Goal: Task Accomplishment & Management: Use online tool/utility

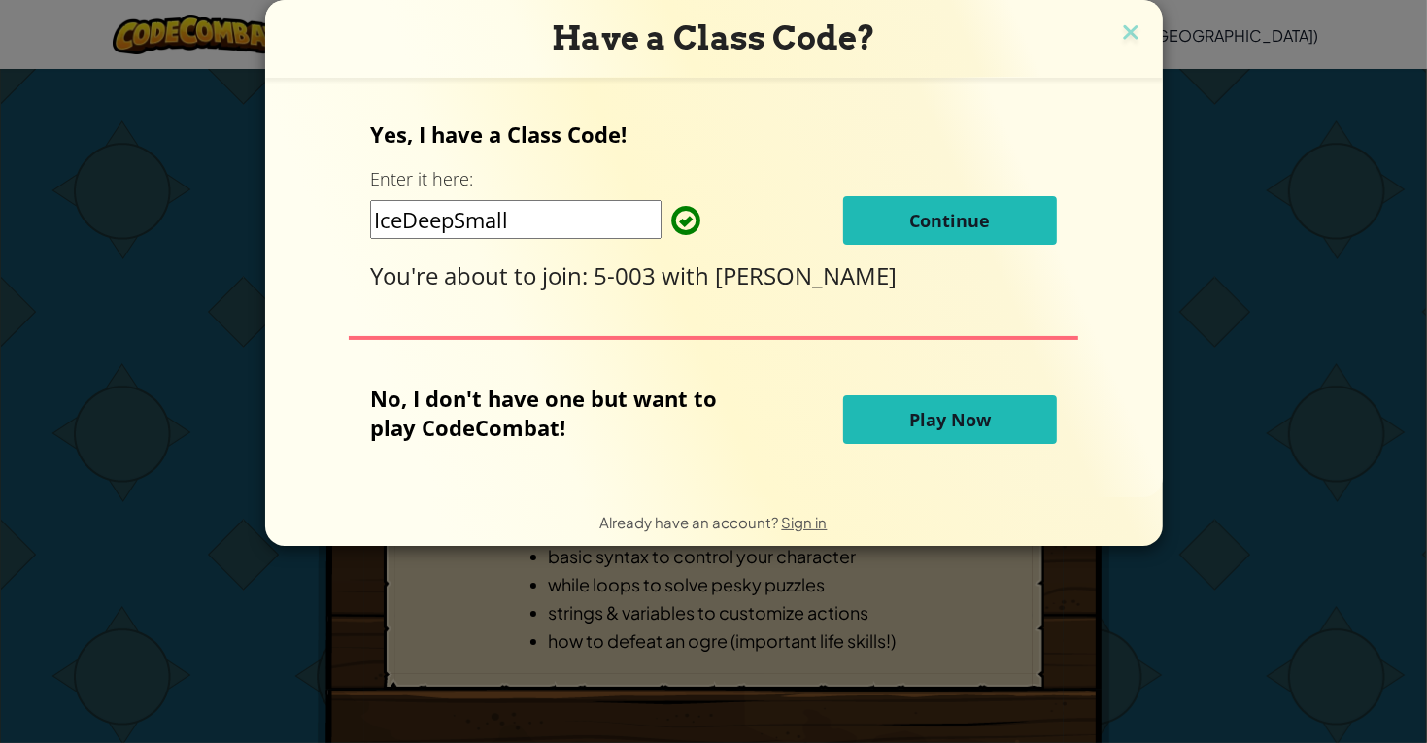
click at [1010, 219] on button "Continue" at bounding box center [950, 220] width 214 height 49
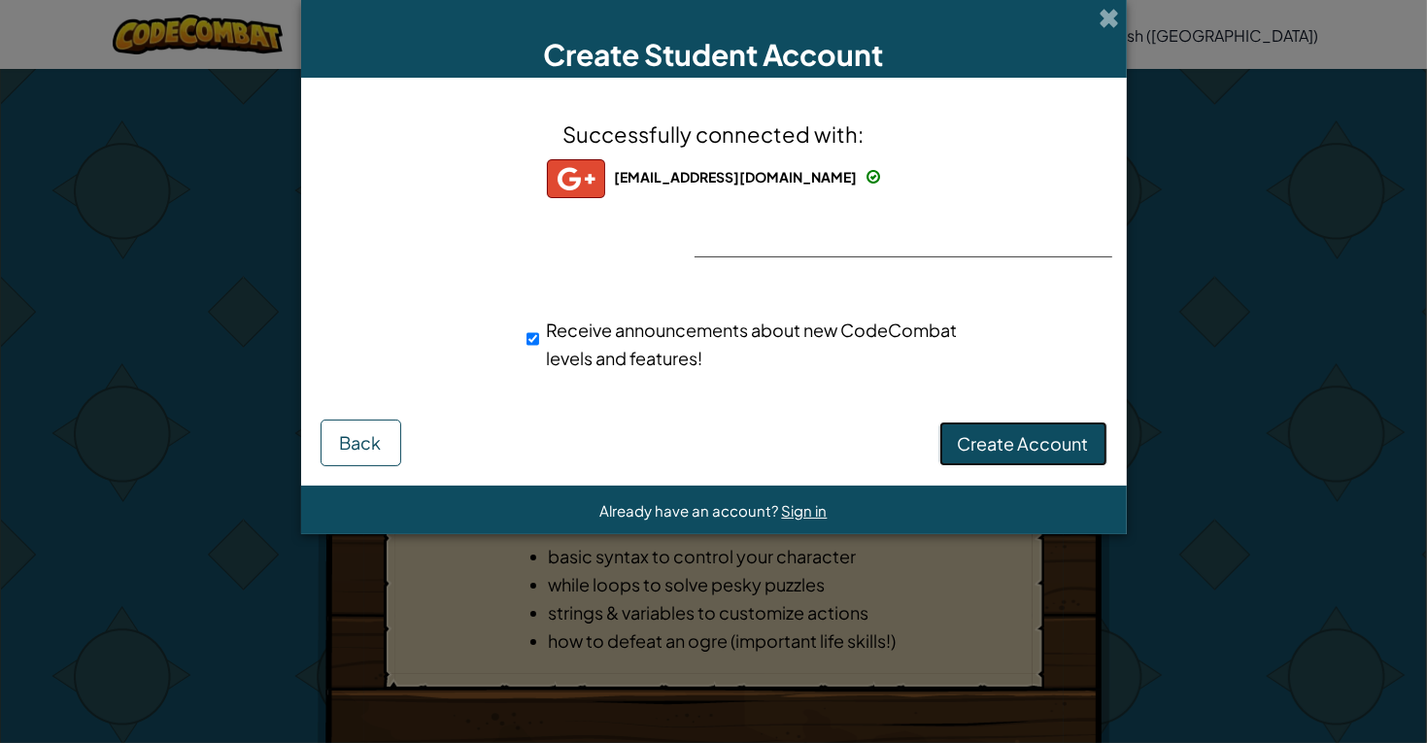
click at [991, 444] on span "Create Account" at bounding box center [1022, 443] width 131 height 22
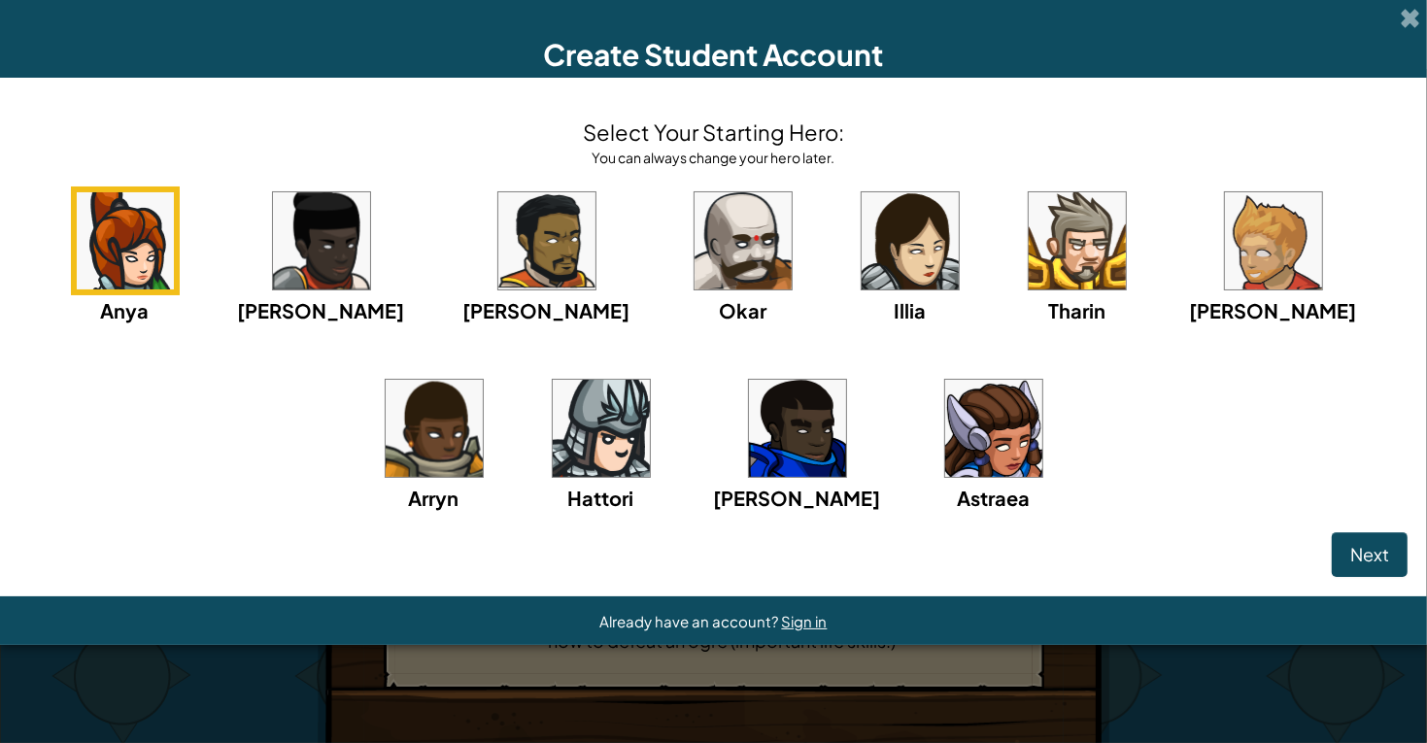
click at [694, 265] on img at bounding box center [742, 240] width 97 height 97
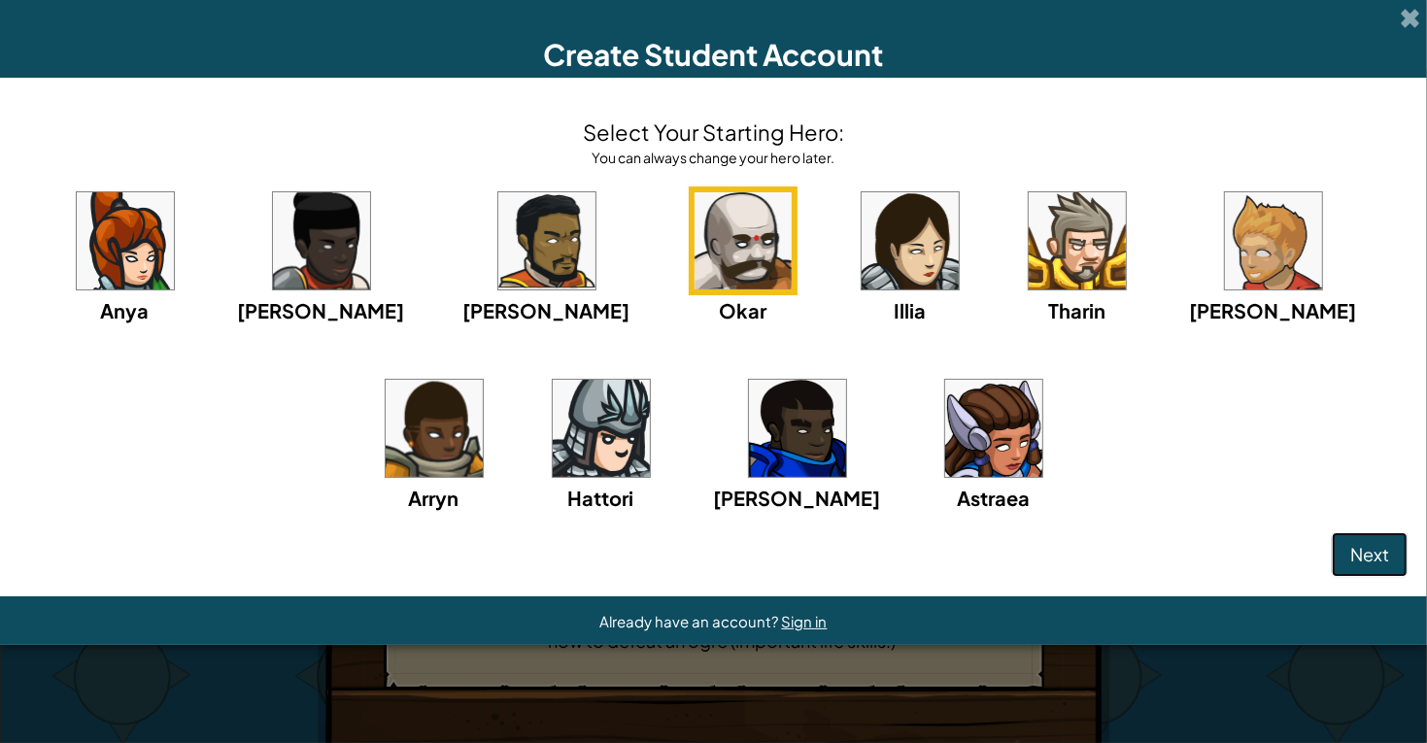
click at [1376, 556] on span "Next" at bounding box center [1369, 554] width 39 height 22
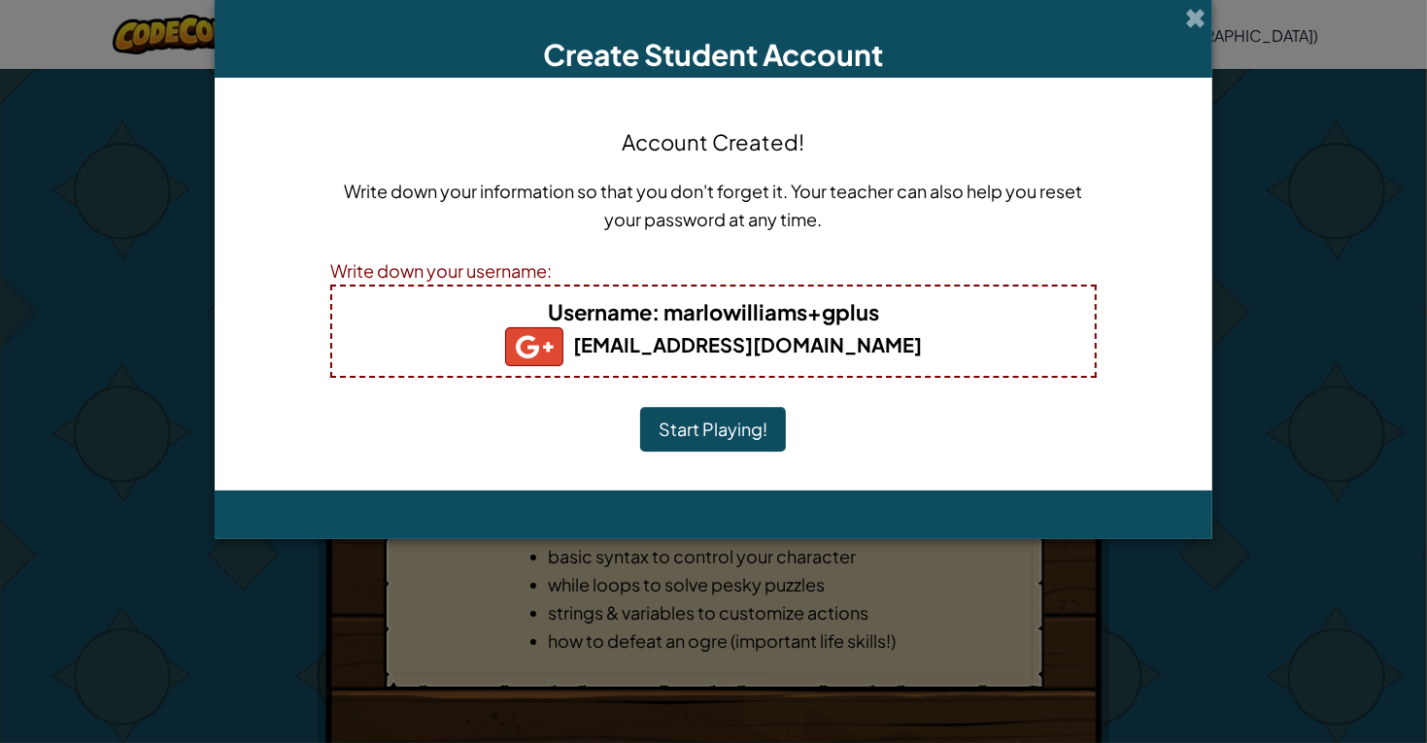
click at [698, 439] on button "Start Playing!" at bounding box center [713, 429] width 146 height 45
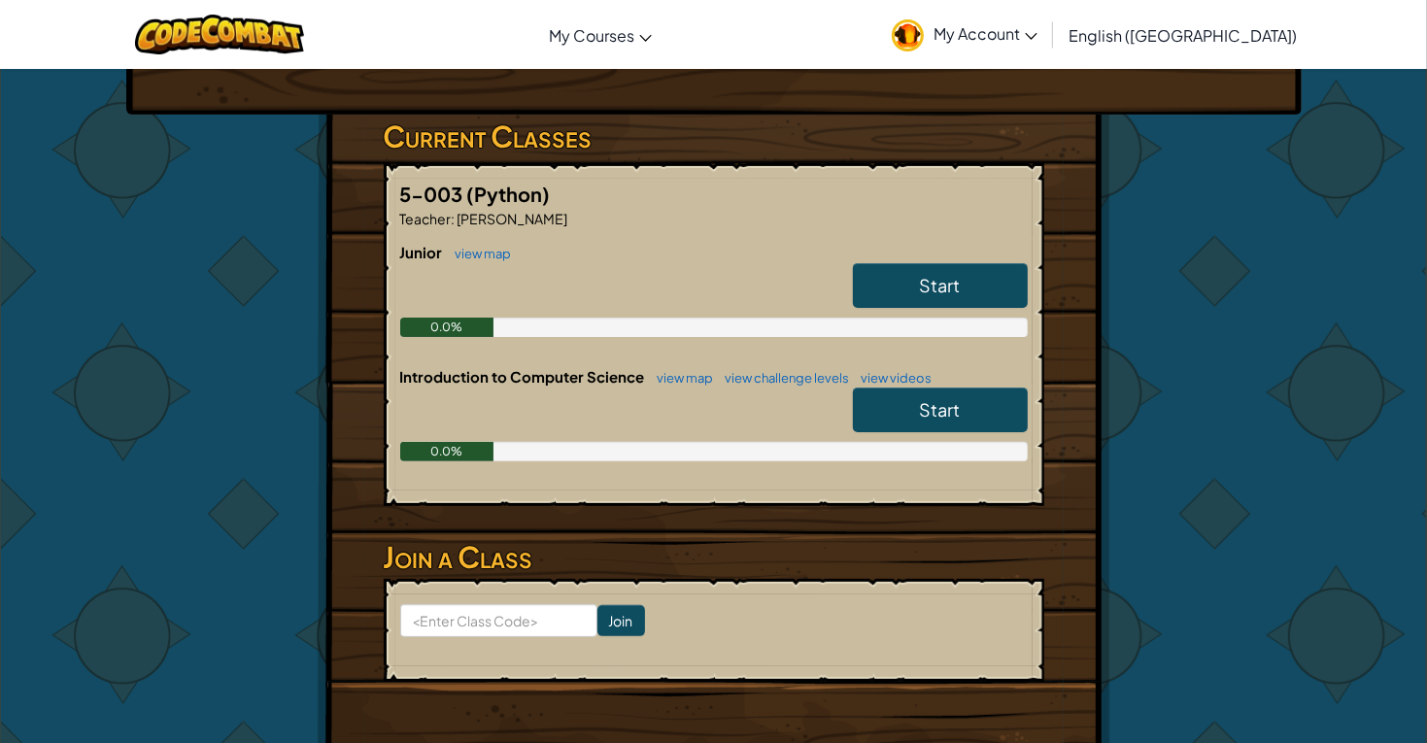
scroll to position [285, 0]
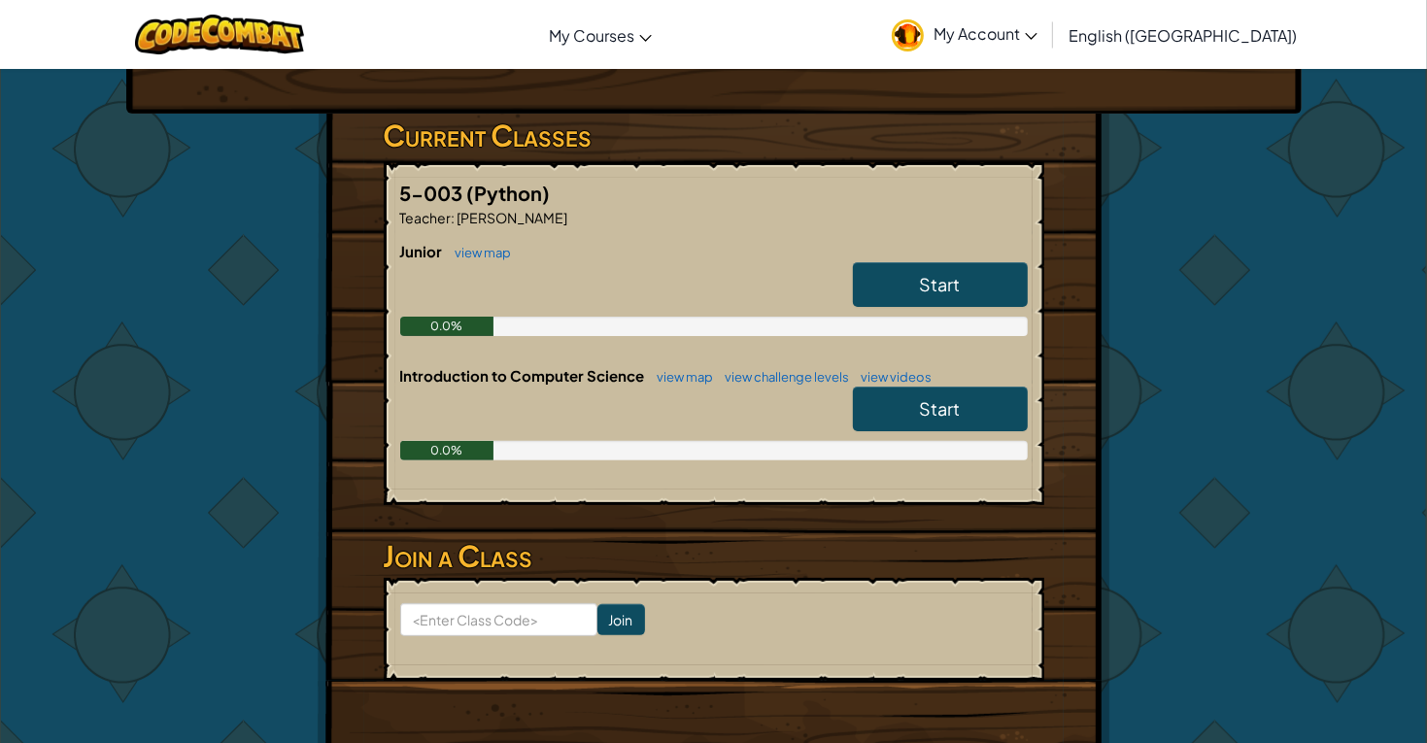
click at [900, 278] on link "Start" at bounding box center [940, 284] width 175 height 45
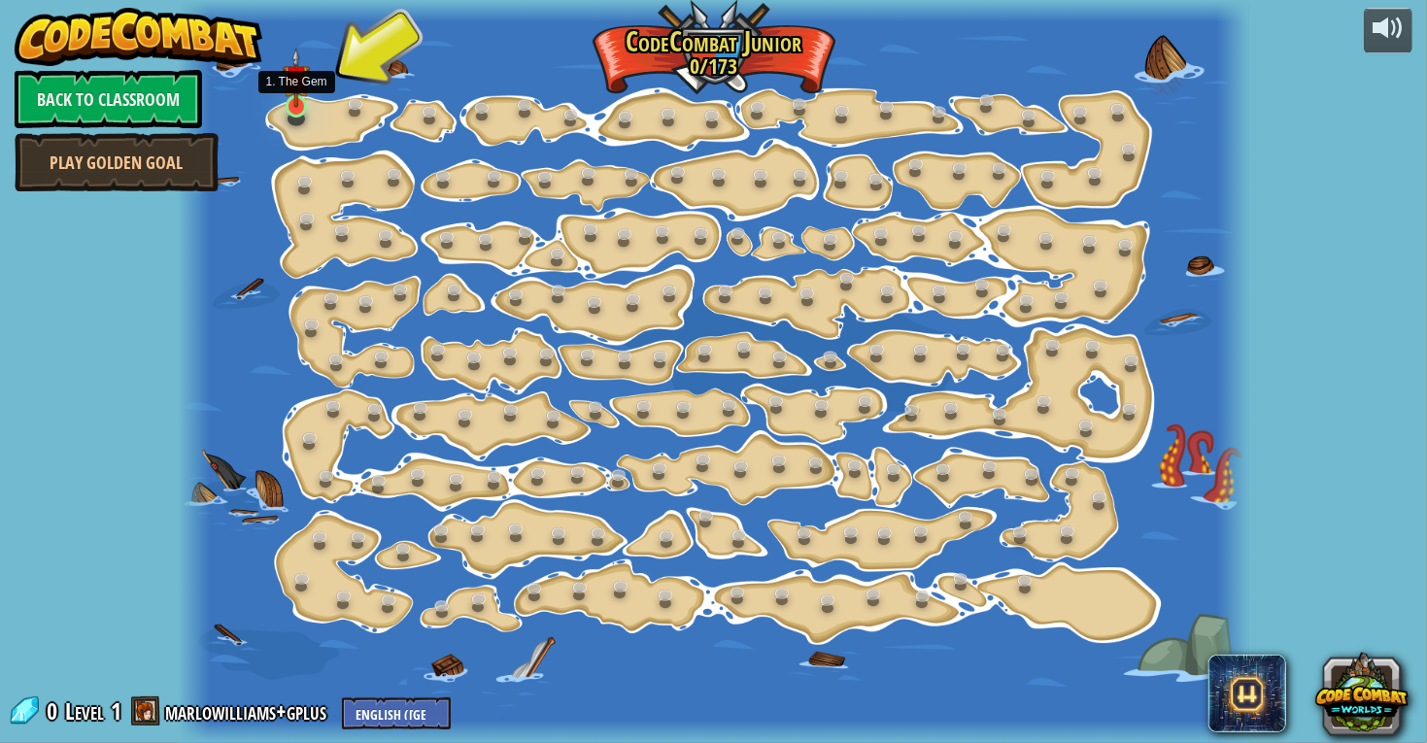
click at [299, 95] on img at bounding box center [296, 78] width 26 height 61
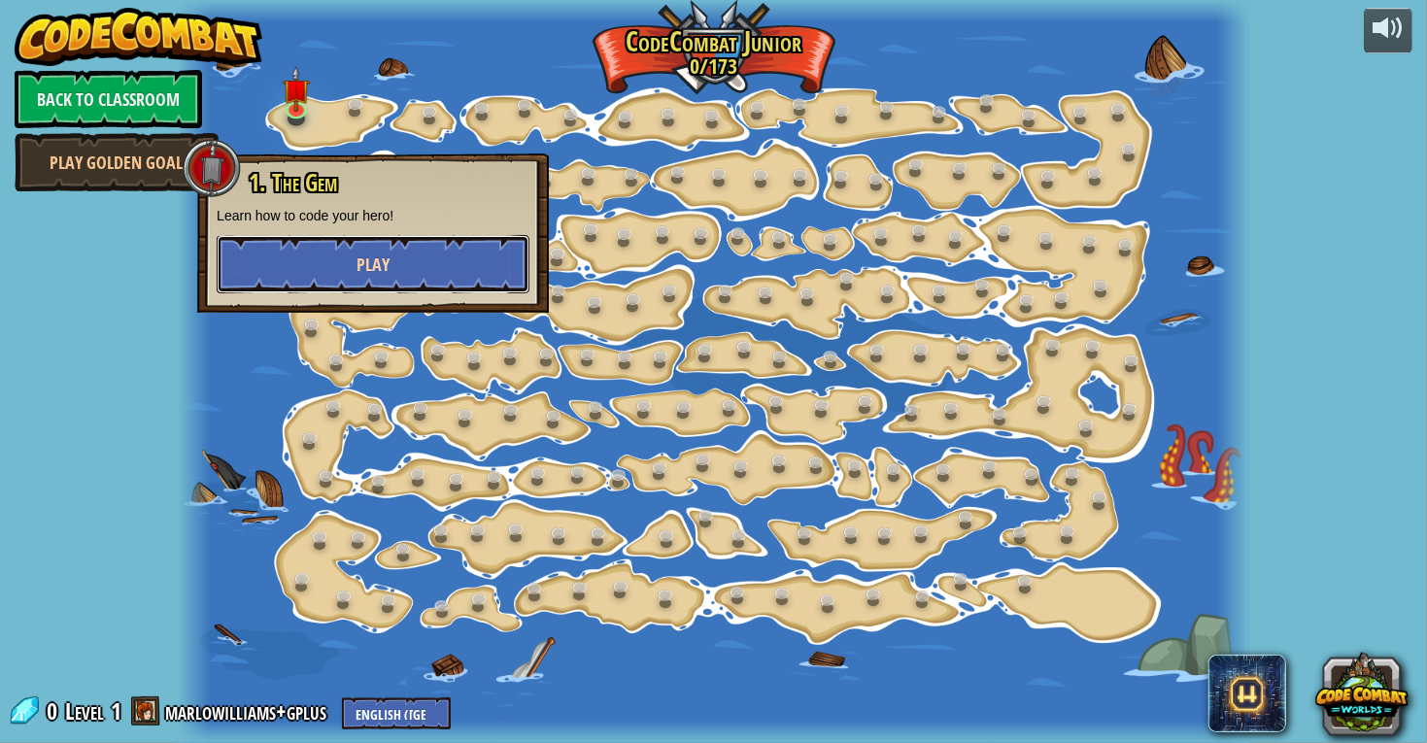
click at [277, 236] on button "Play" at bounding box center [373, 264] width 313 height 58
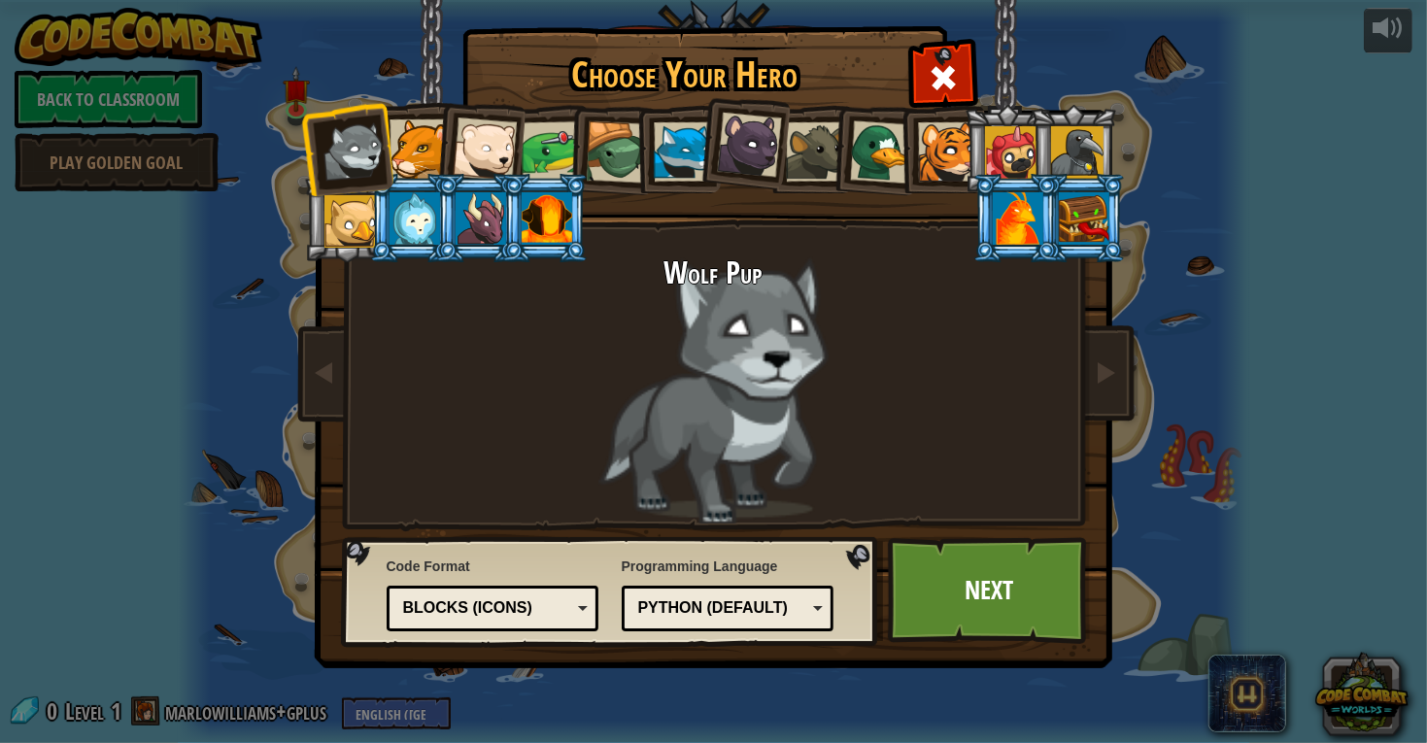
click at [420, 139] on div at bounding box center [418, 148] width 59 height 59
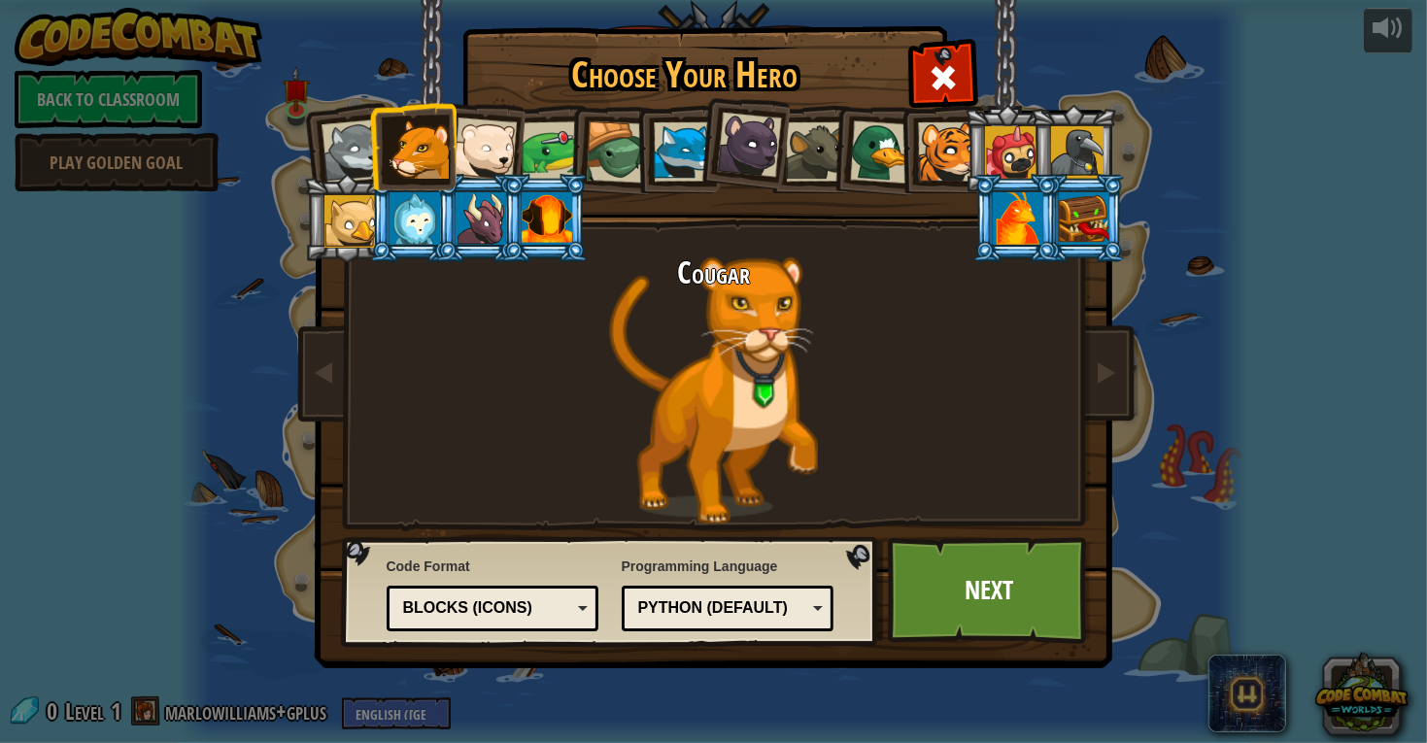
click at [484, 145] on div at bounding box center [485, 150] width 64 height 64
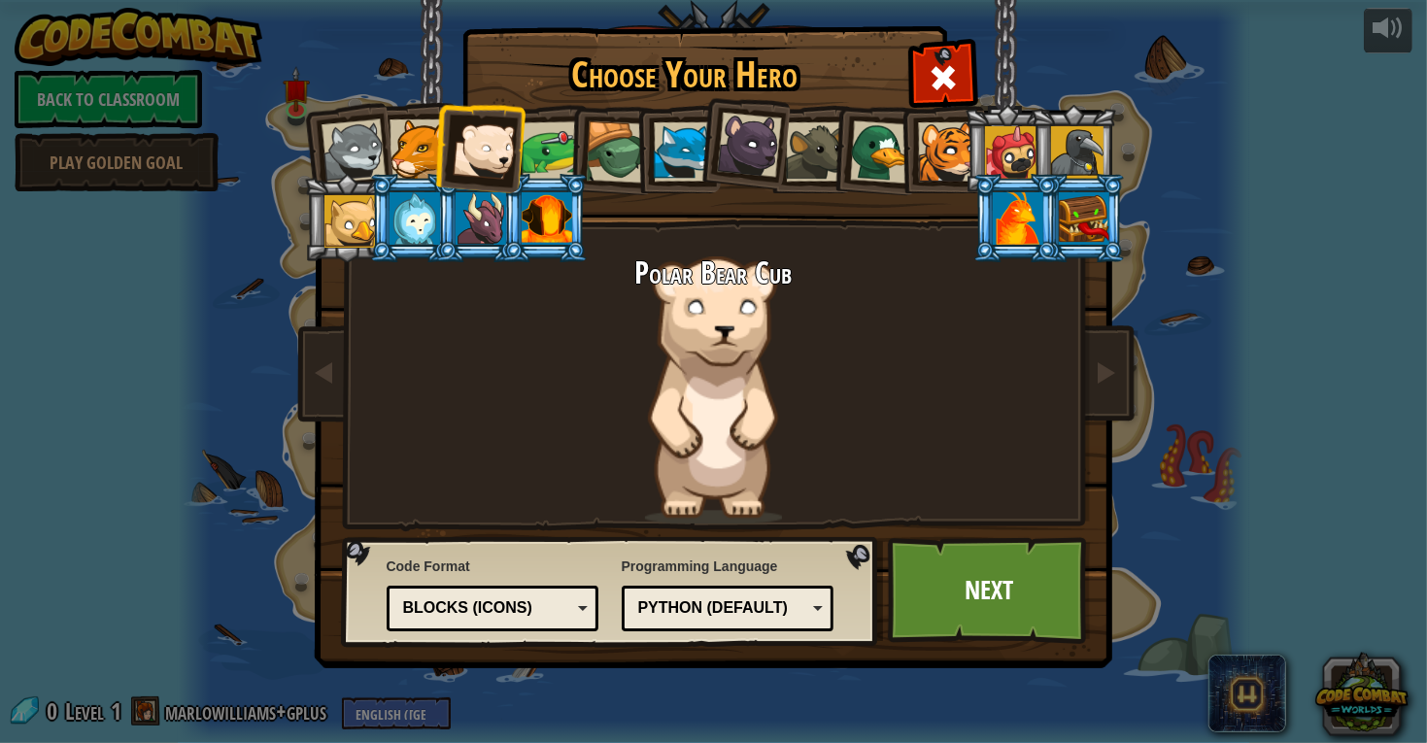
click at [556, 151] on div at bounding box center [551, 151] width 60 height 60
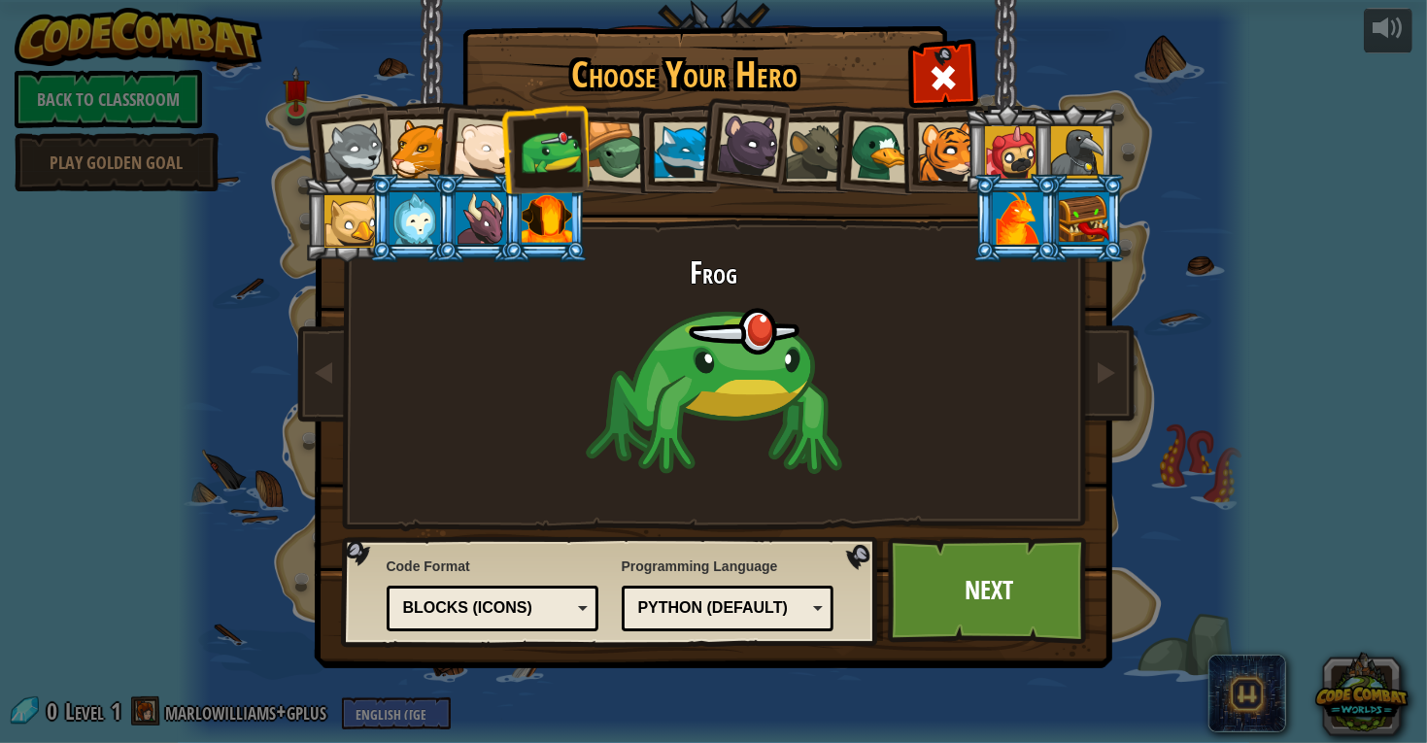
click at [616, 150] on div at bounding box center [617, 152] width 62 height 62
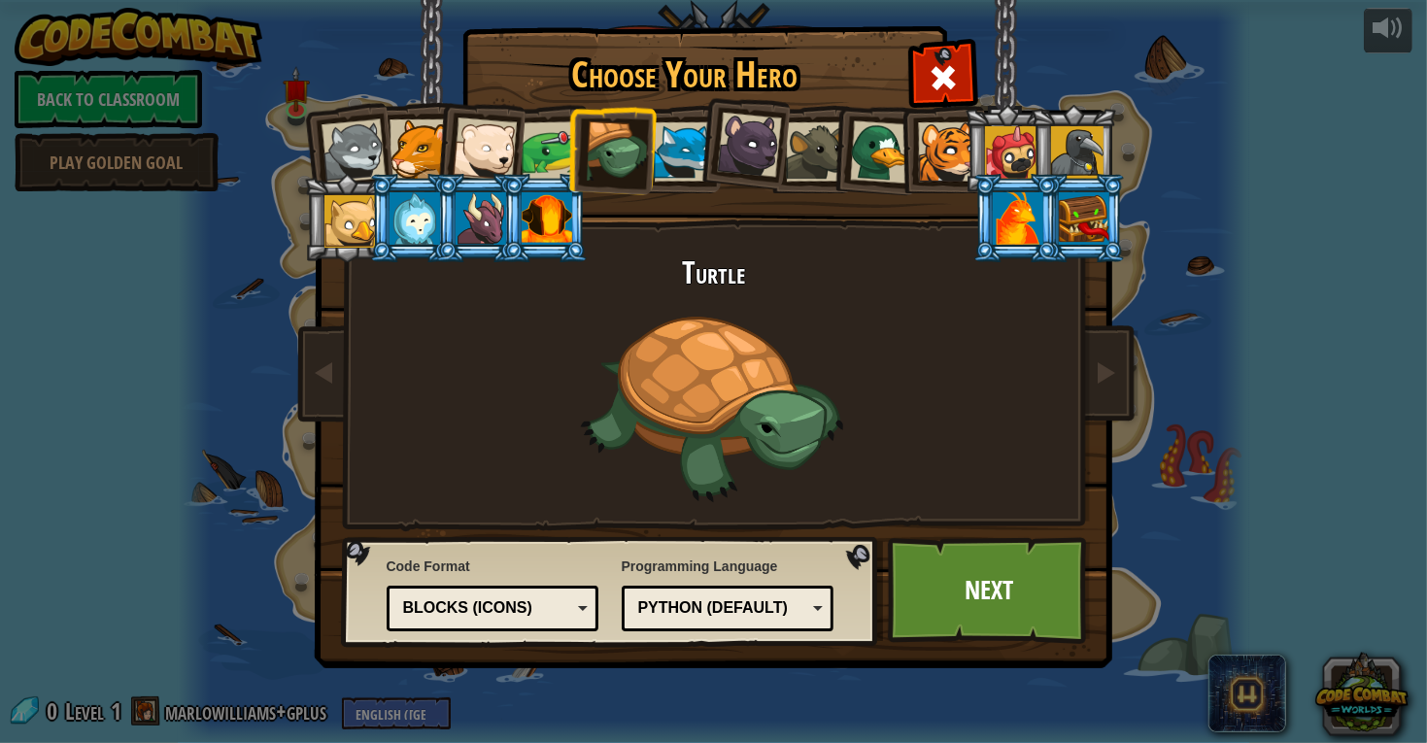
click at [680, 161] on div at bounding box center [683, 151] width 59 height 59
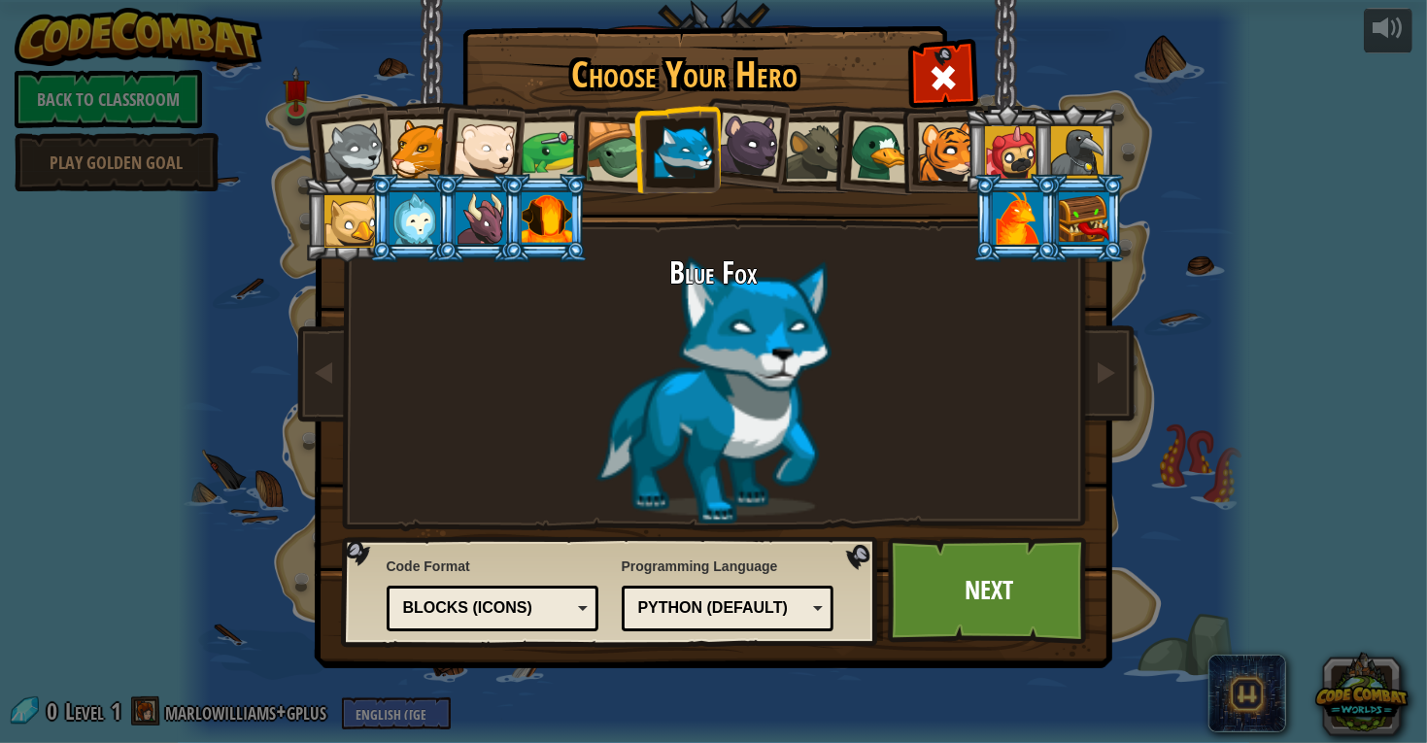
click at [742, 163] on div at bounding box center [748, 145] width 65 height 65
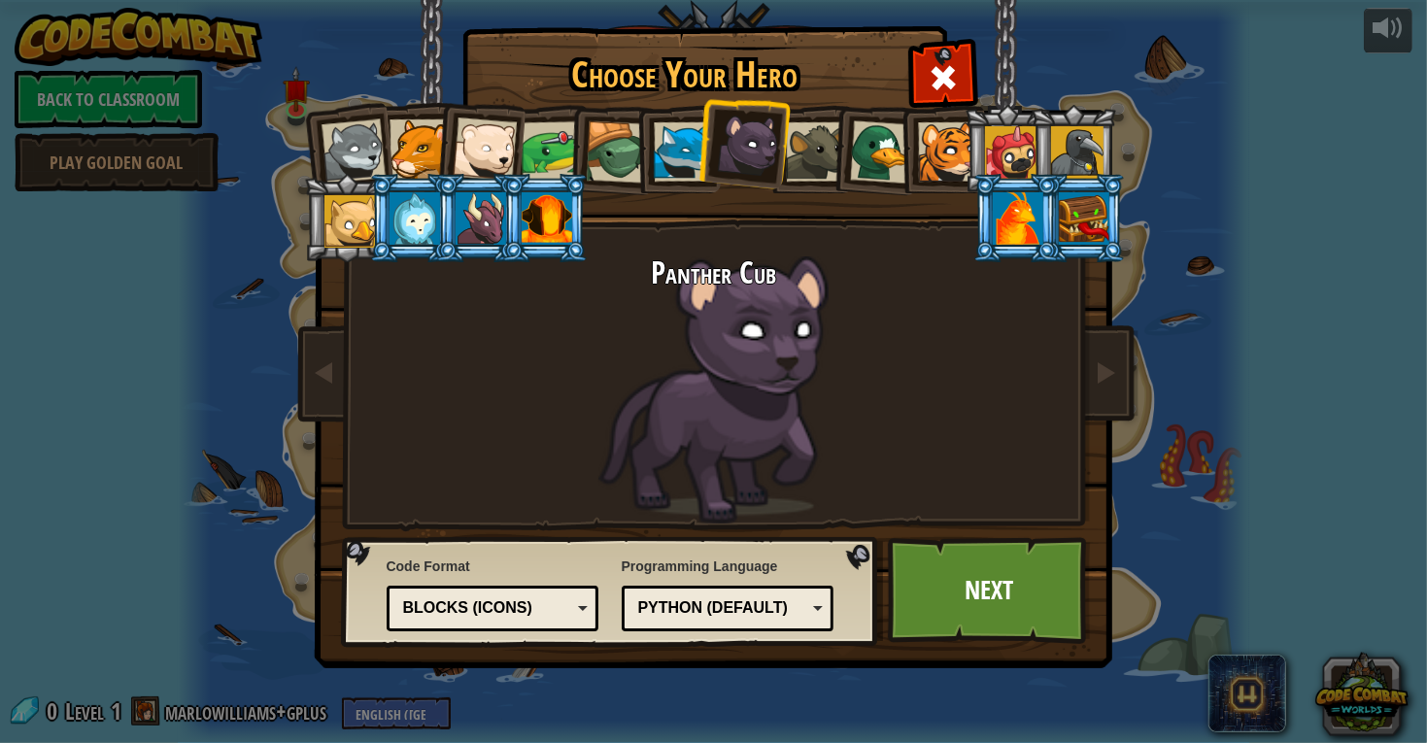
click at [742, 163] on div at bounding box center [748, 145] width 65 height 65
click at [1017, 570] on link "Next" at bounding box center [989, 590] width 203 height 107
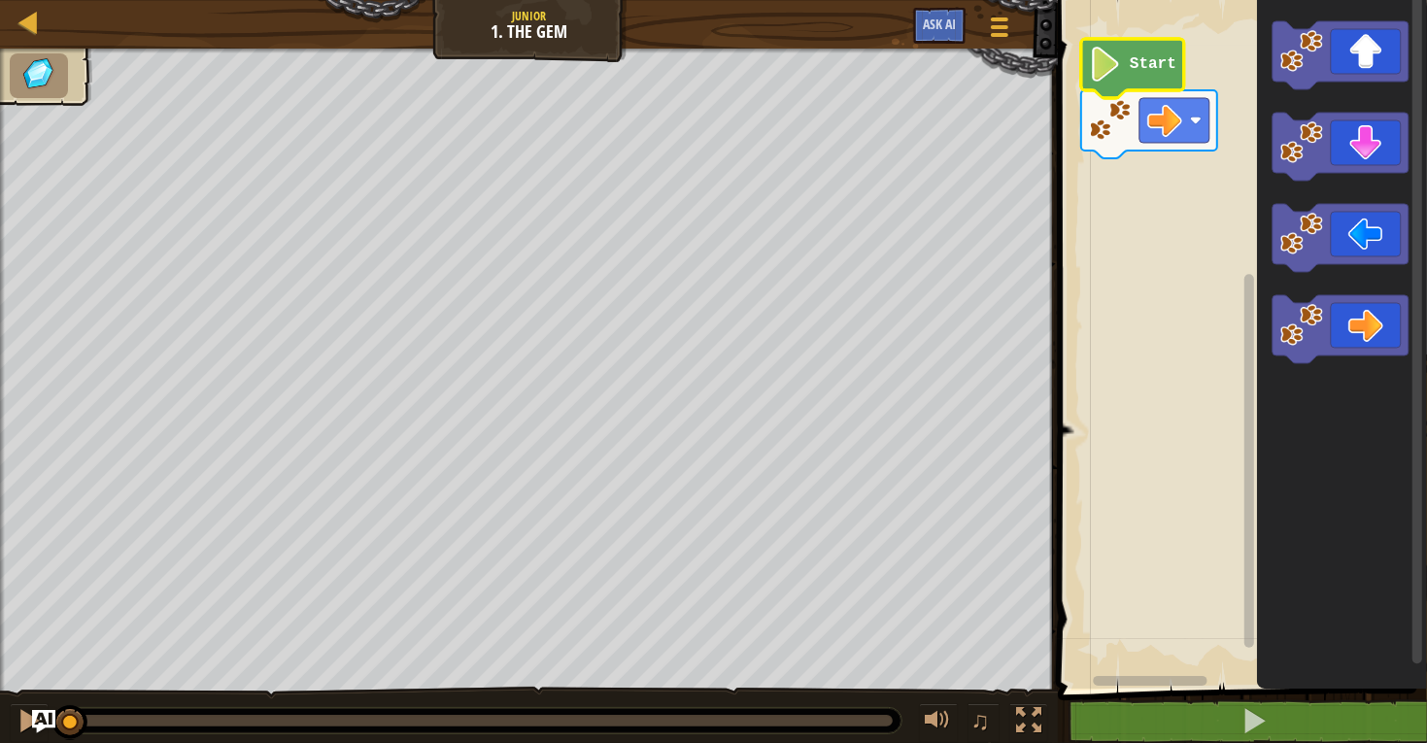
click at [1126, 58] on icon "Blockly Workspace" at bounding box center [1132, 68] width 103 height 59
click at [1111, 42] on icon "Blockly Workspace" at bounding box center [1132, 68] width 103 height 59
click at [1175, 151] on rect "Blockly Workspace" at bounding box center [1239, 339] width 375 height 698
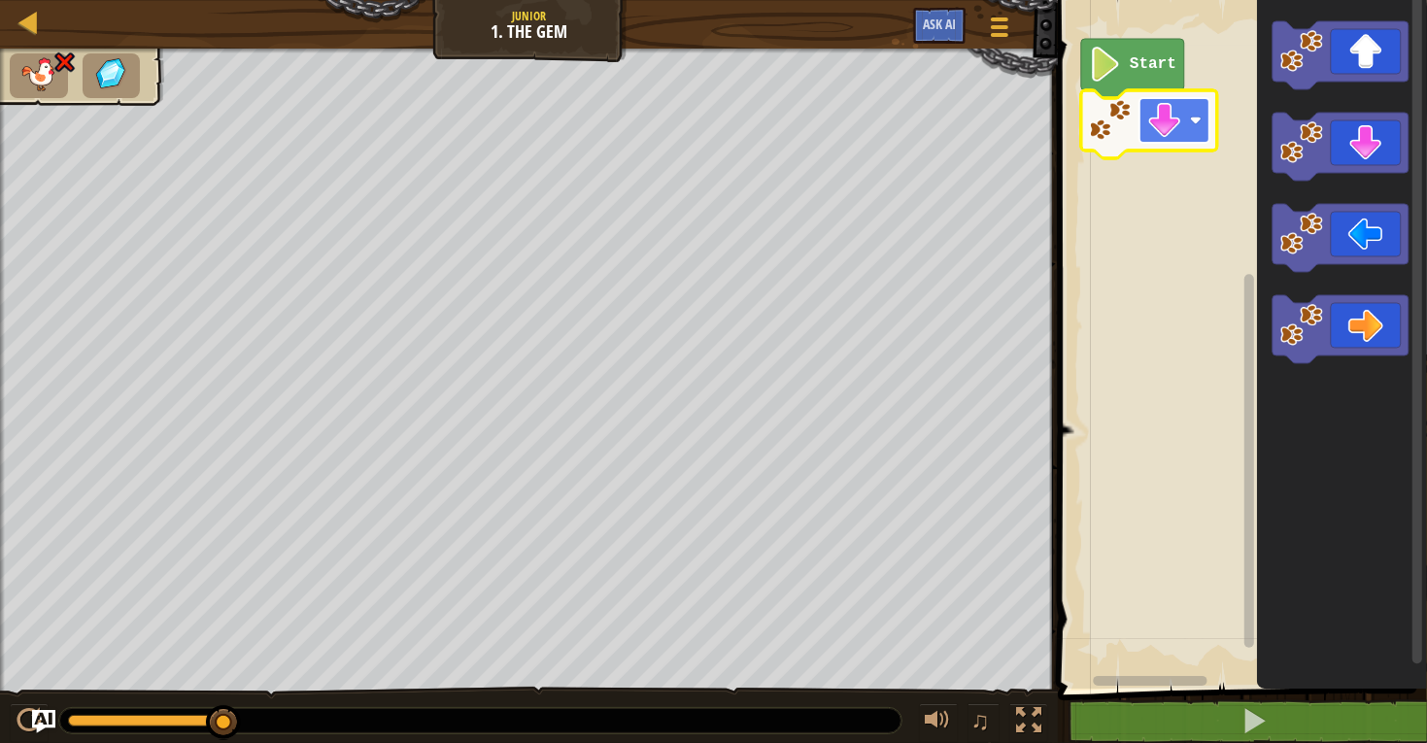
click at [1151, 131] on image "Blockly Workspace" at bounding box center [1164, 120] width 35 height 35
click at [1177, 112] on image "Blockly Workspace" at bounding box center [1164, 120] width 35 height 35
click at [1135, 62] on text "Start" at bounding box center [1152, 64] width 47 height 17
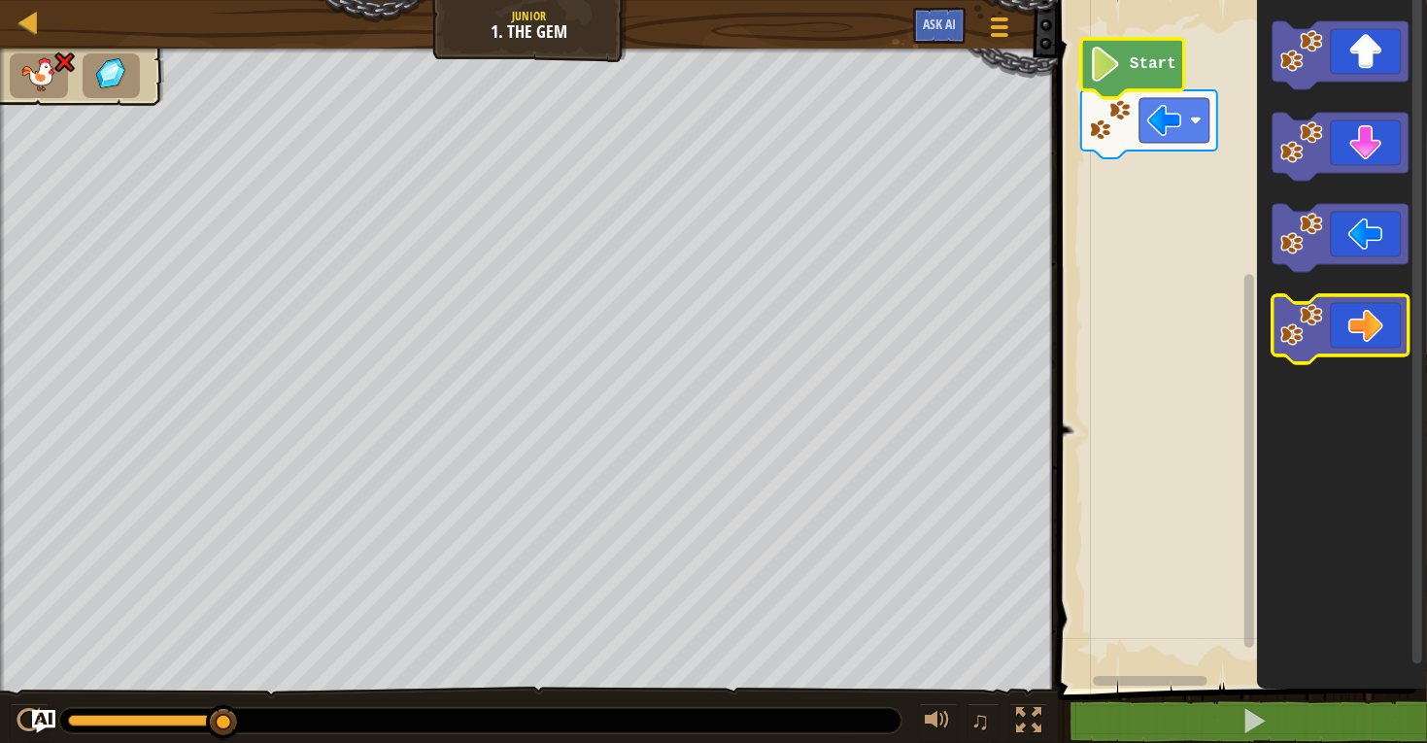
click at [1365, 311] on icon "Blockly Workspace" at bounding box center [1340, 329] width 136 height 68
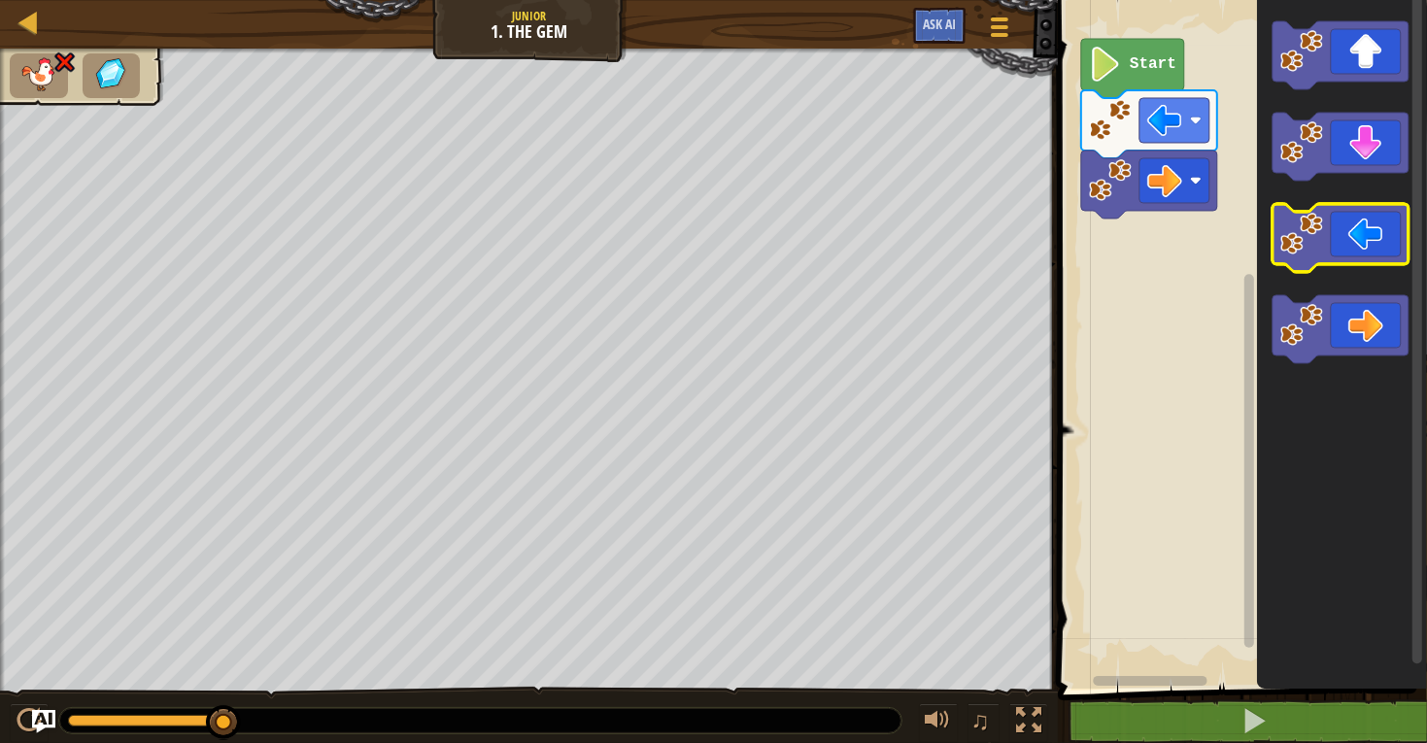
click at [1319, 240] on image "Blockly Workspace" at bounding box center [1301, 234] width 43 height 43
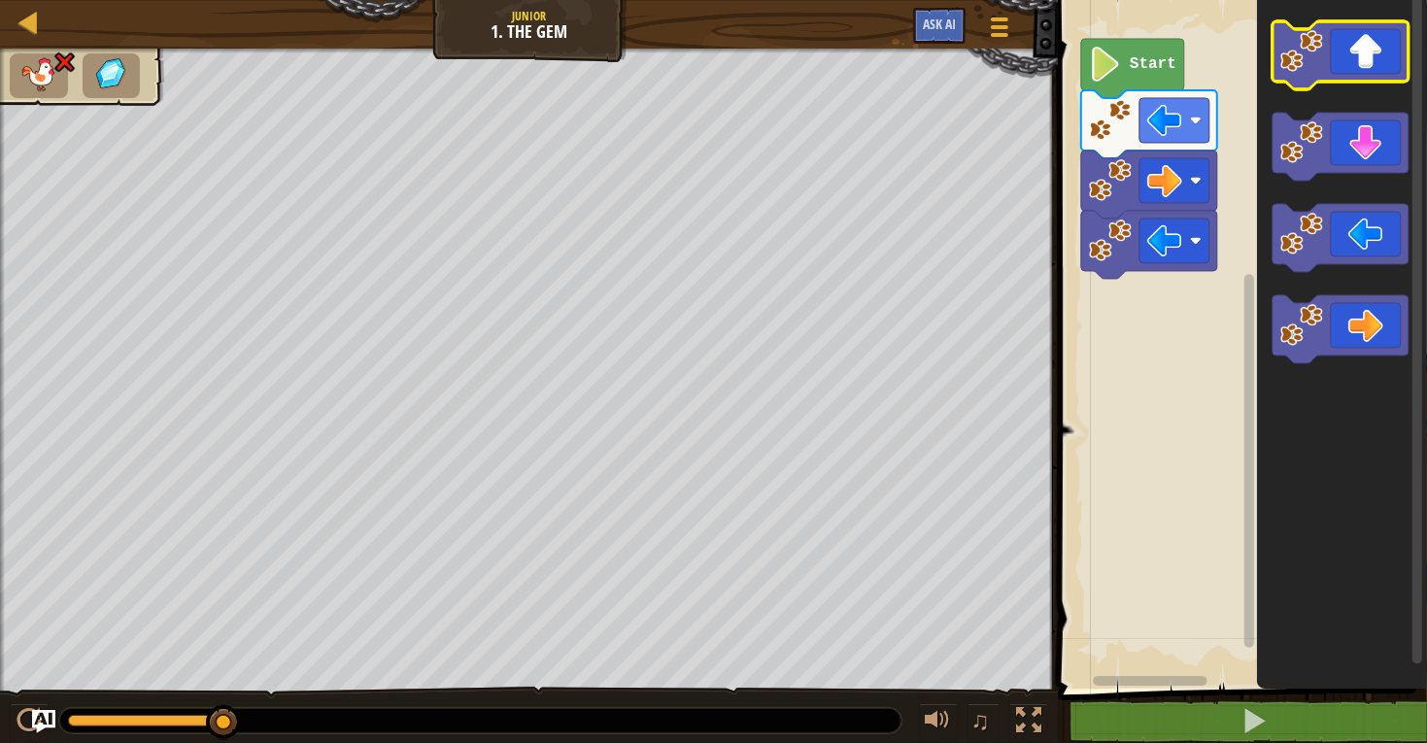
click at [1362, 78] on icon "Blockly Workspace" at bounding box center [1340, 55] width 136 height 68
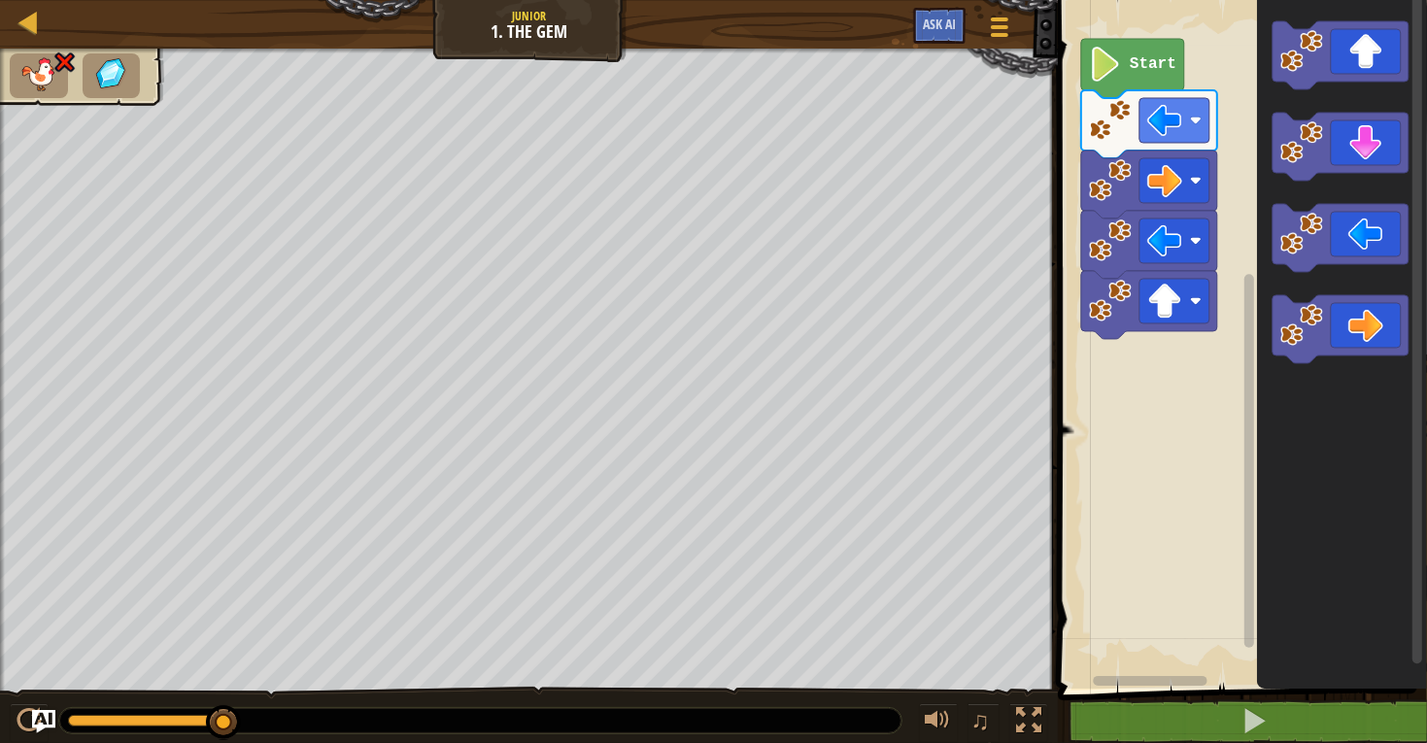
click at [61, 40] on div "Map Junior 1. The Gem Game Menu Ask AI" at bounding box center [529, 24] width 1058 height 49
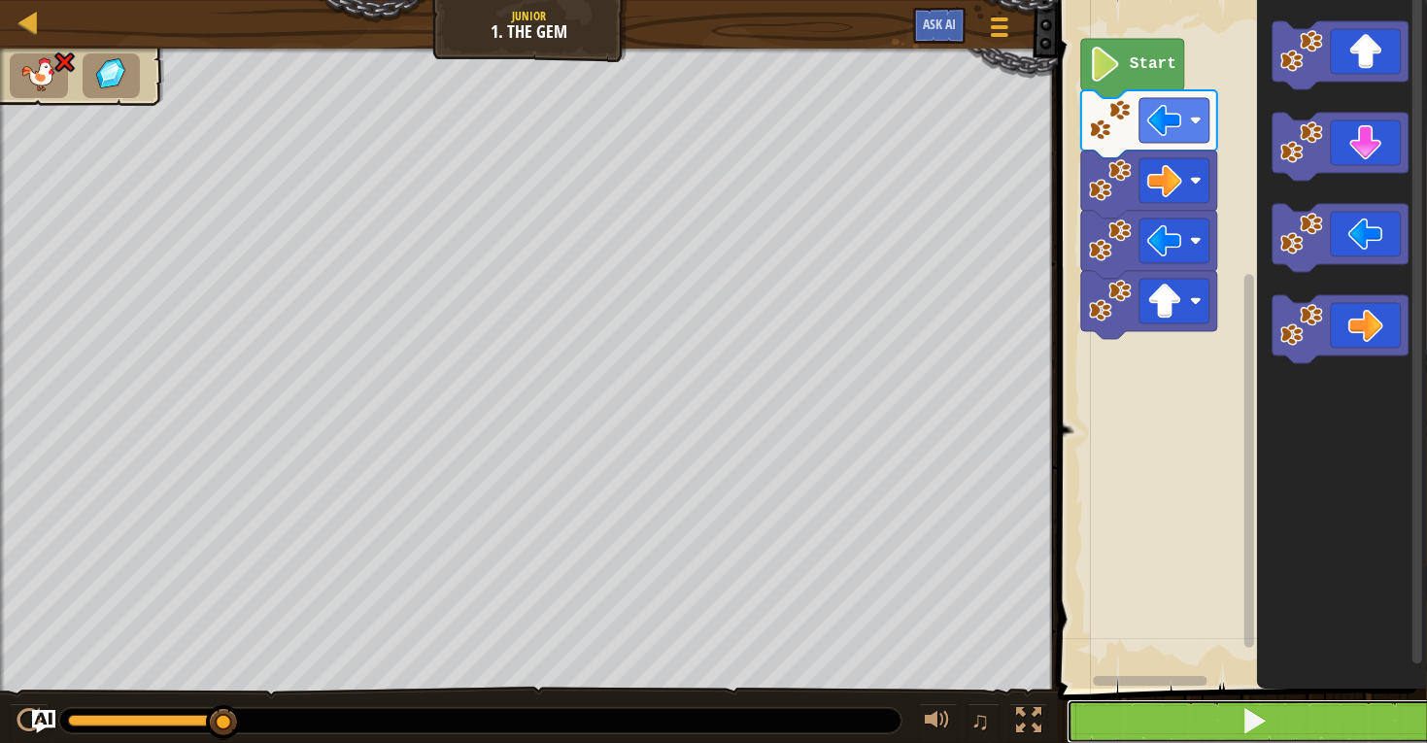
click at [1181, 714] on button at bounding box center [1253, 721] width 375 height 45
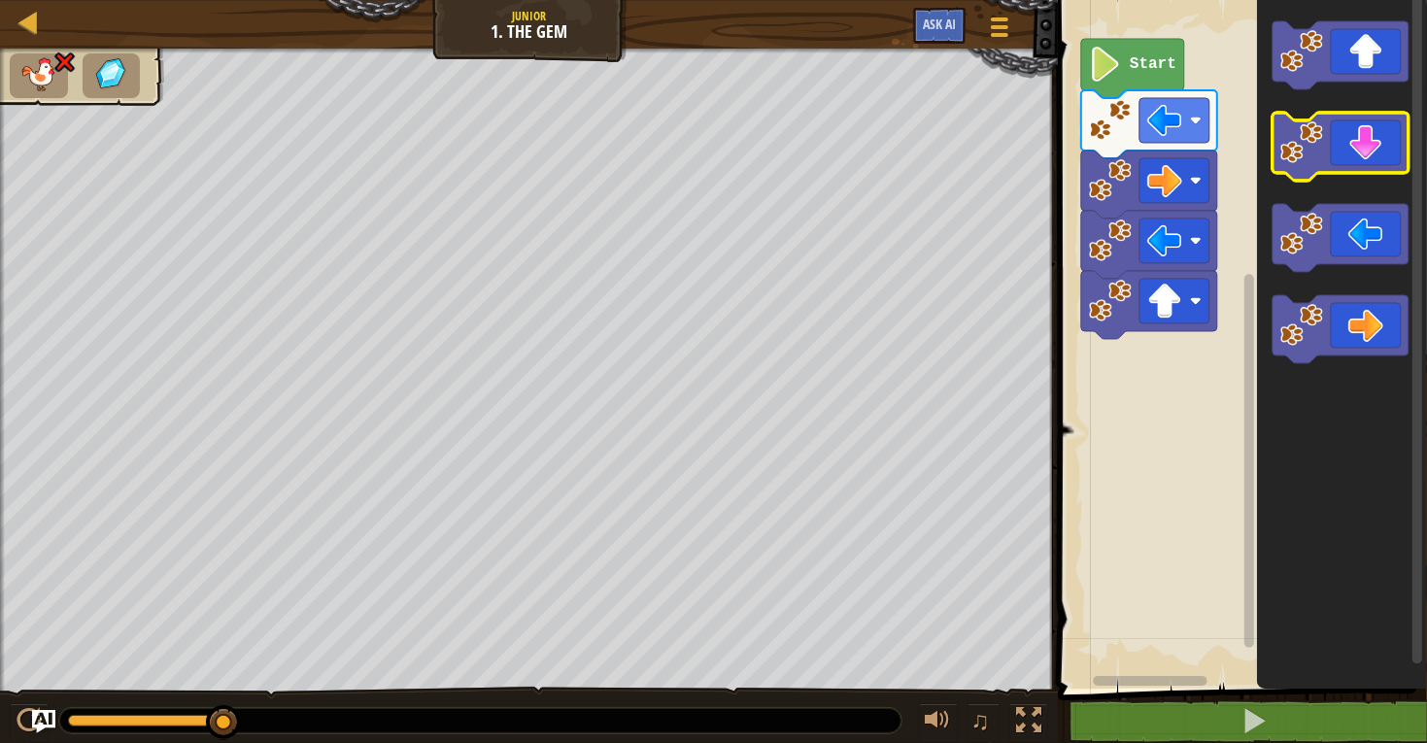
click at [1333, 144] on icon "Blockly Workspace" at bounding box center [1340, 147] width 136 height 68
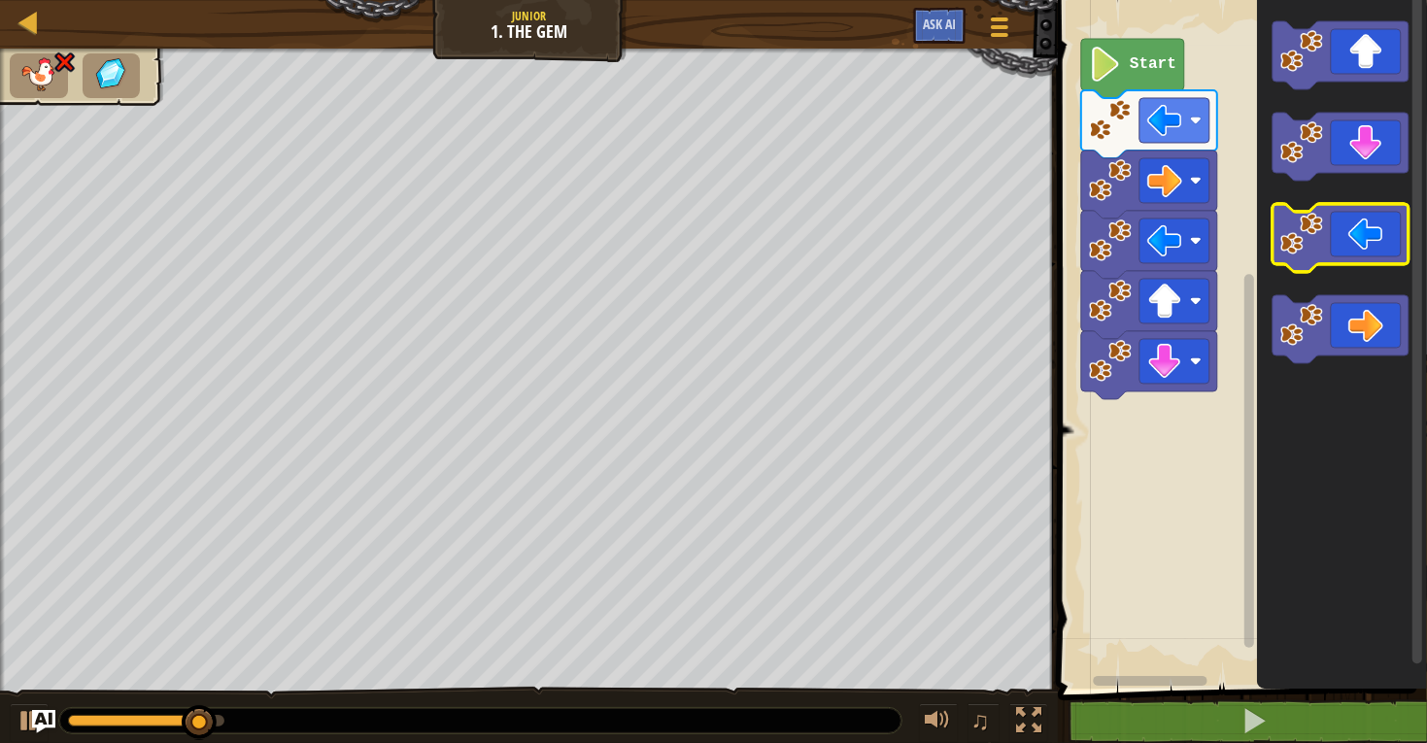
click at [1360, 236] on icon "Blockly Workspace" at bounding box center [1340, 238] width 136 height 68
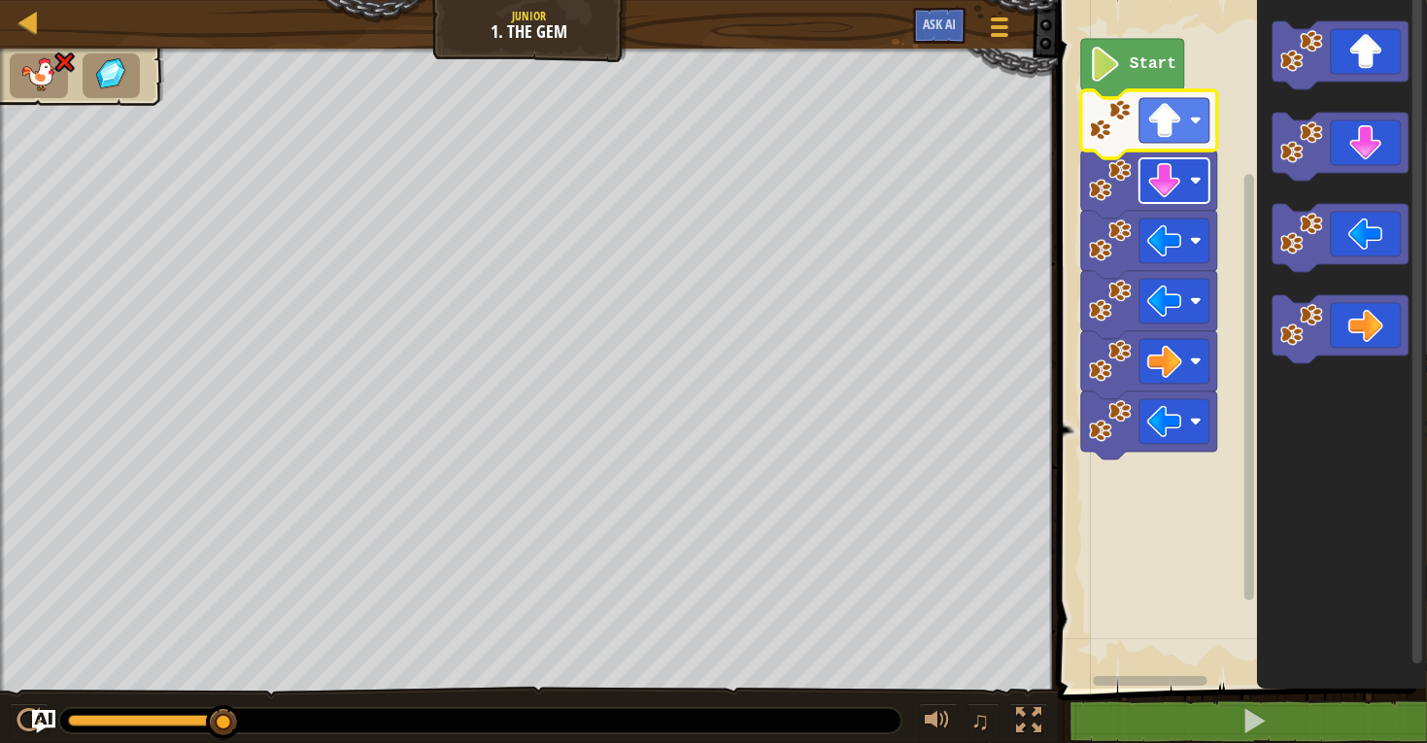
click at [1170, 180] on image "Blockly Workspace" at bounding box center [1164, 180] width 35 height 35
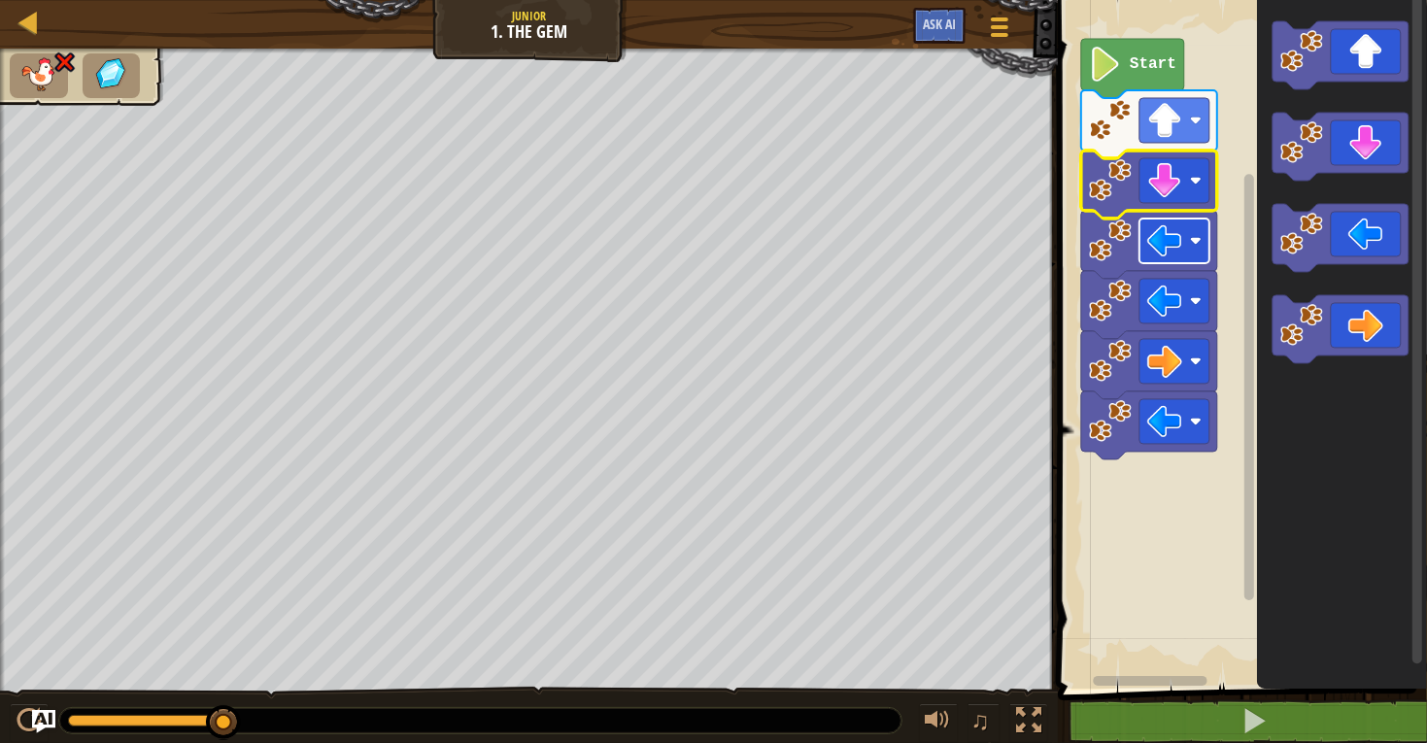
click at [1178, 236] on image "Blockly Workspace" at bounding box center [1164, 240] width 35 height 35
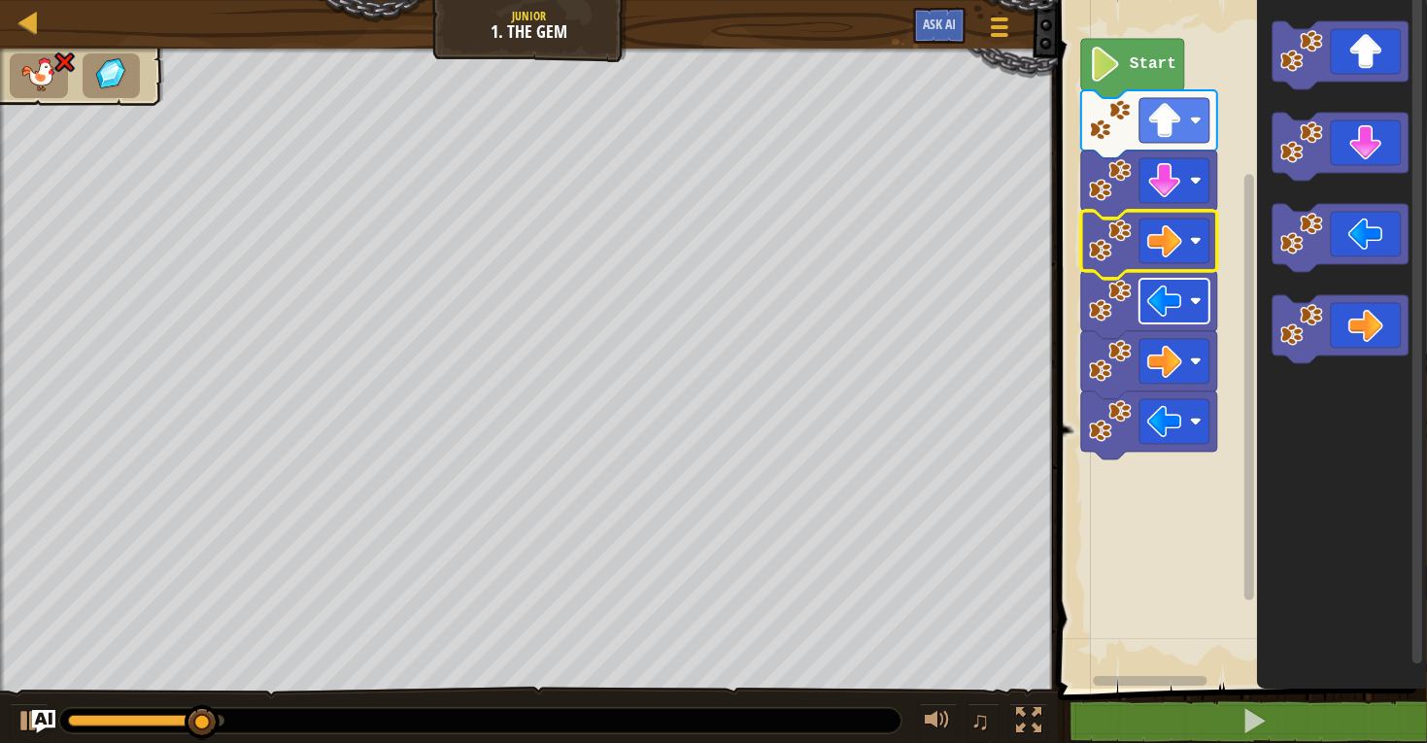
click at [1180, 296] on image "Blockly Workspace" at bounding box center [1164, 301] width 35 height 35
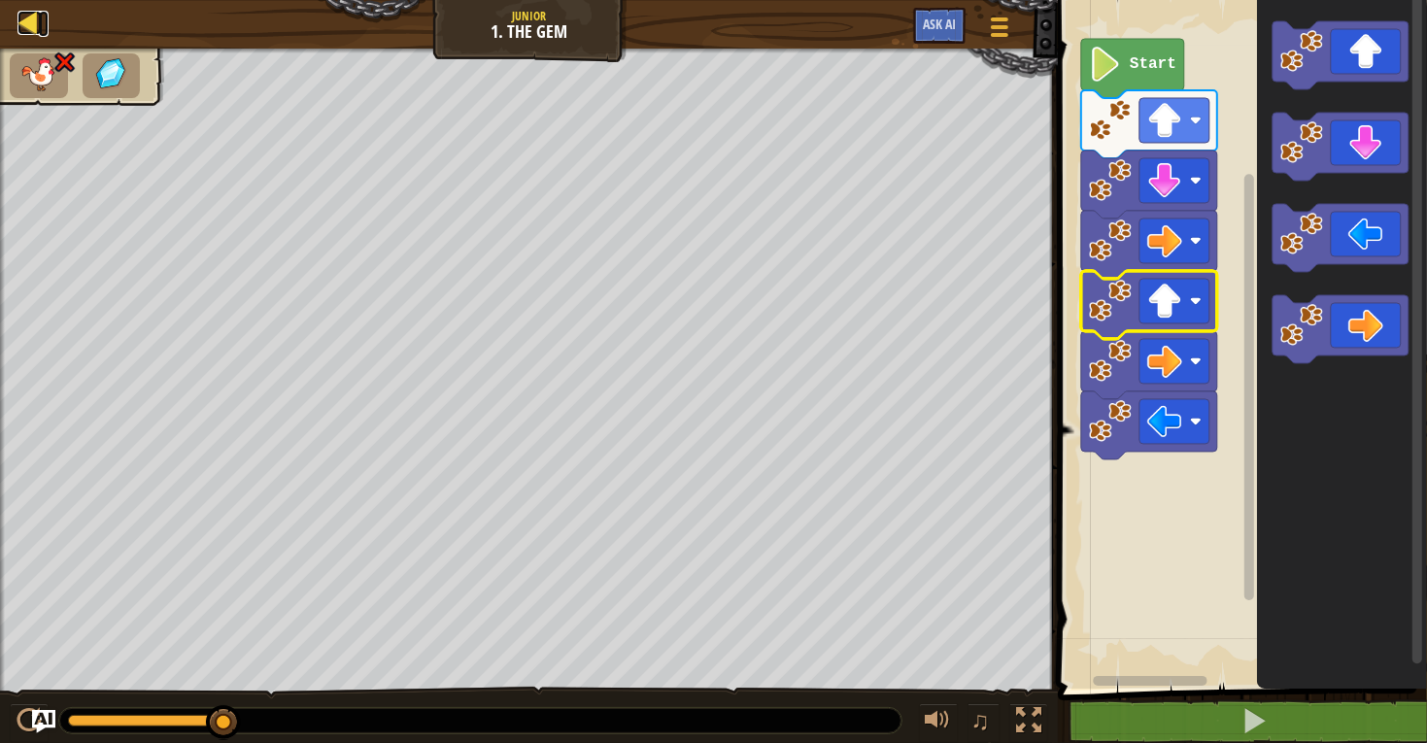
click at [31, 12] on div at bounding box center [29, 23] width 24 height 24
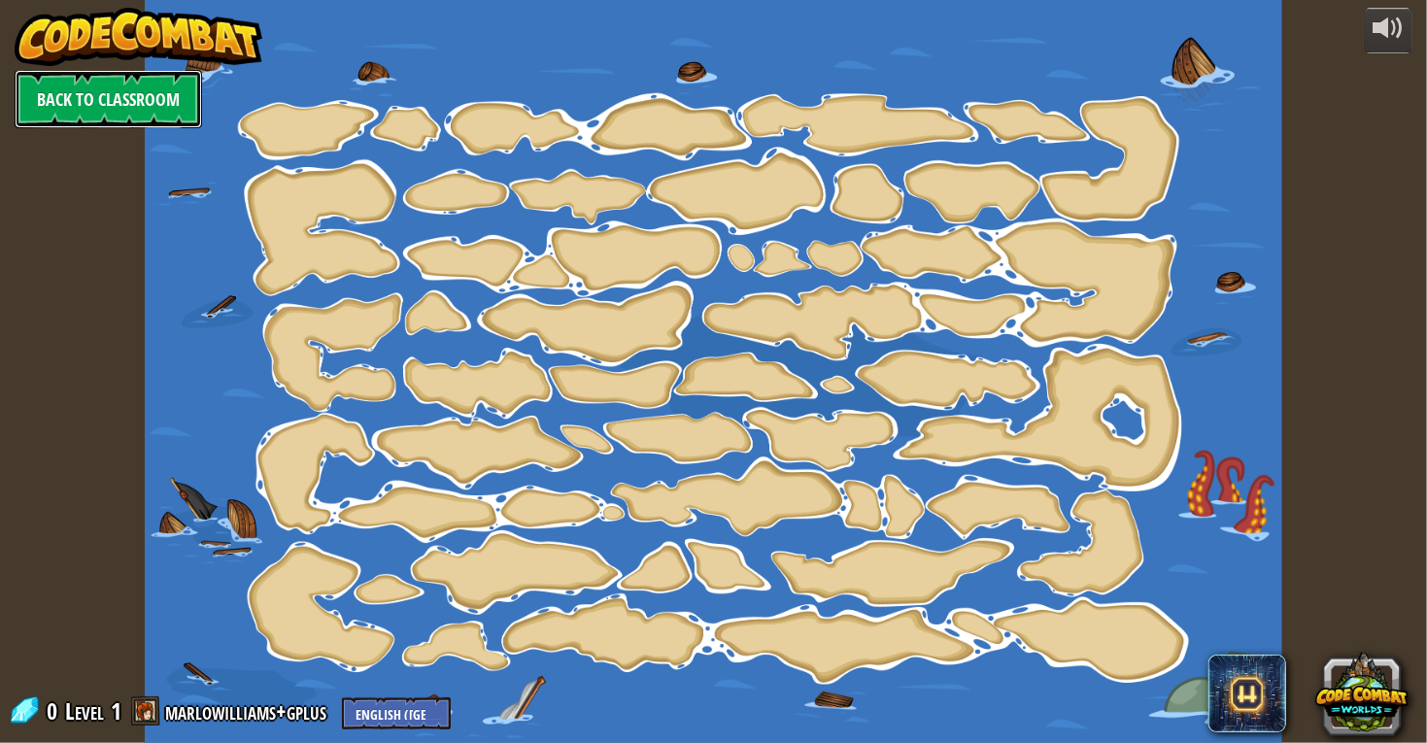
click at [129, 98] on link "Back to Classroom" at bounding box center [108, 99] width 187 height 58
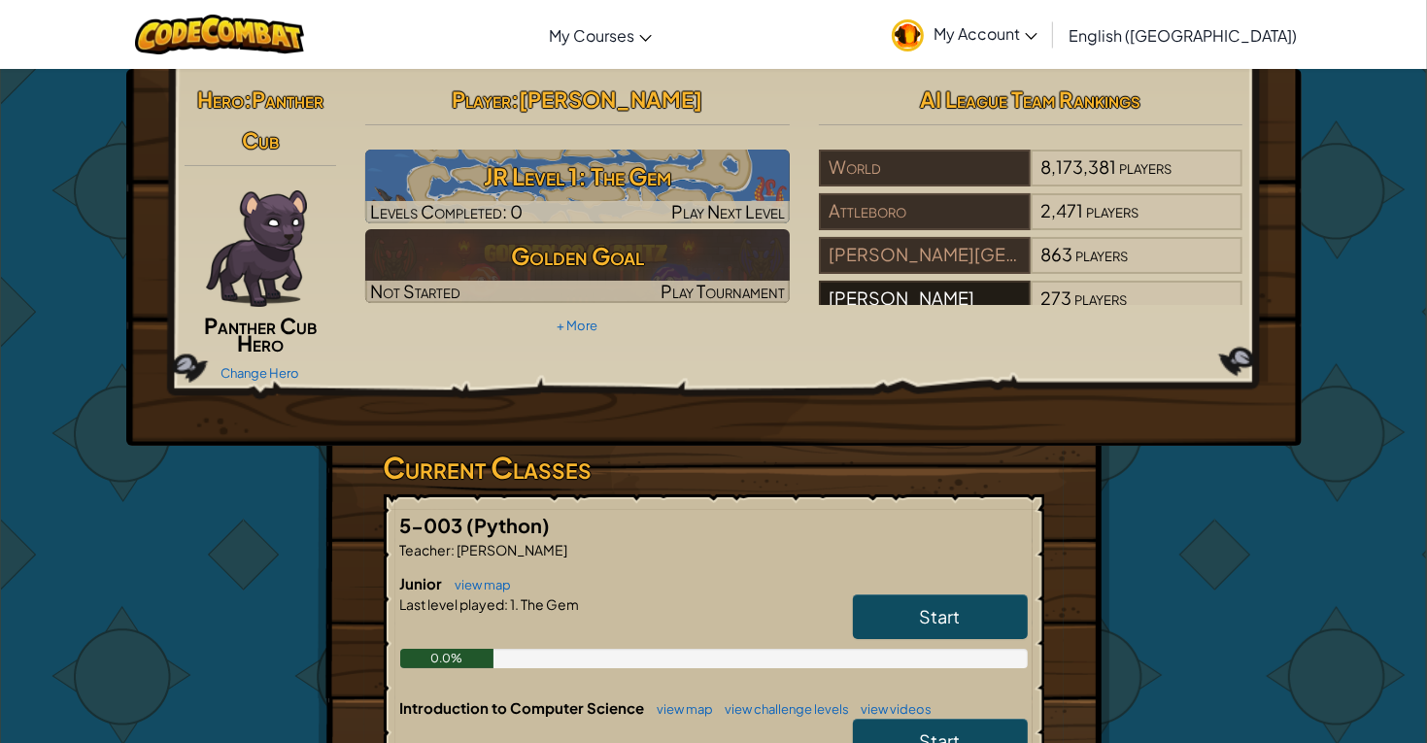
scroll to position [66, 0]
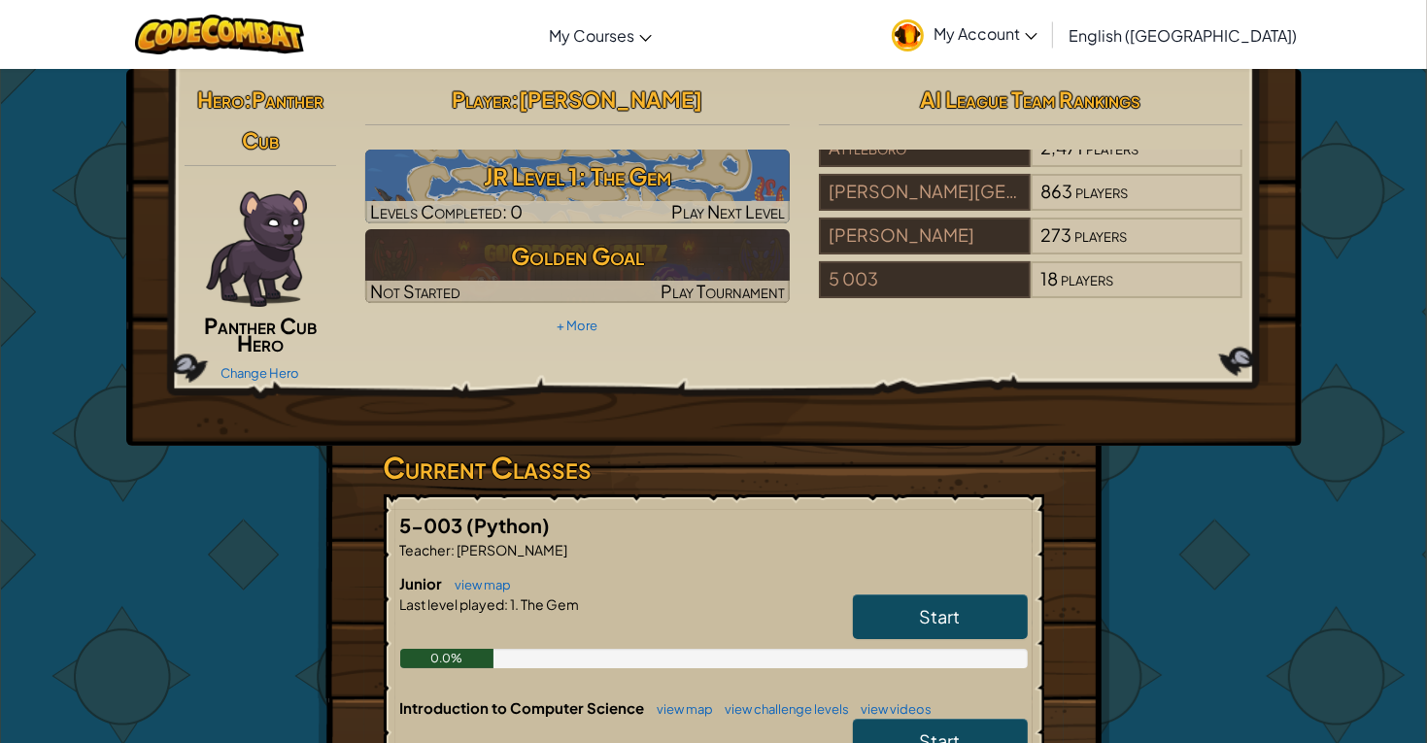
click at [902, 612] on link "Start" at bounding box center [940, 616] width 175 height 45
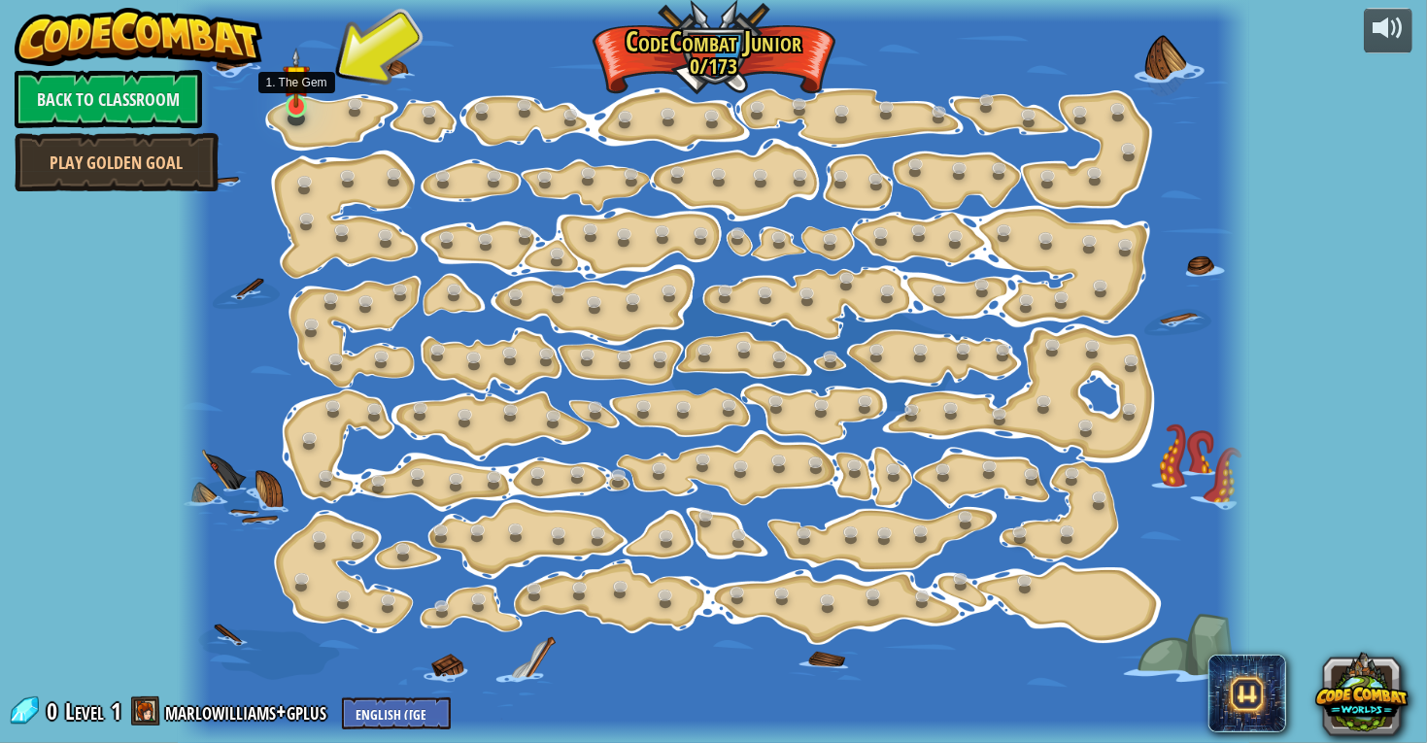
click at [298, 102] on img at bounding box center [296, 78] width 26 height 61
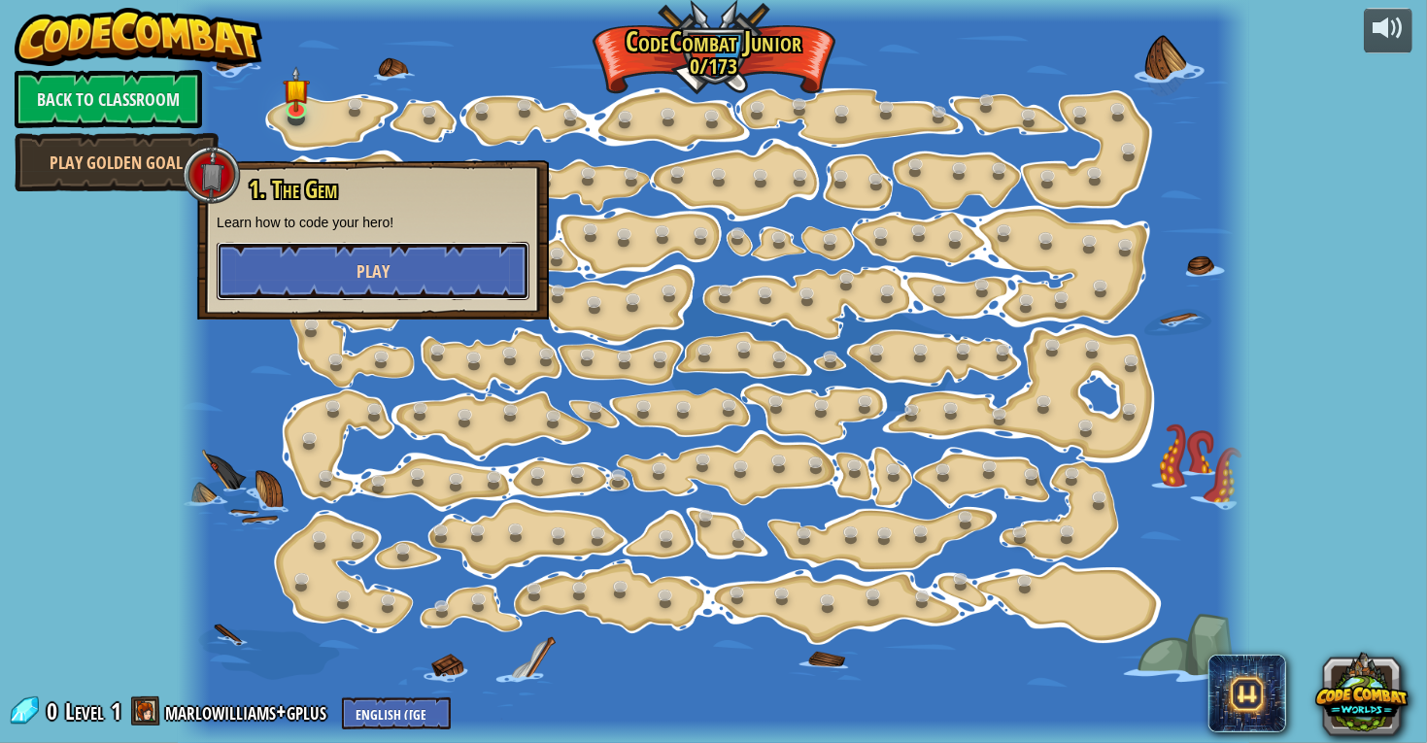
click at [378, 278] on span "Play" at bounding box center [372, 271] width 33 height 24
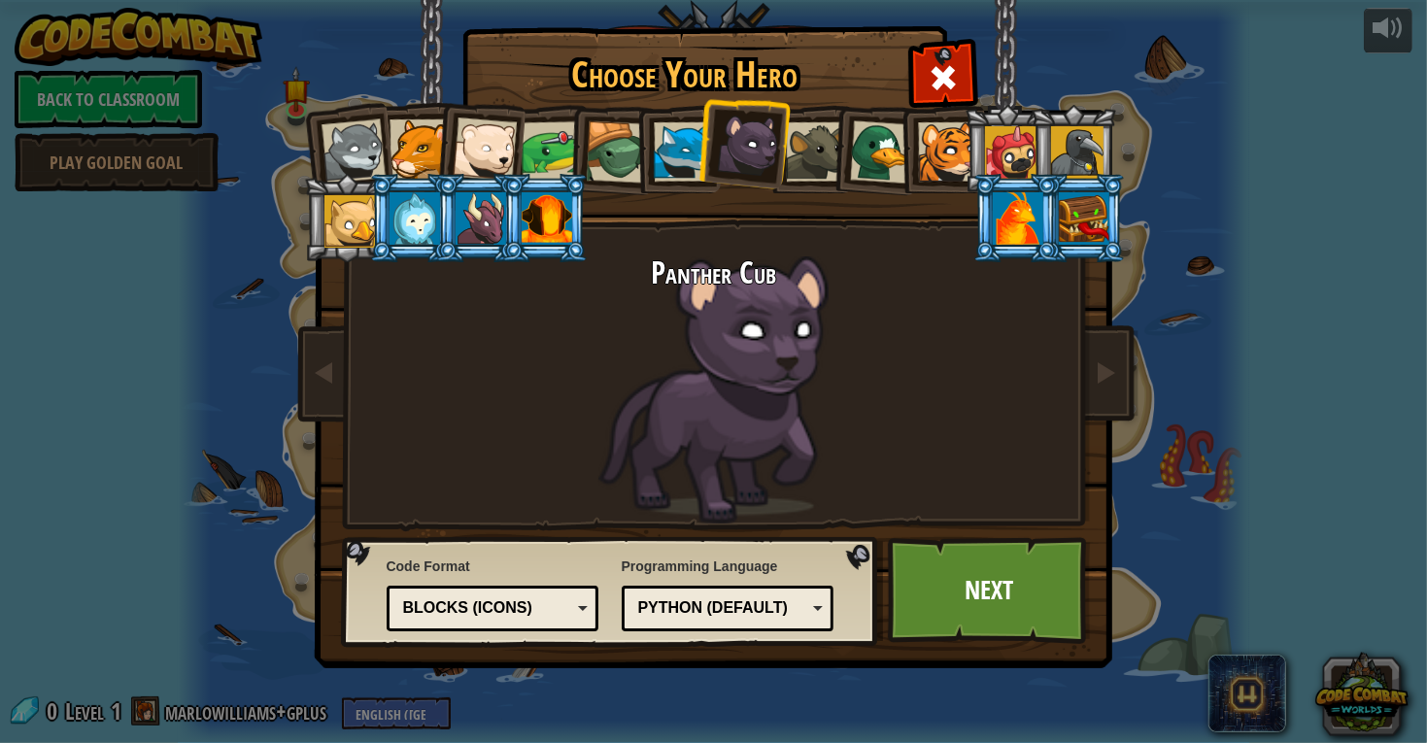
click at [547, 231] on div at bounding box center [546, 218] width 50 height 52
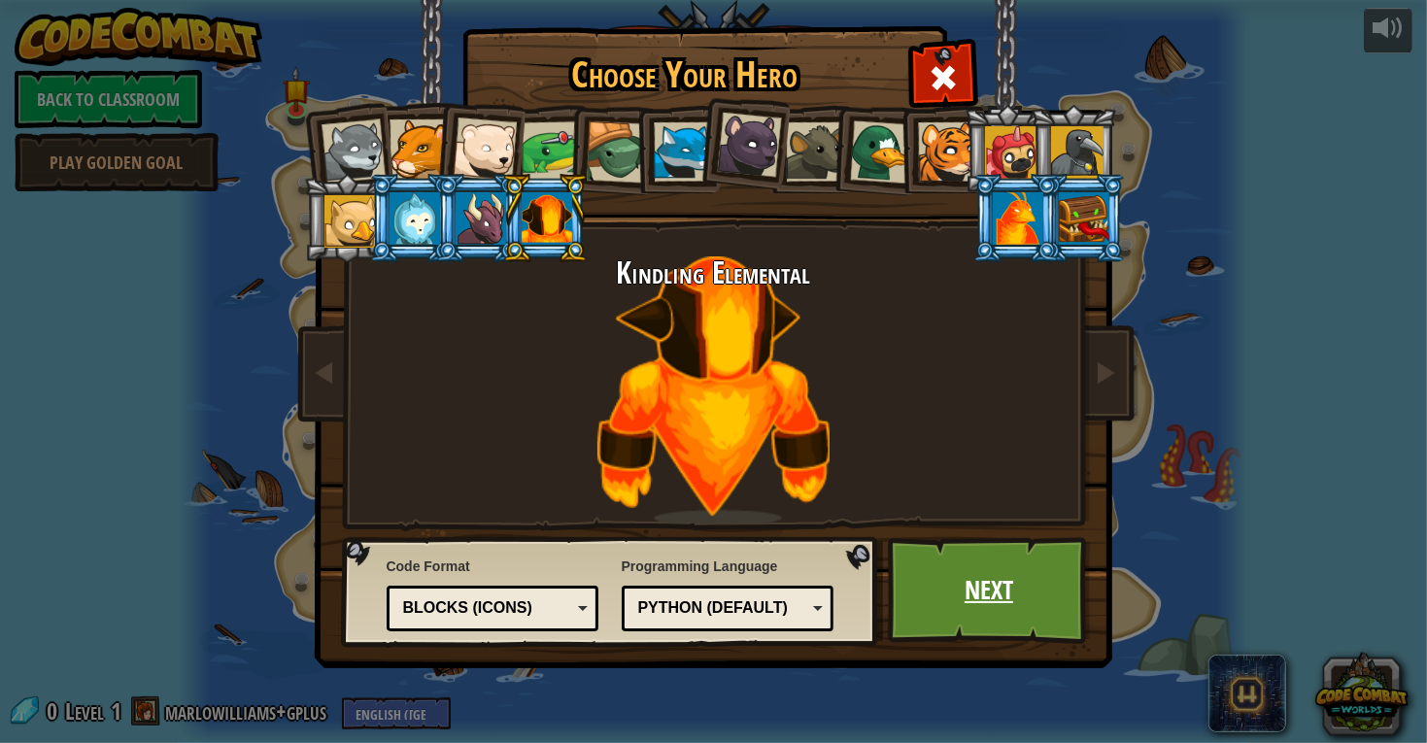
click at [1027, 590] on link "Next" at bounding box center [989, 590] width 203 height 107
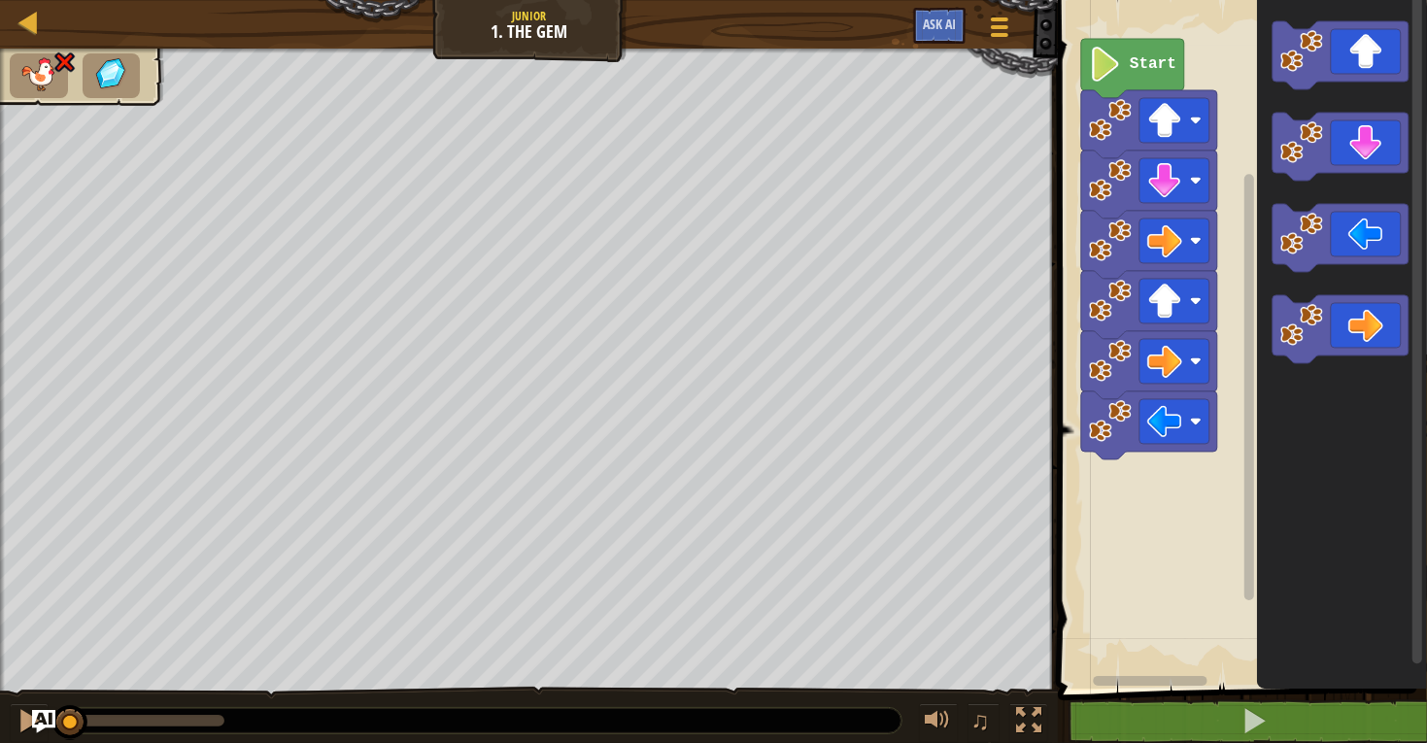
click at [1140, 50] on icon "Blockly Workspace" at bounding box center [1132, 68] width 103 height 59
click at [1310, 339] on image "Blockly Workspace" at bounding box center [1301, 325] width 43 height 43
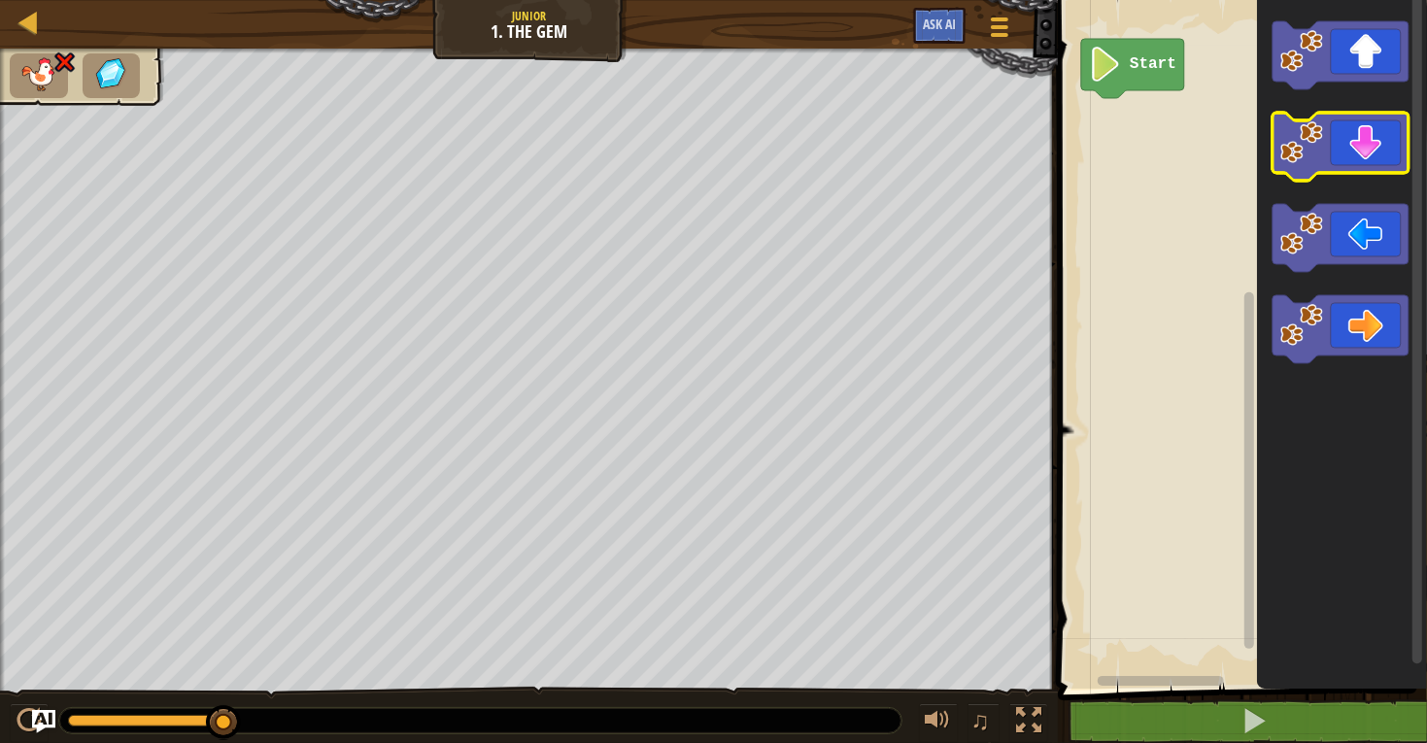
click at [1333, 157] on icon "Blockly Workspace" at bounding box center [1340, 147] width 136 height 68
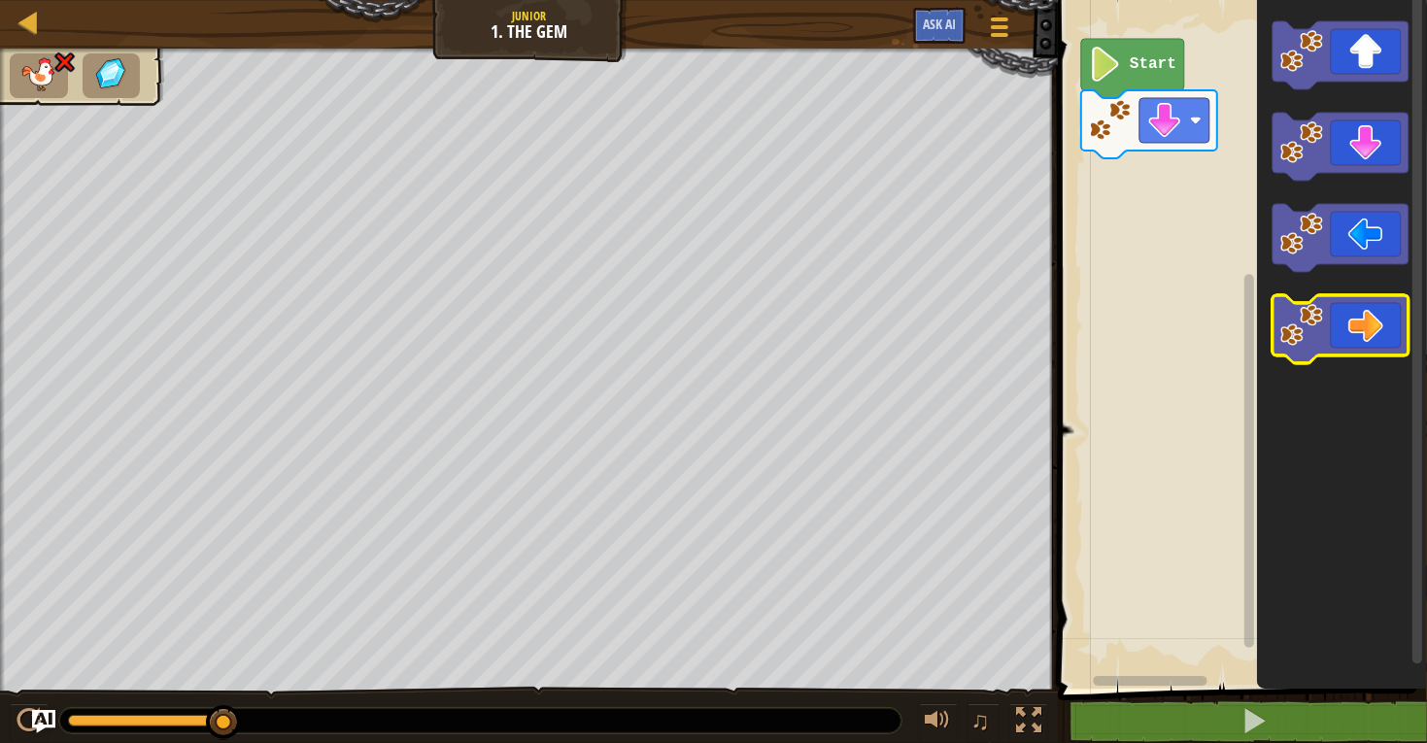
click at [1377, 312] on icon "Blockly Workspace" at bounding box center [1340, 329] width 136 height 68
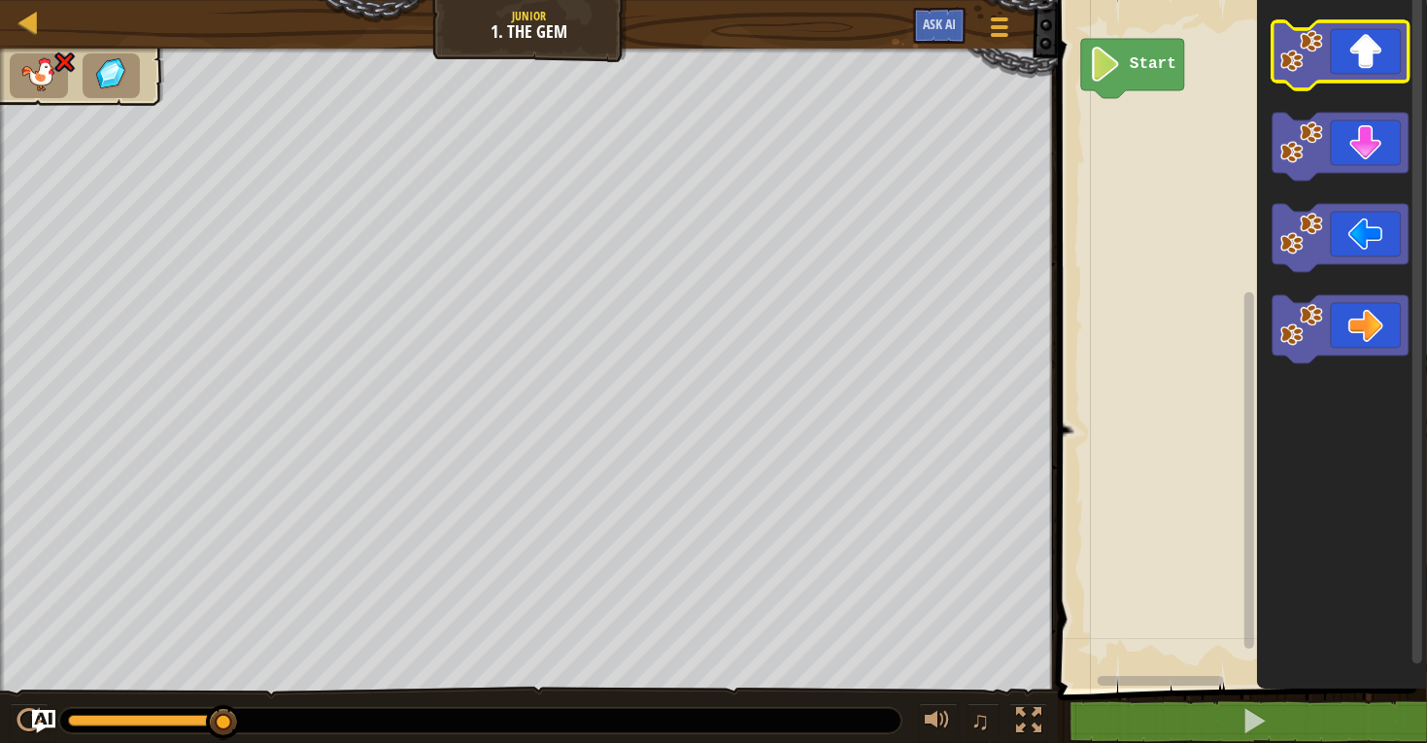
click at [1380, 36] on icon "Blockly Workspace" at bounding box center [1340, 55] width 136 height 68
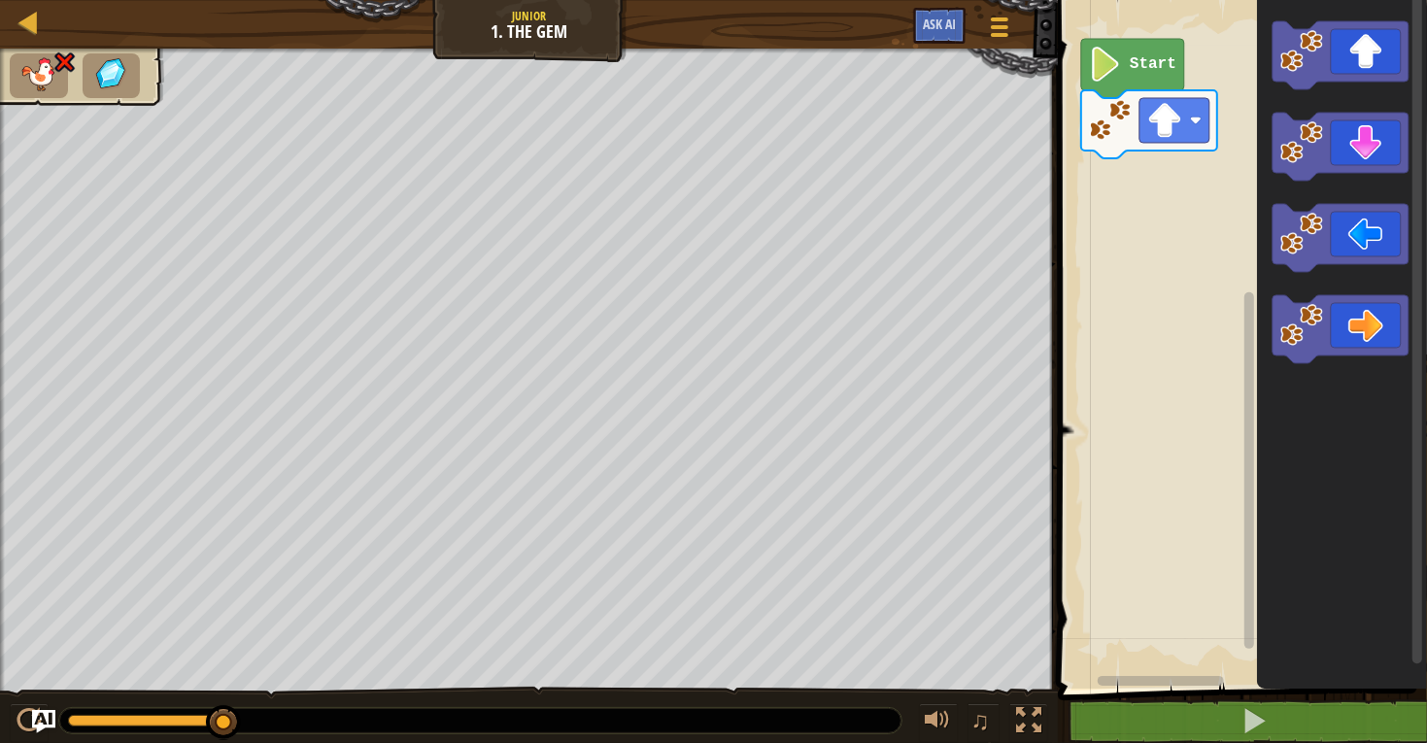
click at [1104, 111] on image "Blockly Workspace" at bounding box center [1110, 120] width 43 height 43
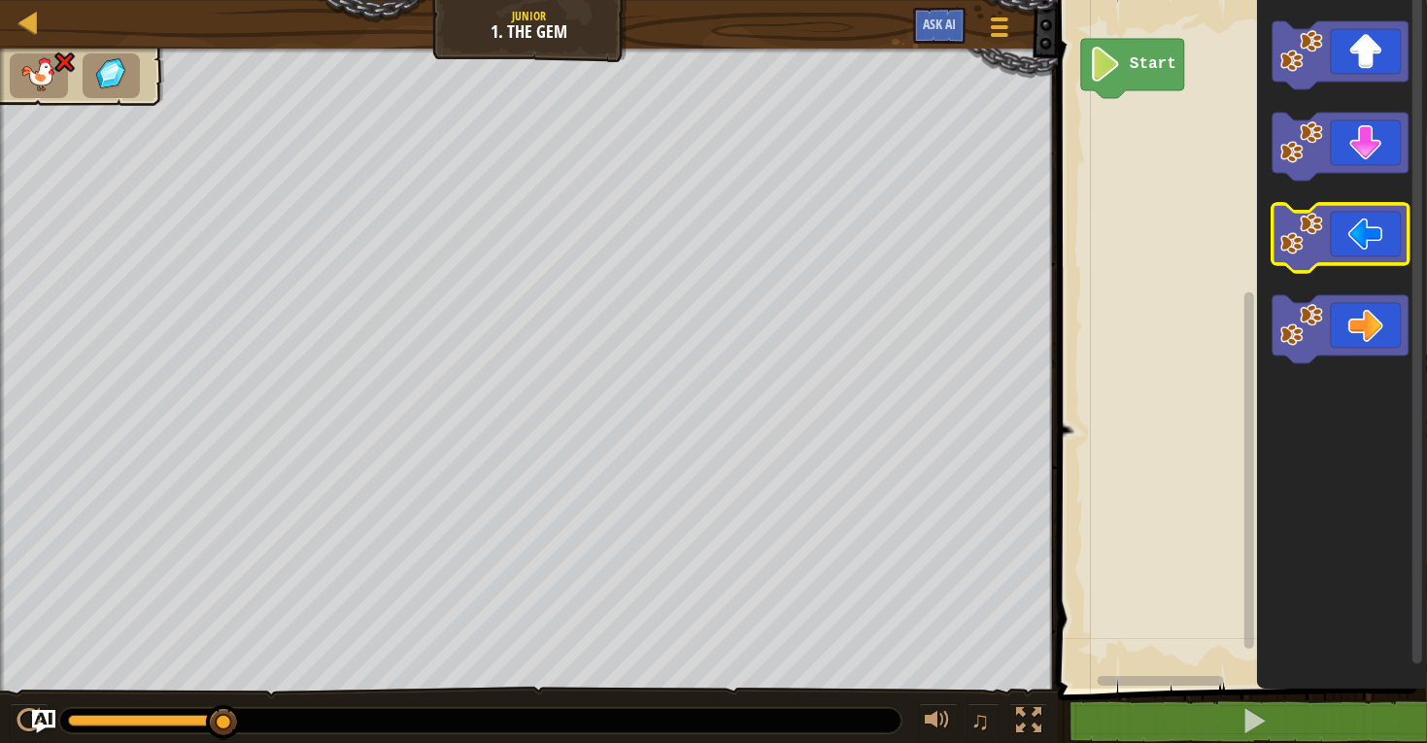
click at [1360, 227] on icon "Blockly Workspace" at bounding box center [1340, 238] width 136 height 68
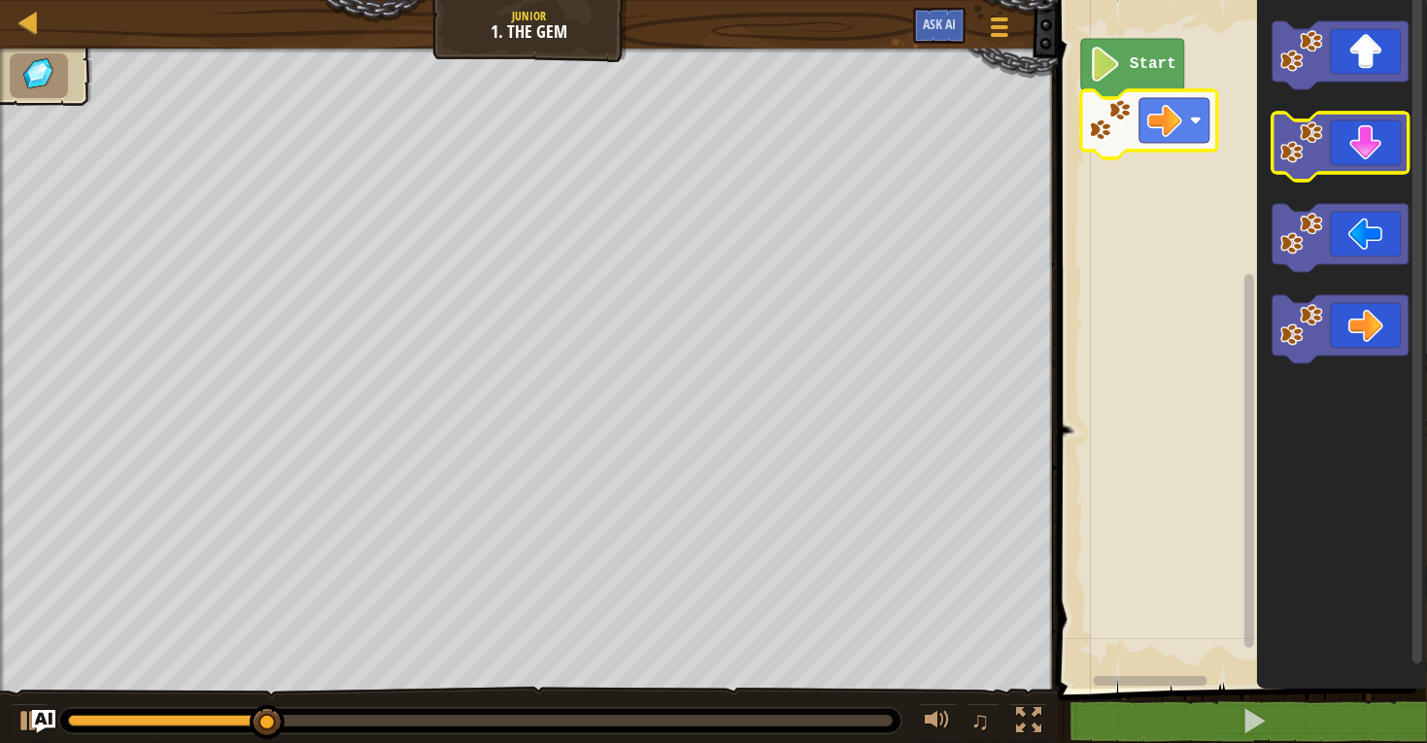
click at [1357, 131] on icon "Blockly Workspace" at bounding box center [1340, 147] width 136 height 68
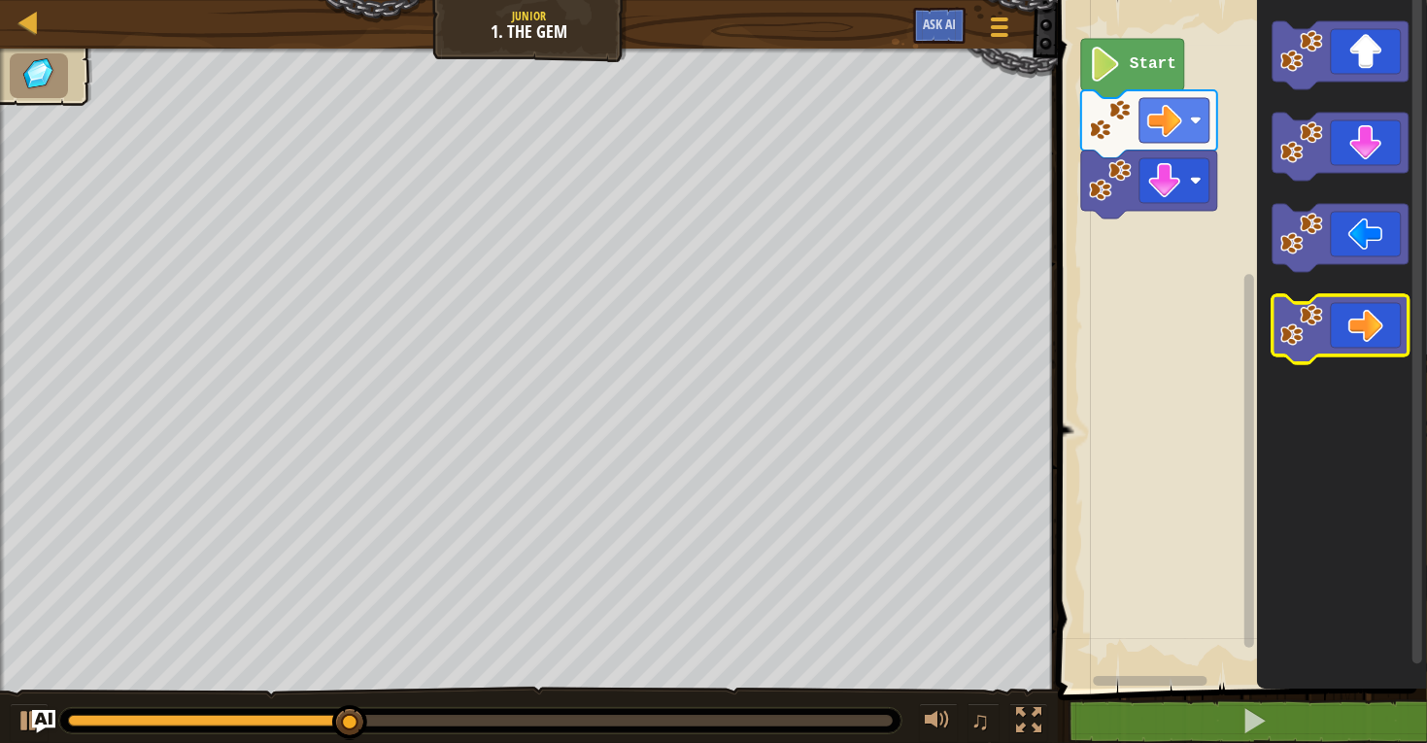
click at [1380, 314] on icon "Blockly Workspace" at bounding box center [1340, 329] width 136 height 68
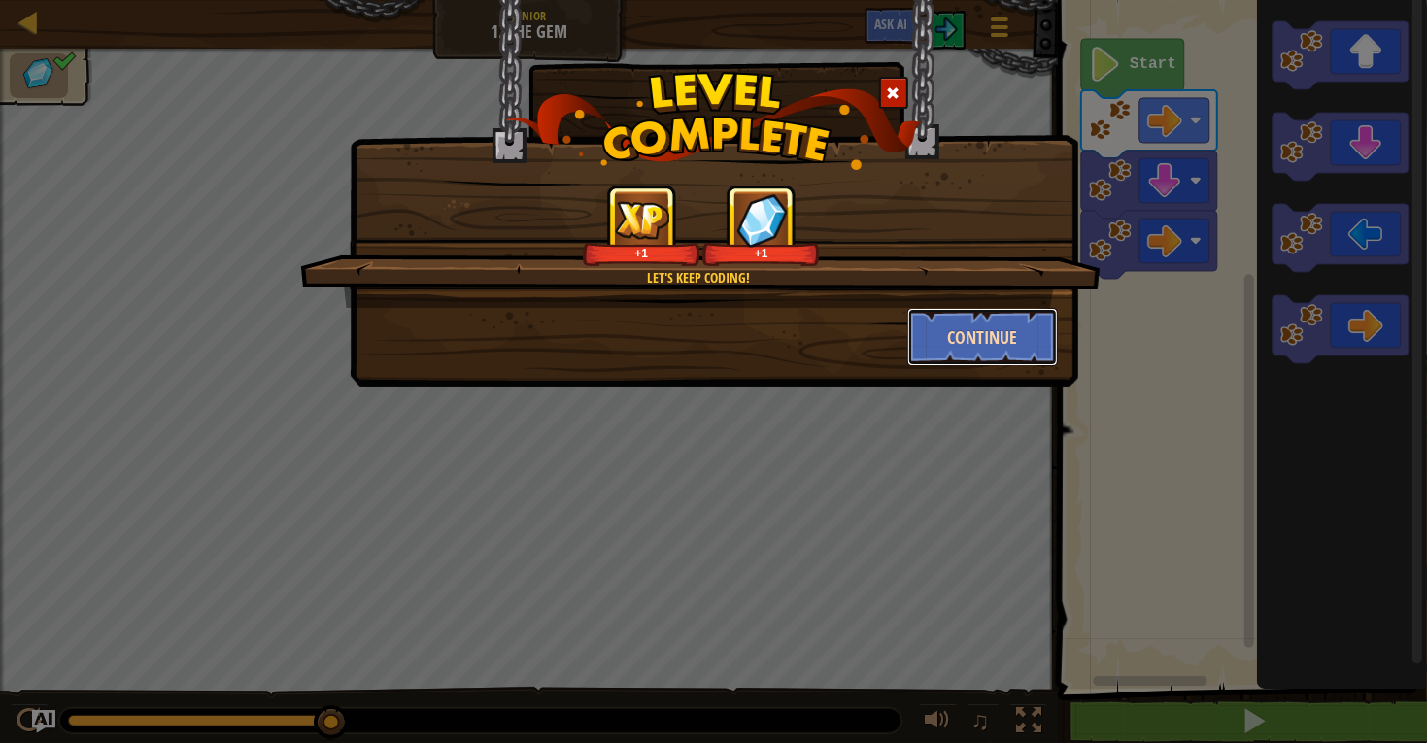
click at [968, 334] on button "Continue" at bounding box center [982, 337] width 151 height 58
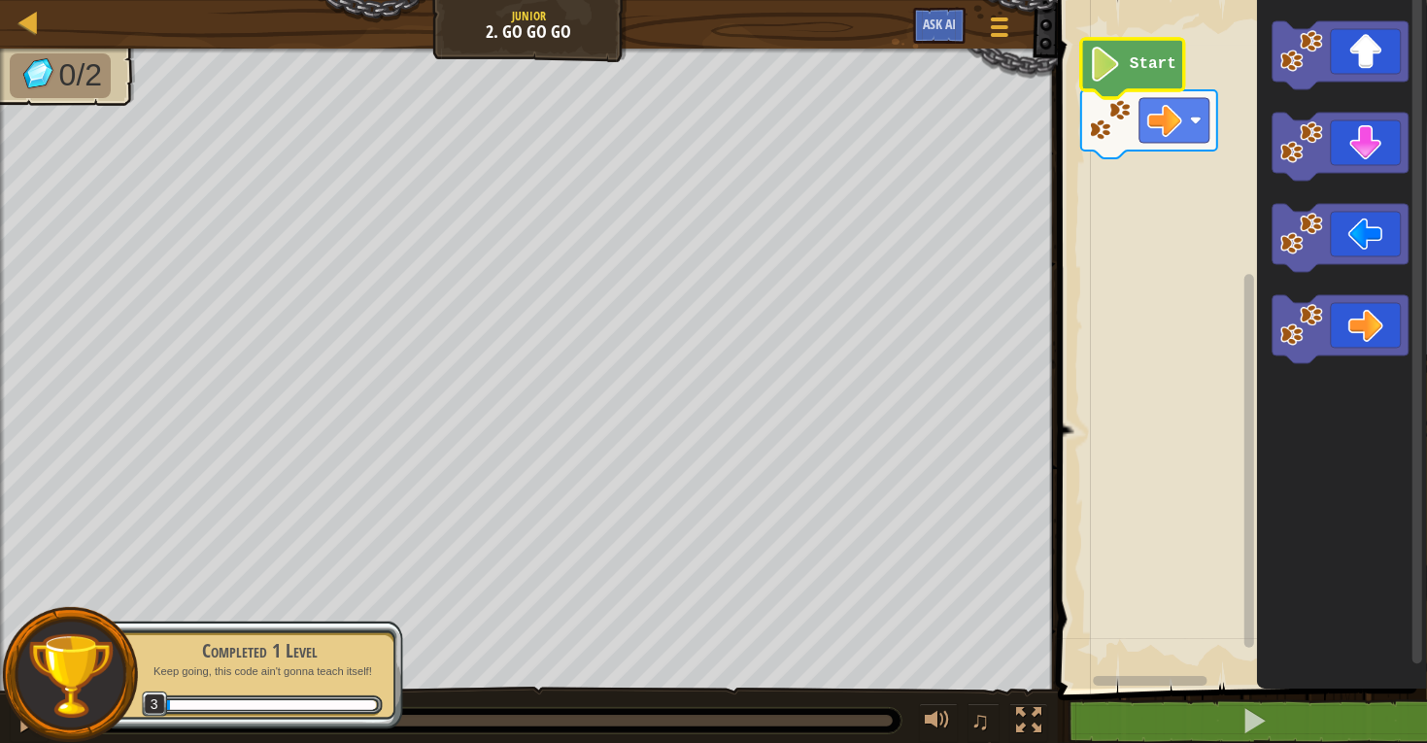
click at [1094, 49] on image "Blockly Workspace" at bounding box center [1105, 64] width 33 height 35
click at [1352, 313] on icon "Blockly Workspace" at bounding box center [1340, 329] width 136 height 68
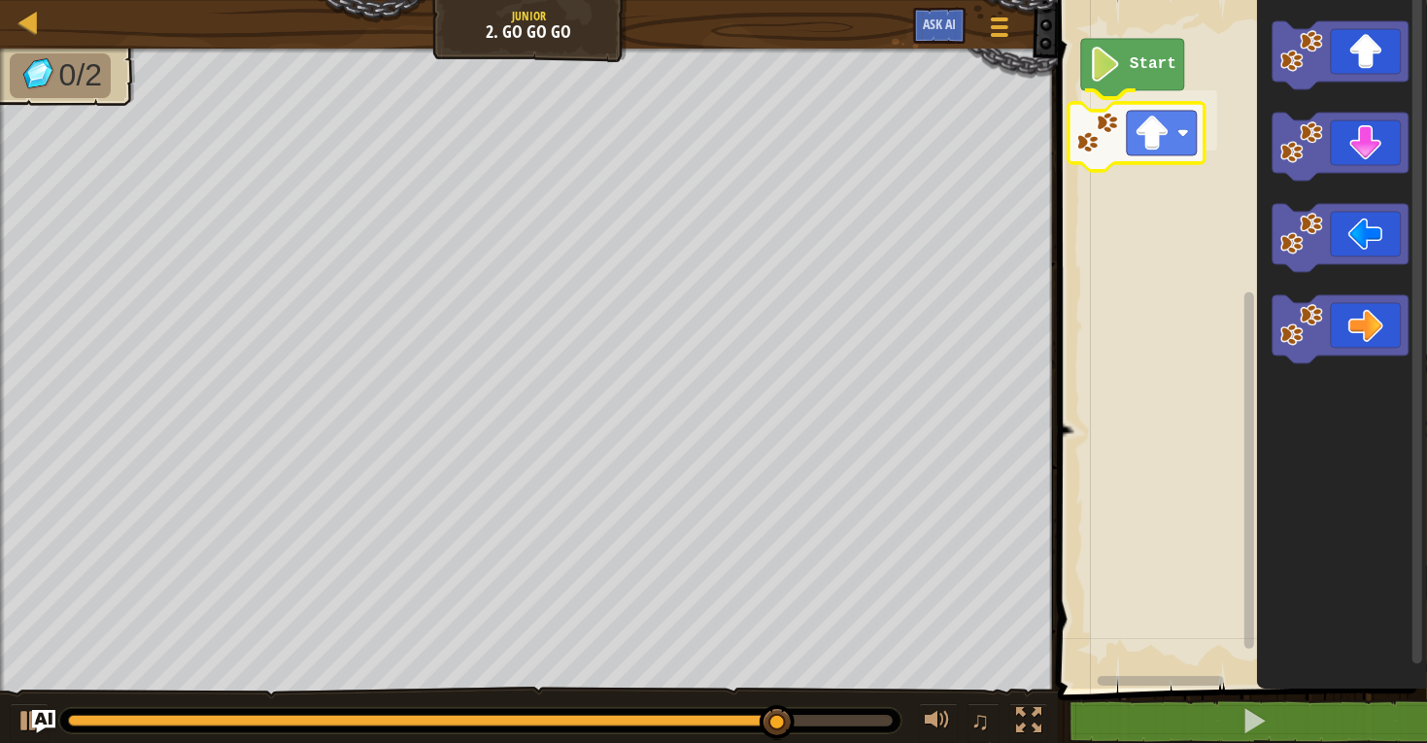
click at [1151, 140] on div "Start" at bounding box center [1239, 339] width 375 height 698
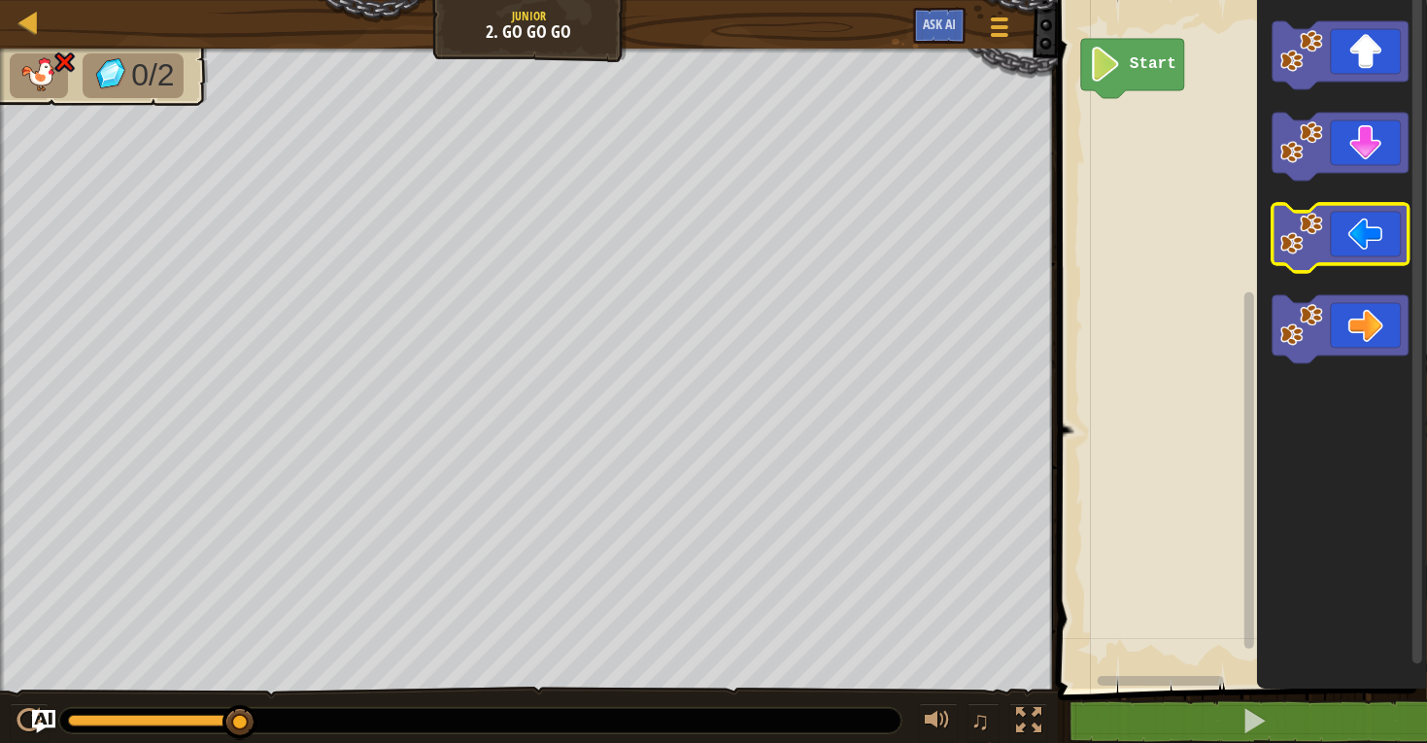
click at [1337, 220] on icon "Blockly Workspace" at bounding box center [1340, 238] width 136 height 68
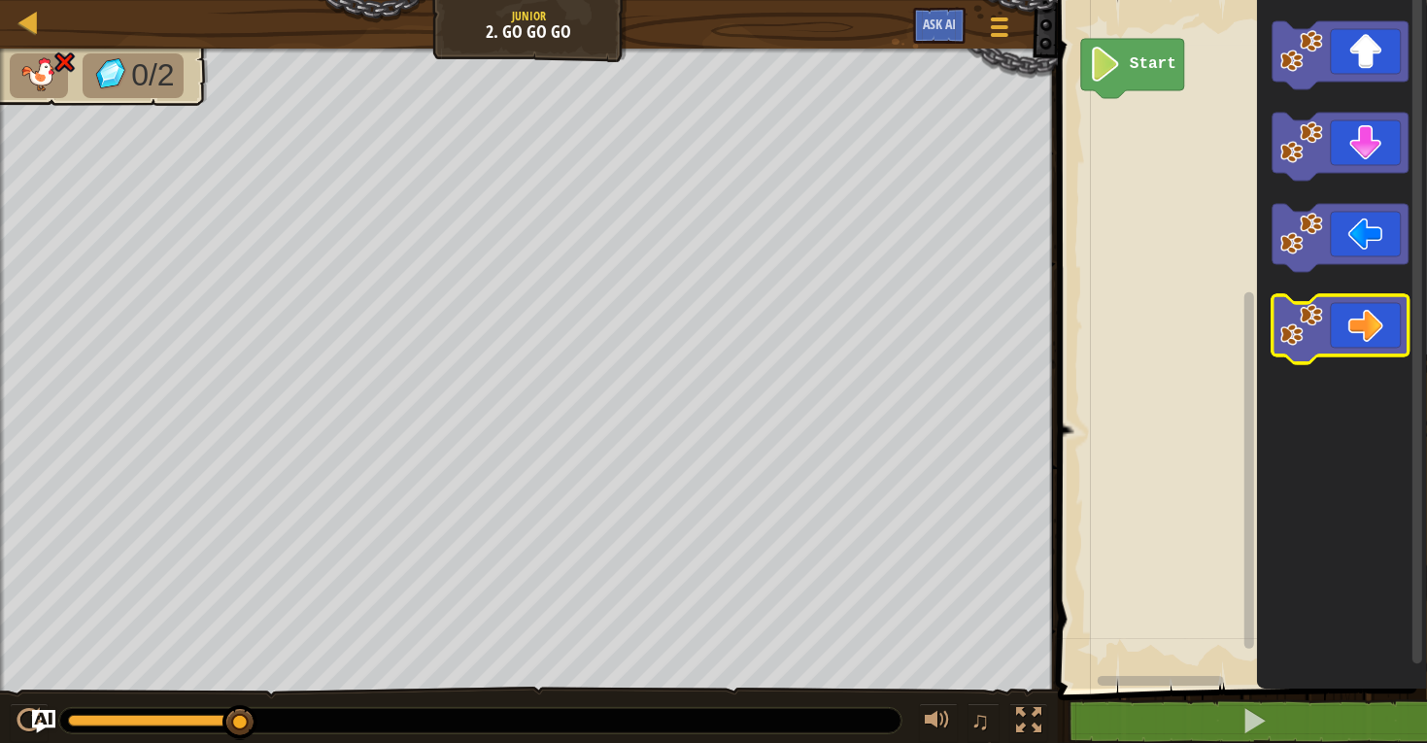
click at [1352, 322] on icon "Blockly Workspace" at bounding box center [1340, 329] width 136 height 68
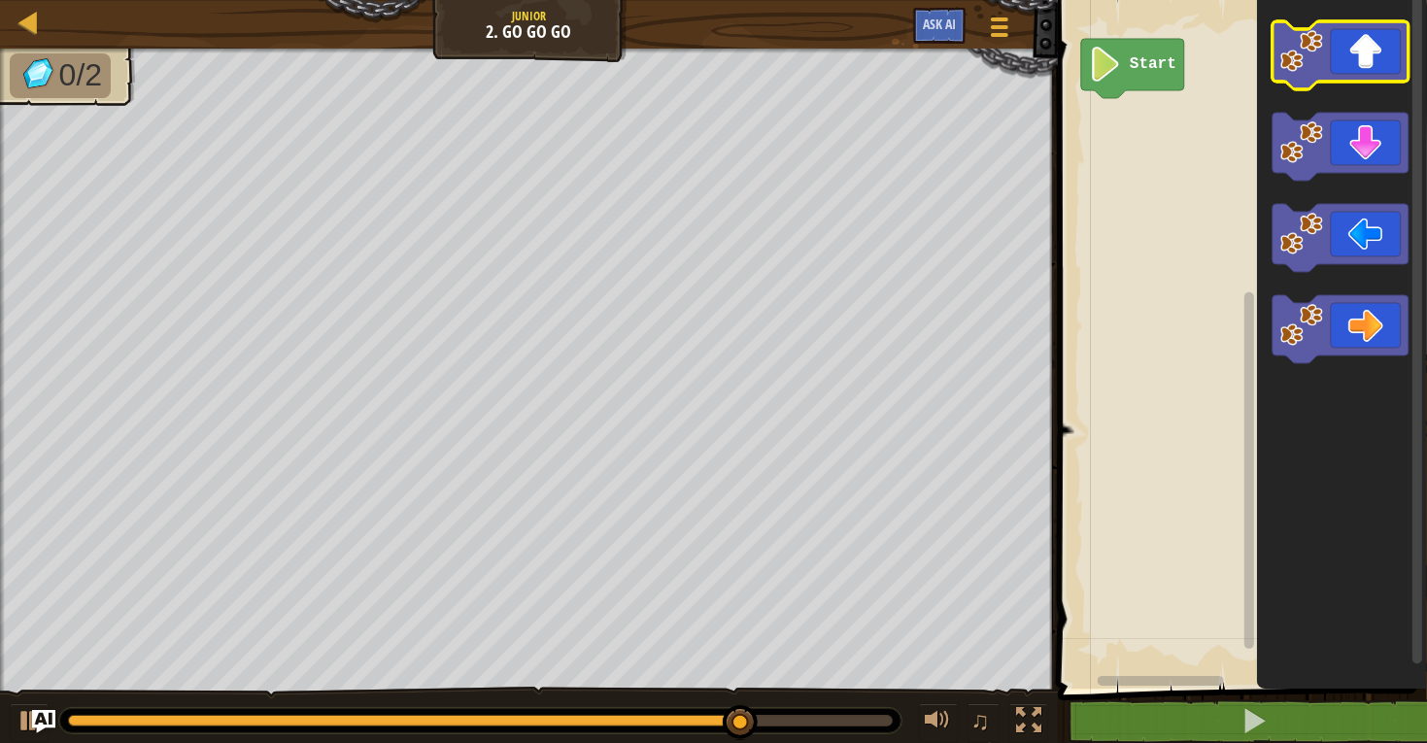
click at [1354, 33] on icon "Blockly Workspace" at bounding box center [1340, 55] width 136 height 68
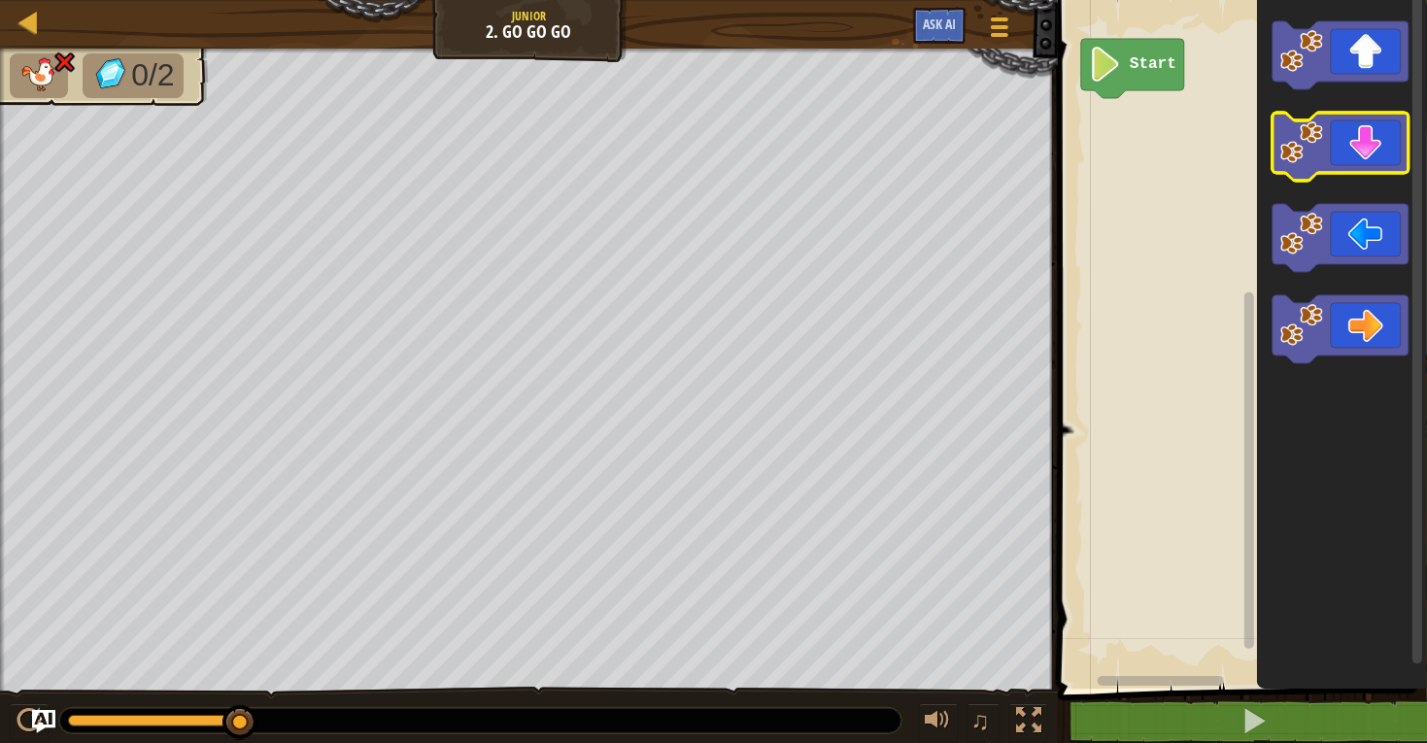
click at [1369, 138] on icon "Blockly Workspace" at bounding box center [1340, 147] width 136 height 68
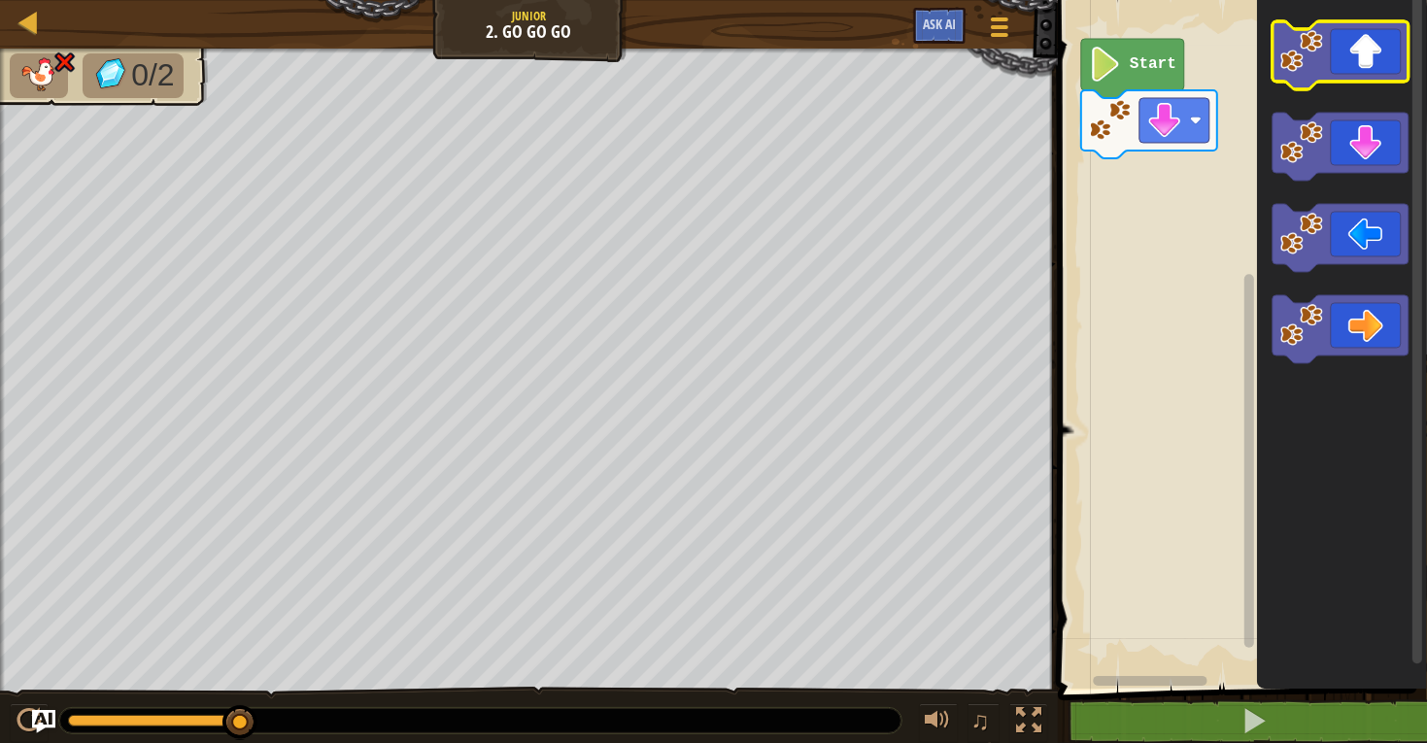
click at [1355, 49] on icon "Blockly Workspace" at bounding box center [1340, 55] width 136 height 68
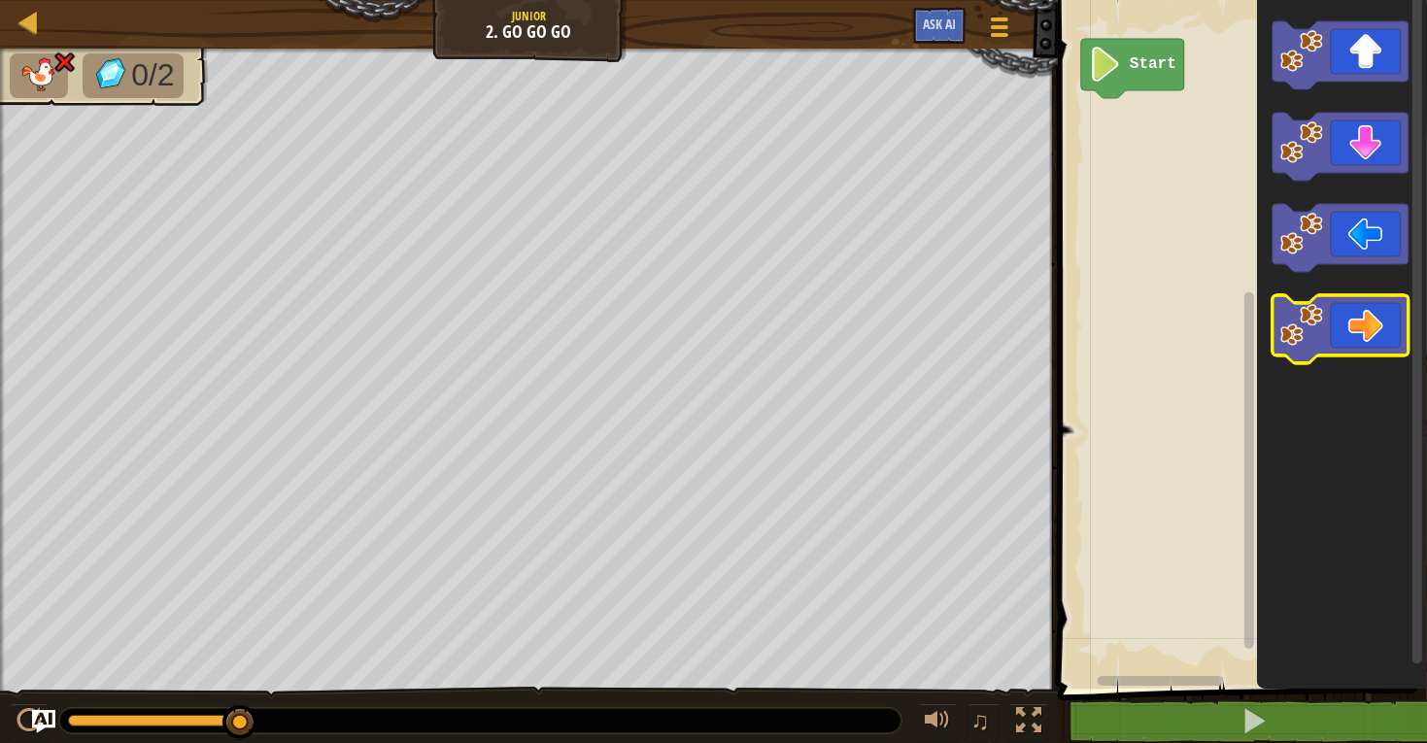
click at [1350, 336] on icon "Blockly Workspace" at bounding box center [1340, 329] width 136 height 68
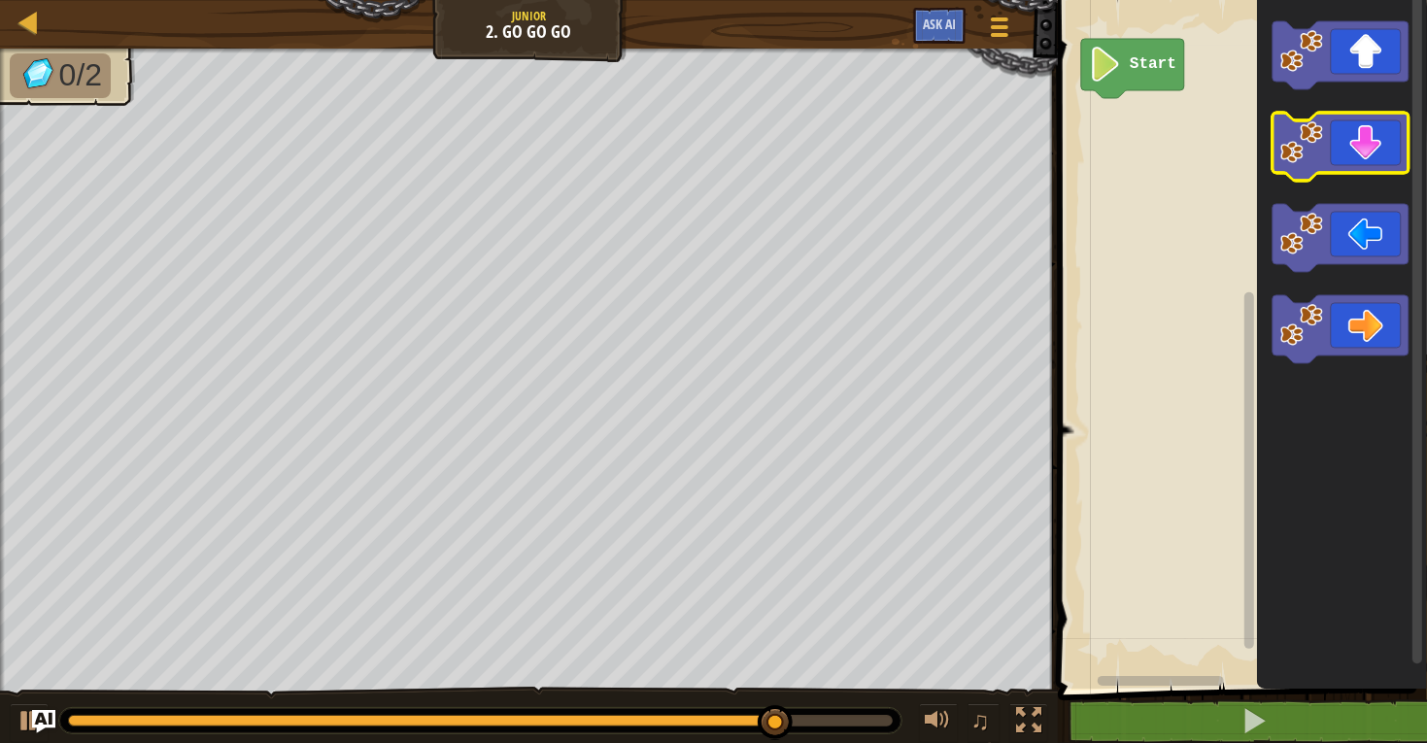
click at [1370, 148] on icon "Blockly Workspace" at bounding box center [1340, 147] width 136 height 68
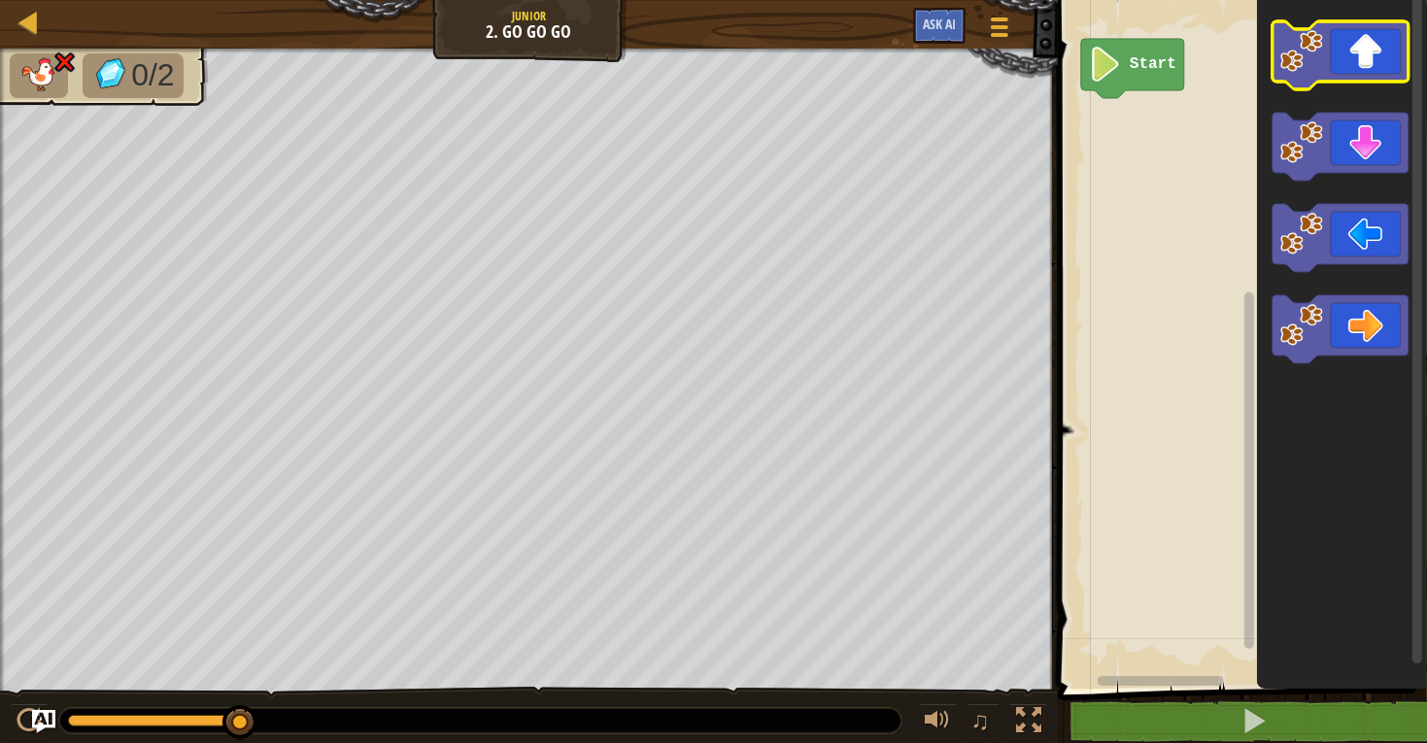
click at [1365, 51] on icon "Blockly Workspace" at bounding box center [1340, 55] width 136 height 68
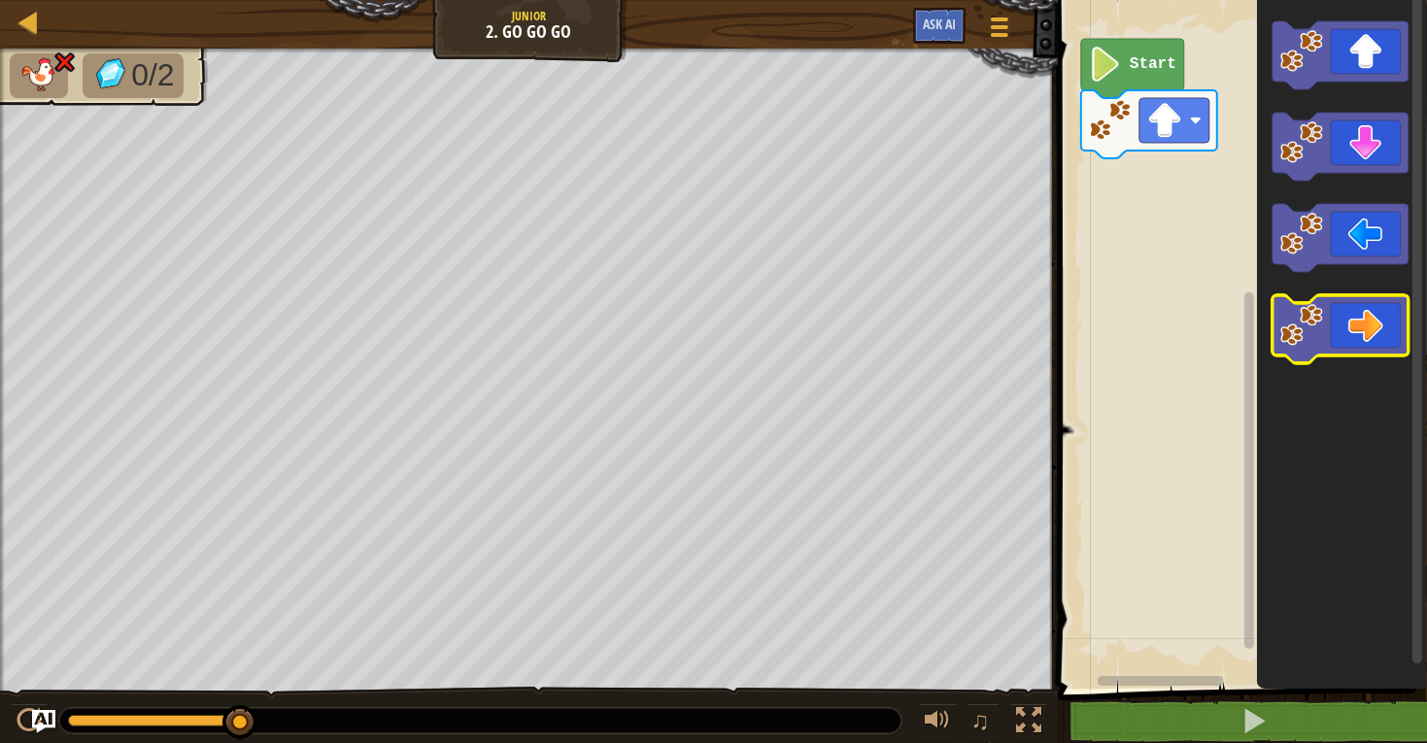
click at [1365, 316] on icon "Blockly Workspace" at bounding box center [1340, 329] width 136 height 68
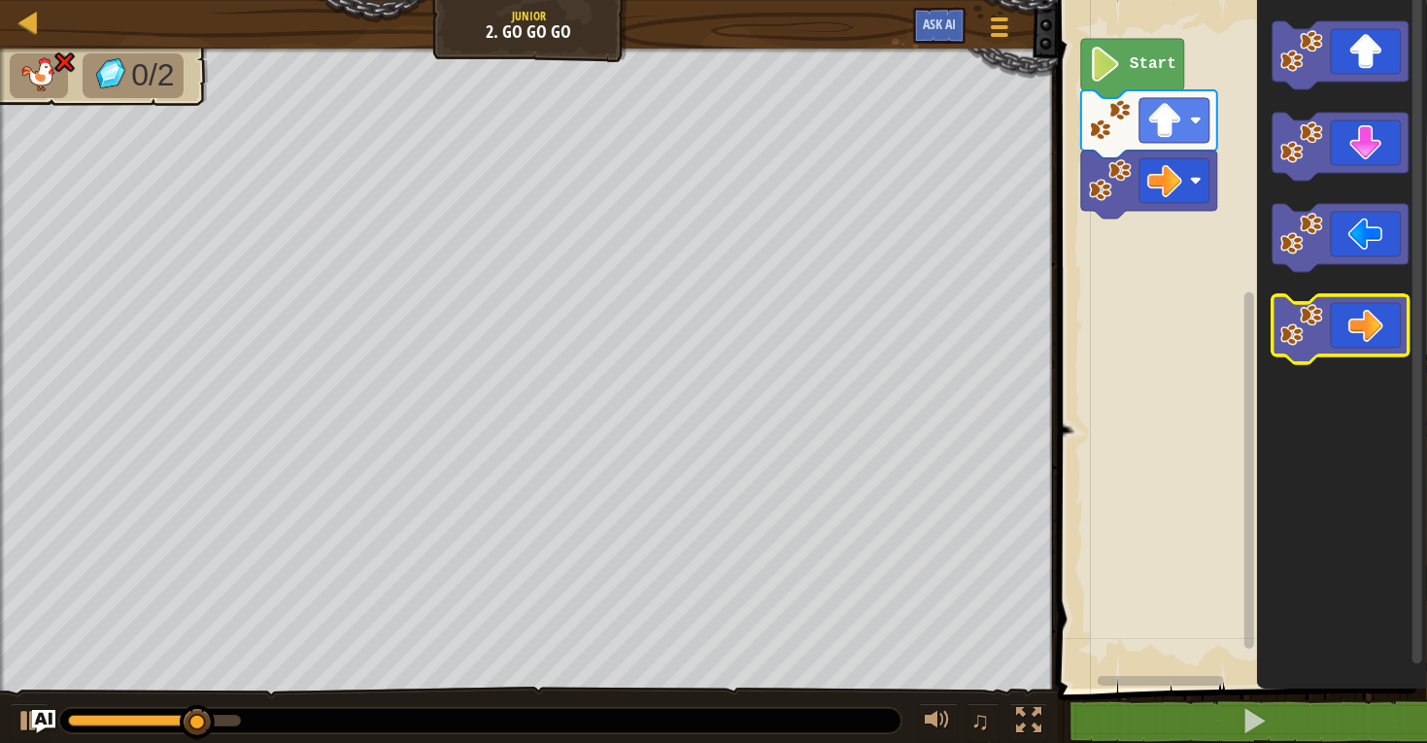
click at [1365, 316] on icon "Blockly Workspace" at bounding box center [1340, 329] width 136 height 68
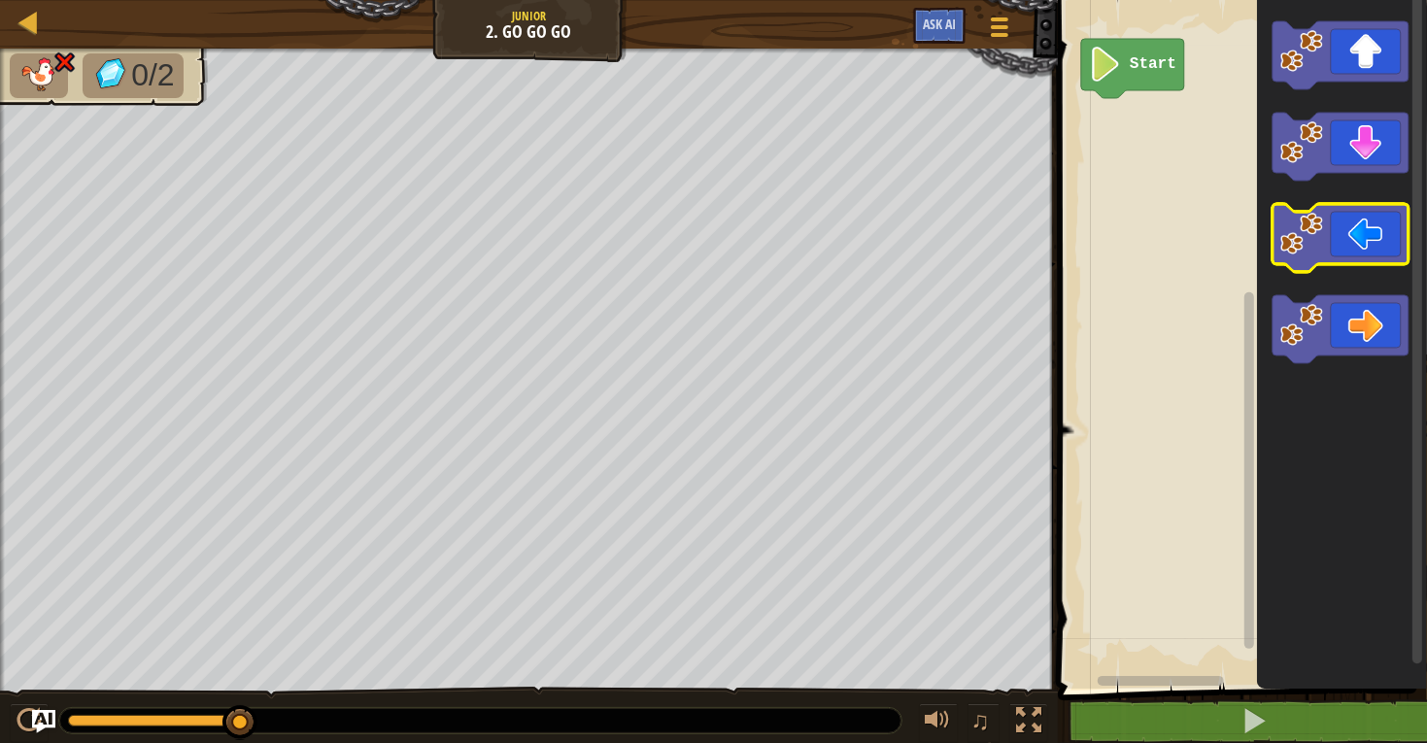
click at [1357, 236] on icon "Blockly Workspace" at bounding box center [1340, 238] width 136 height 68
click at [1193, 137] on div "Start" at bounding box center [1239, 339] width 375 height 698
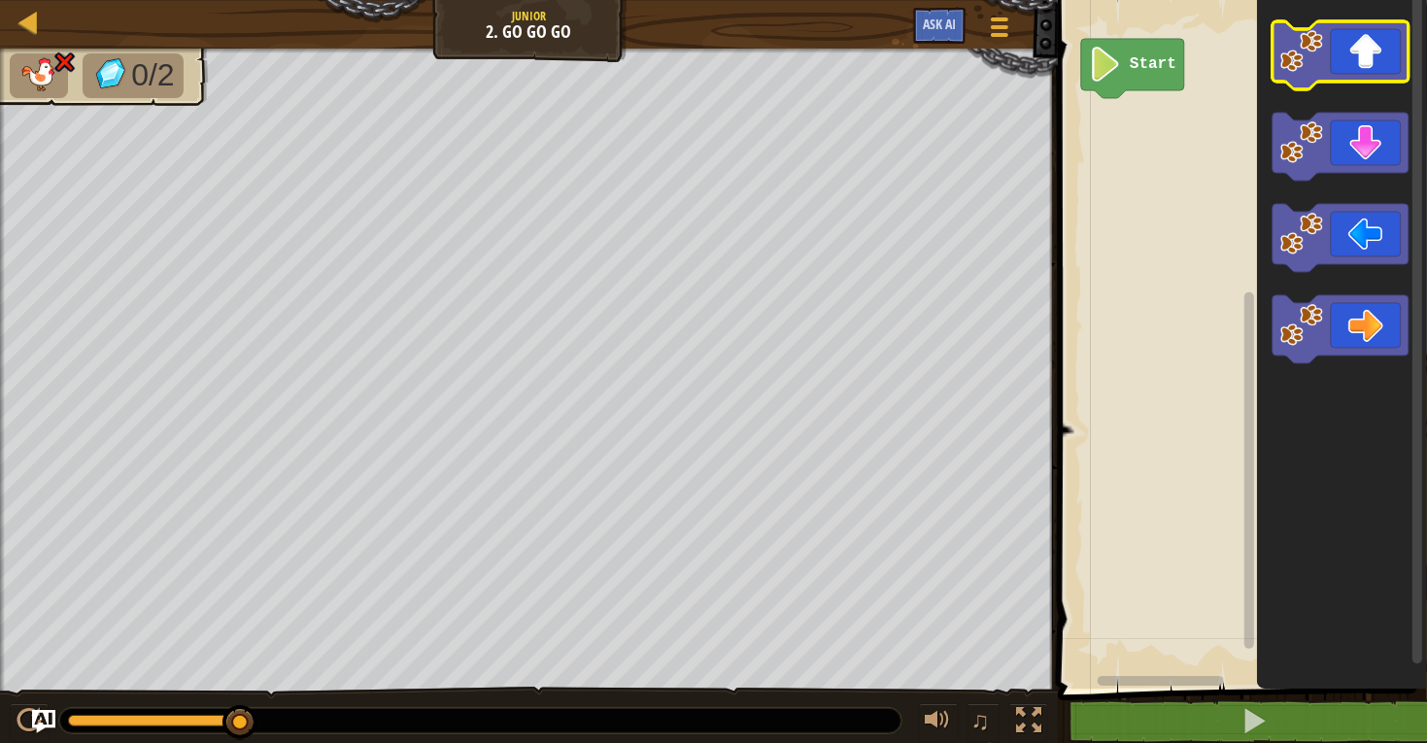
click at [1327, 62] on icon "Blockly Workspace" at bounding box center [1340, 55] width 136 height 68
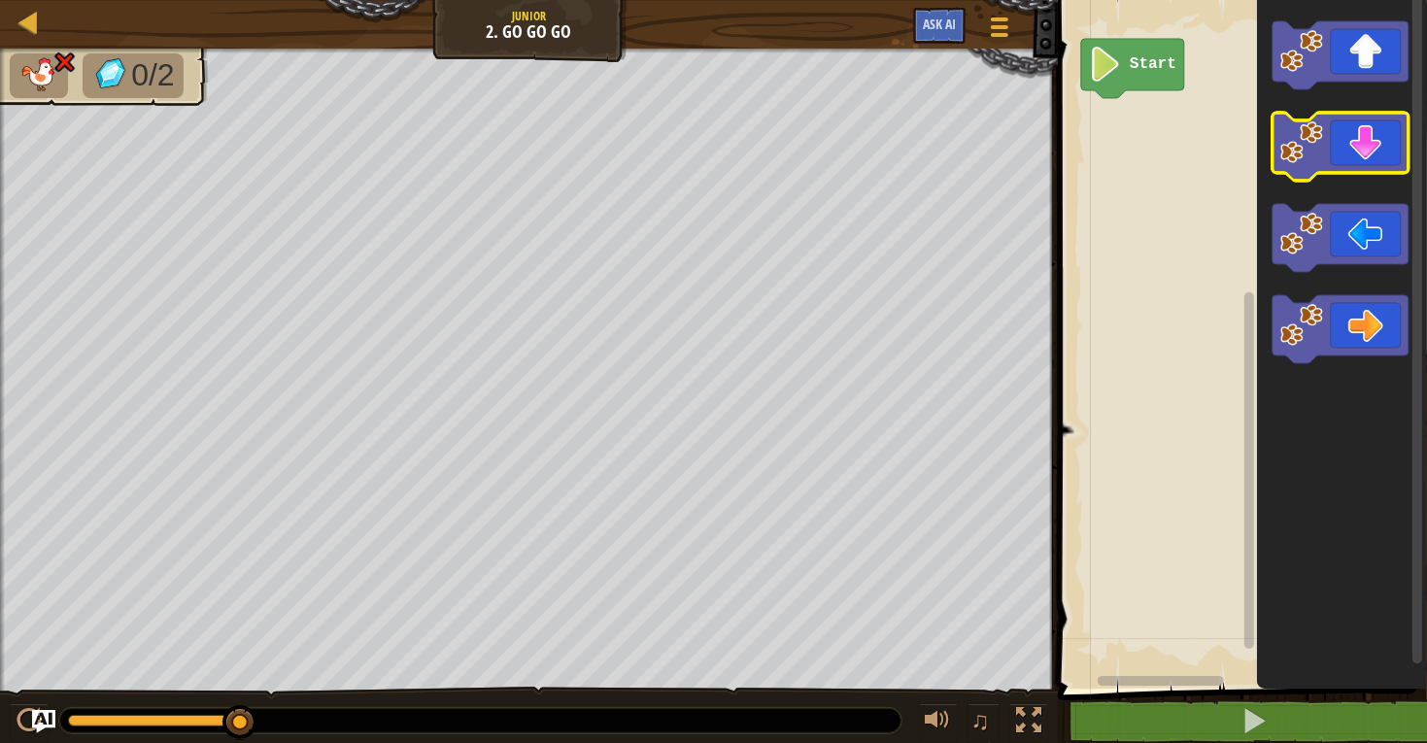
click at [1366, 160] on icon "Blockly Workspace" at bounding box center [1340, 147] width 136 height 68
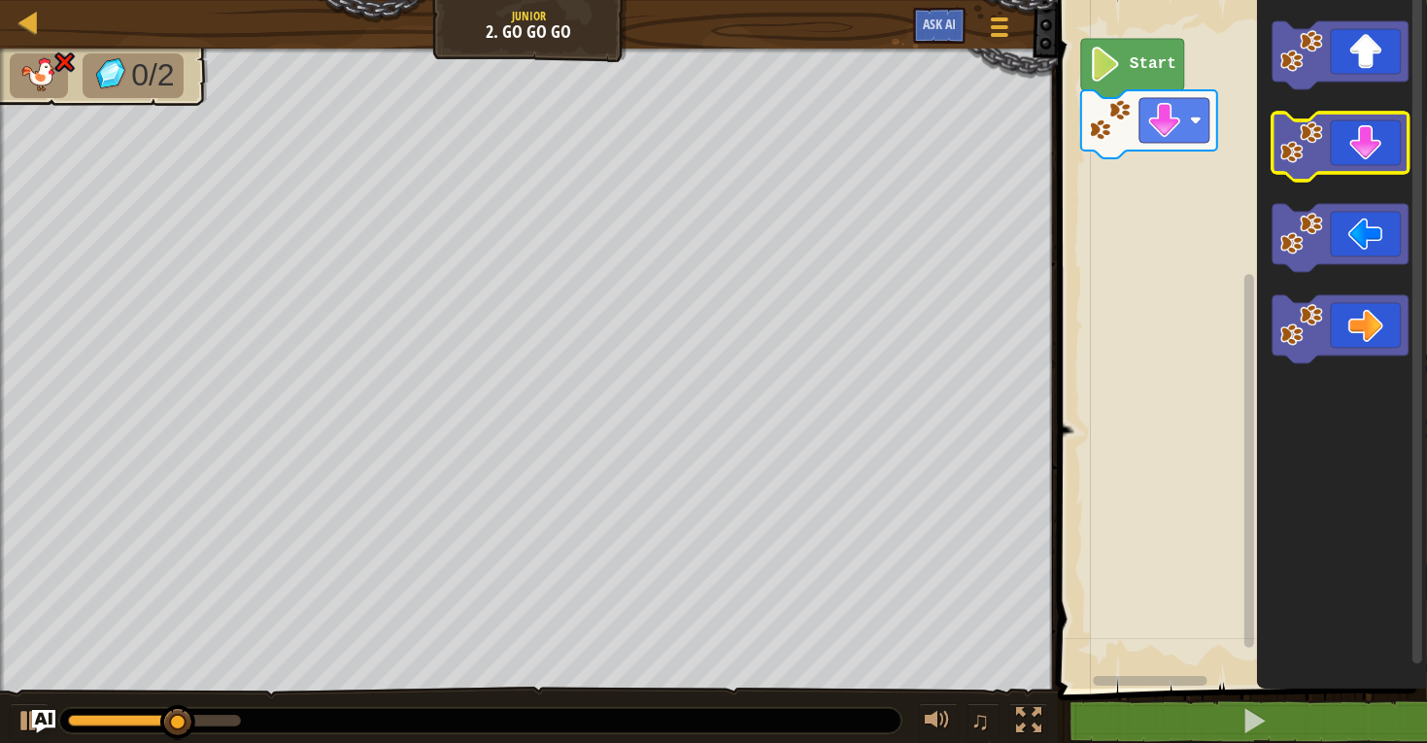
click at [1365, 156] on icon "Blockly Workspace" at bounding box center [1340, 147] width 136 height 68
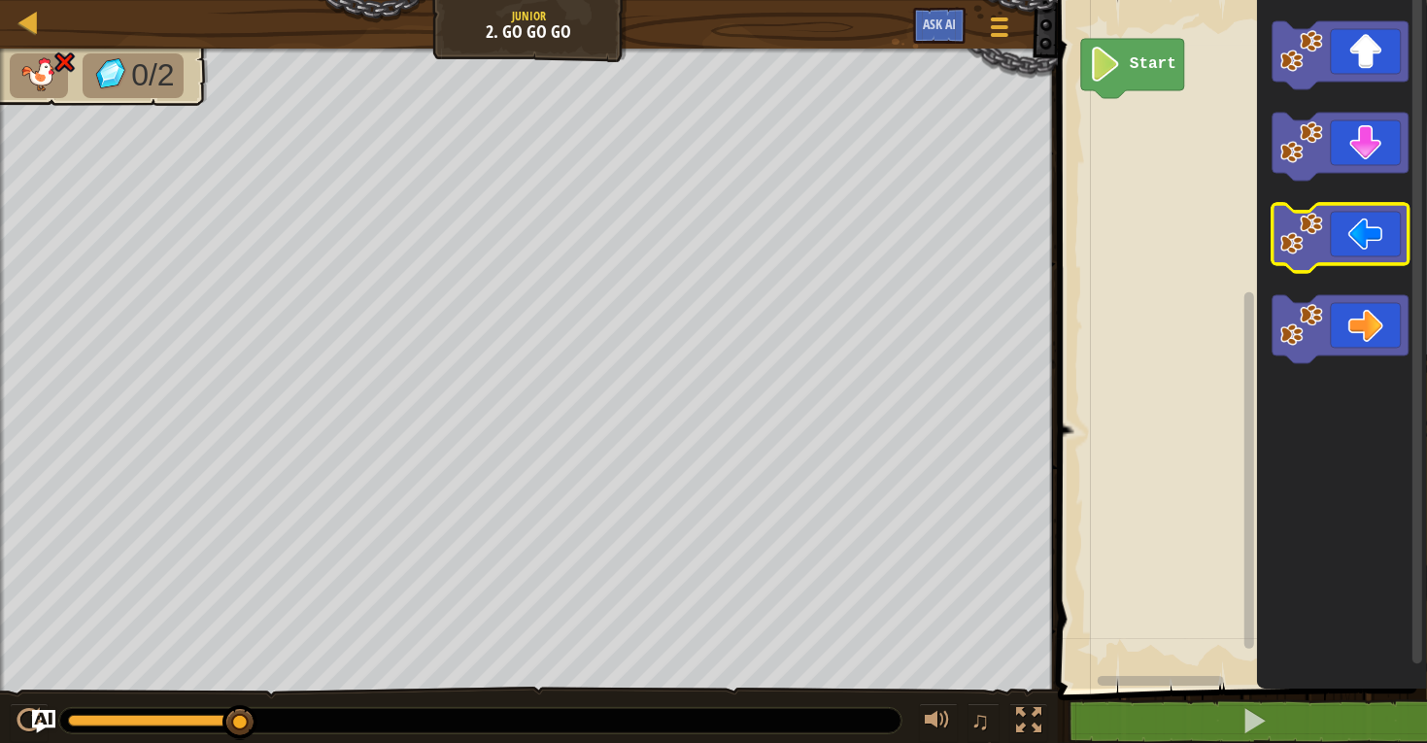
click at [1379, 228] on icon "Blockly Workspace" at bounding box center [1340, 238] width 136 height 68
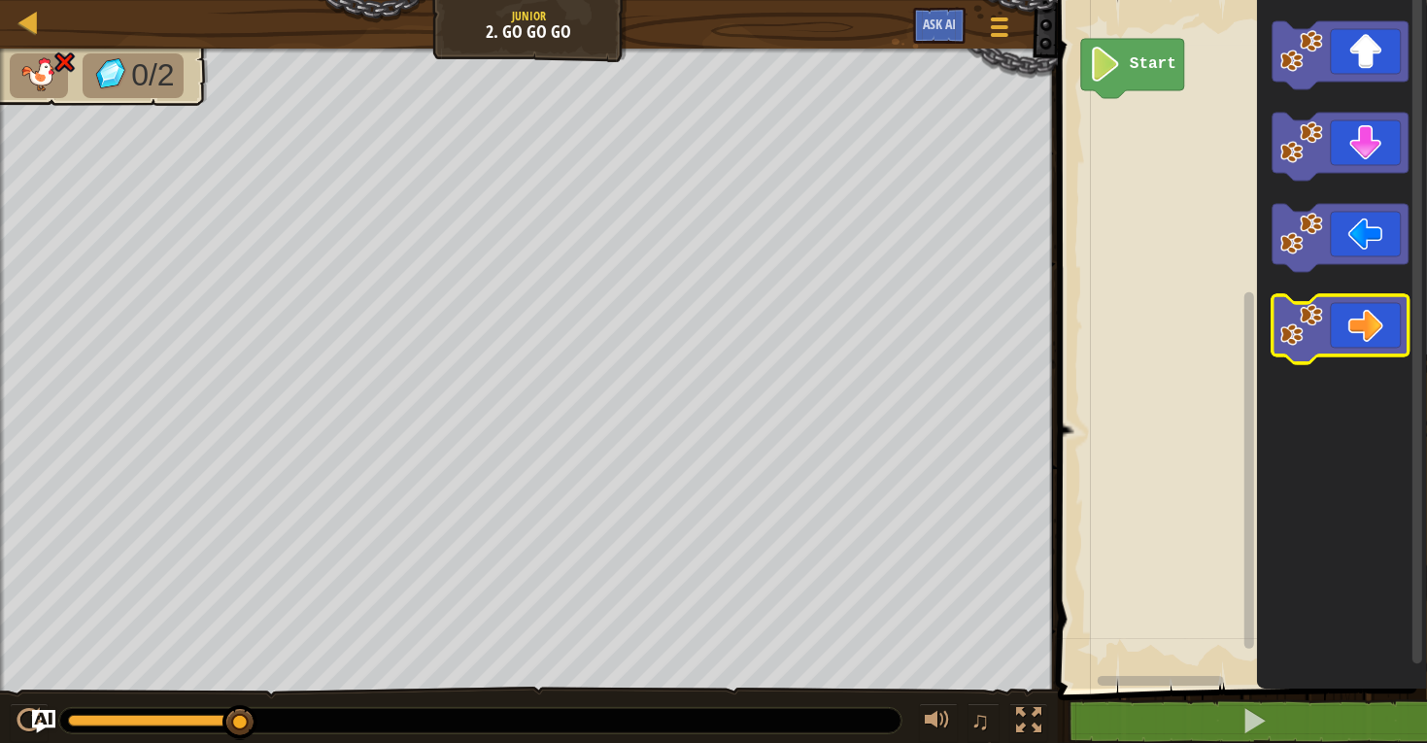
click at [1331, 329] on icon "Blockly Workspace" at bounding box center [1340, 329] width 136 height 68
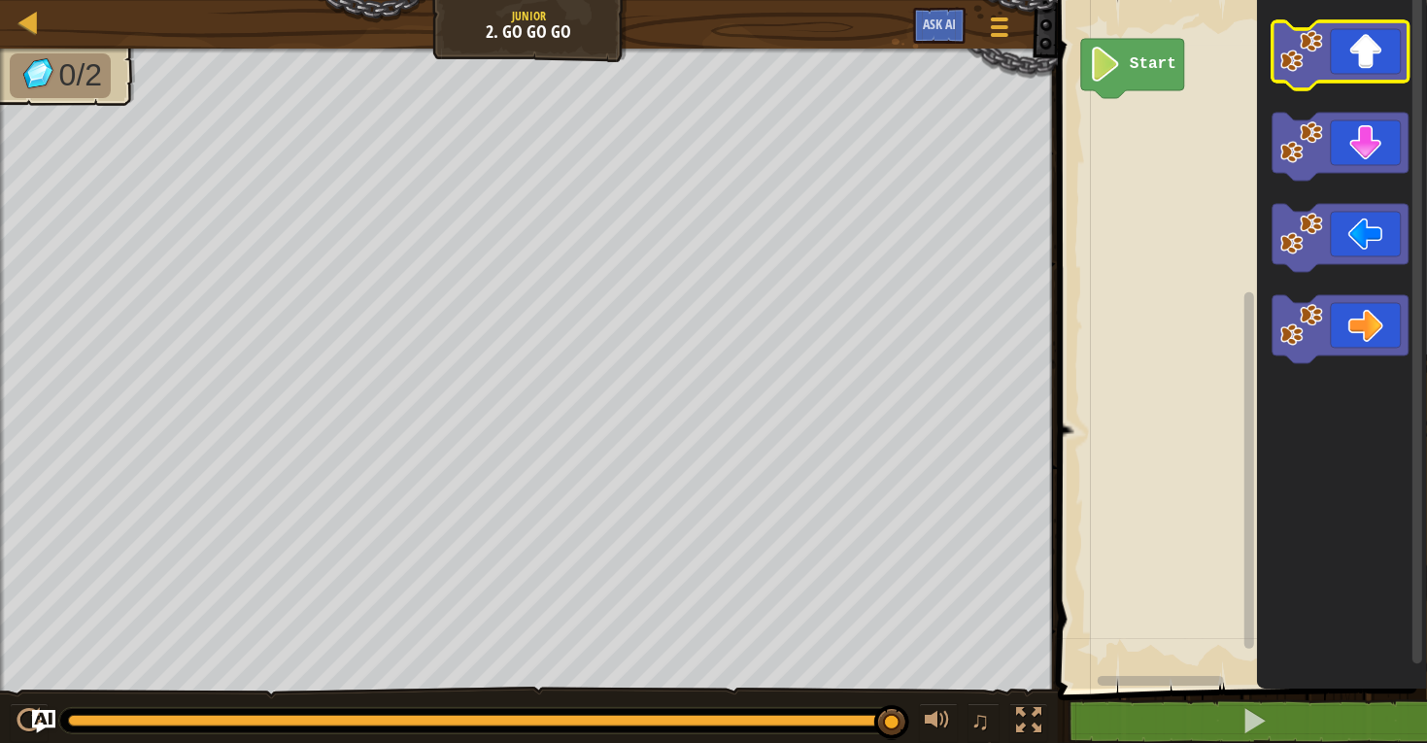
click at [1342, 32] on icon "Blockly Workspace" at bounding box center [1340, 55] width 136 height 68
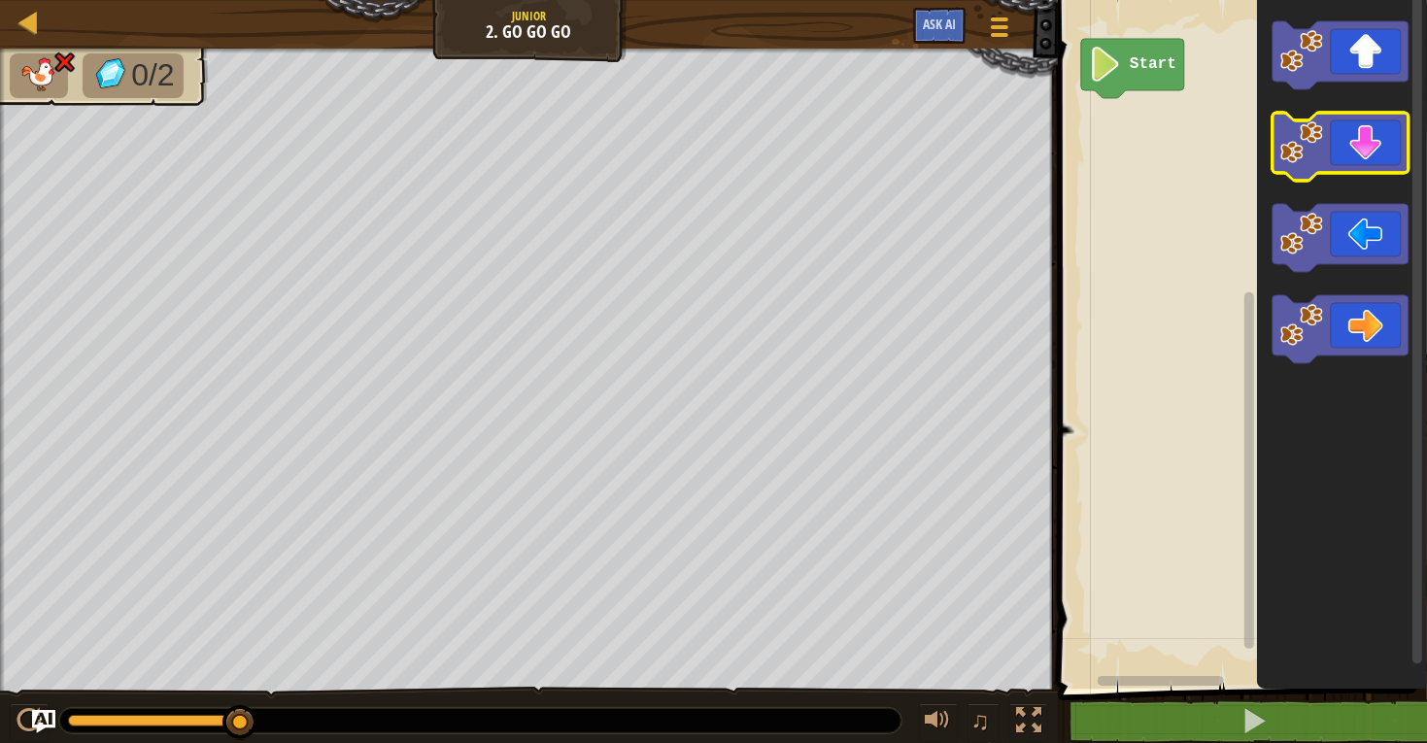
click at [1398, 148] on icon "Blockly Workspace" at bounding box center [1340, 147] width 136 height 68
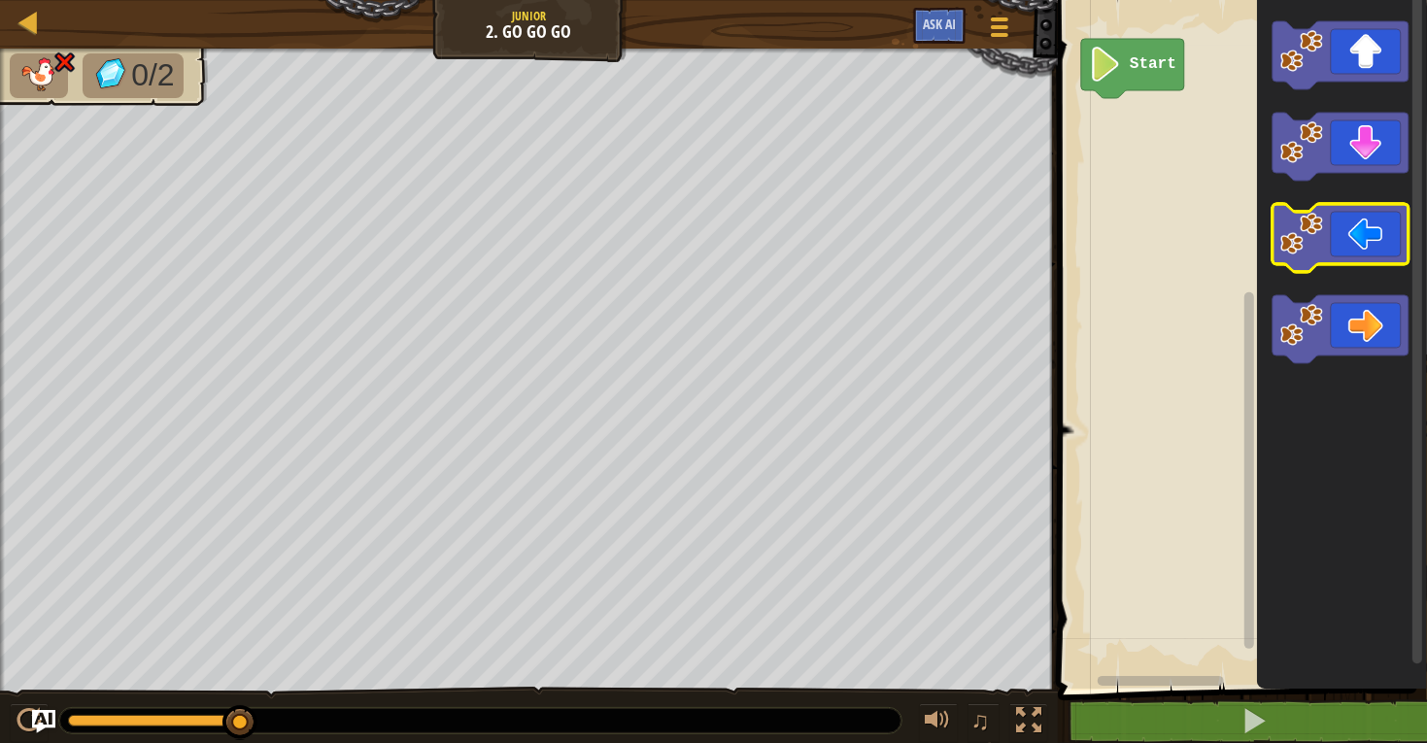
click at [1348, 245] on icon "Blockly Workspace" at bounding box center [1340, 238] width 136 height 68
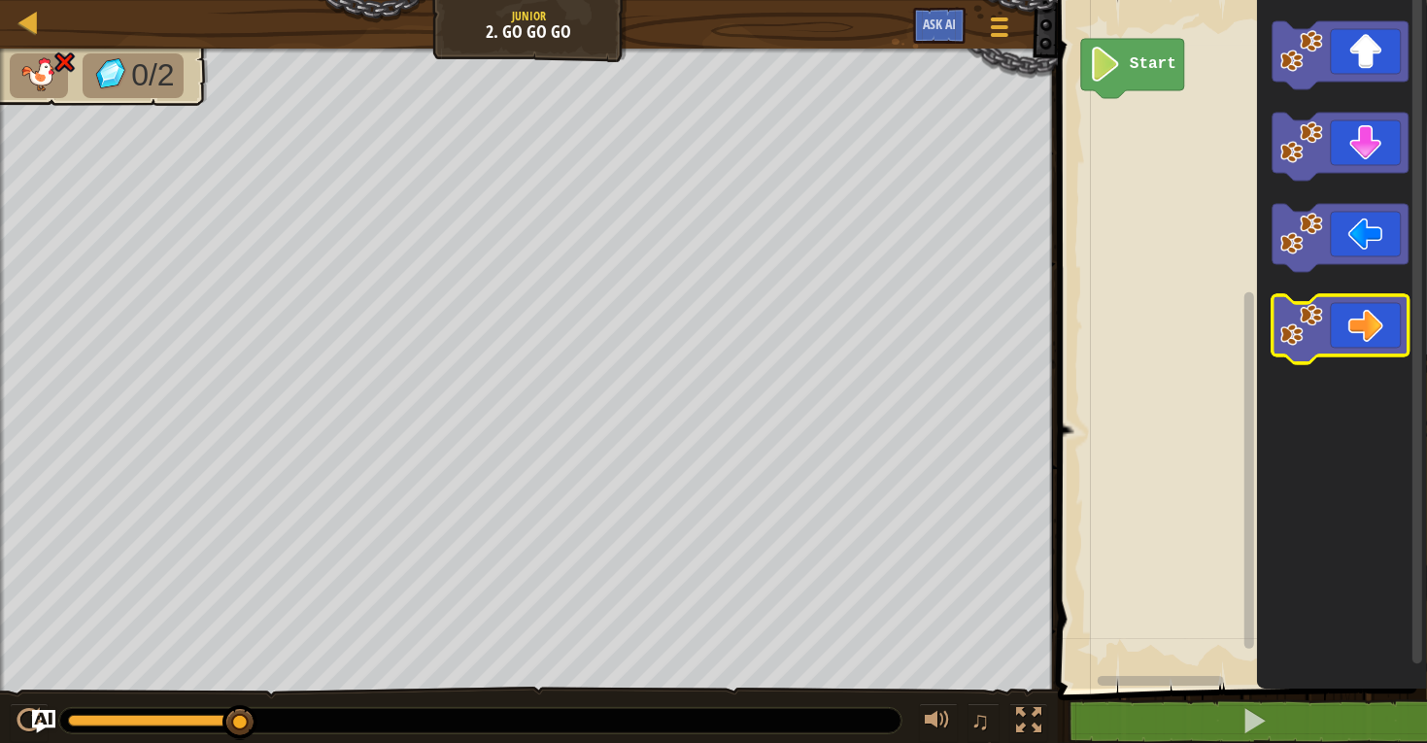
click at [1338, 309] on icon "Blockly Workspace" at bounding box center [1340, 329] width 136 height 68
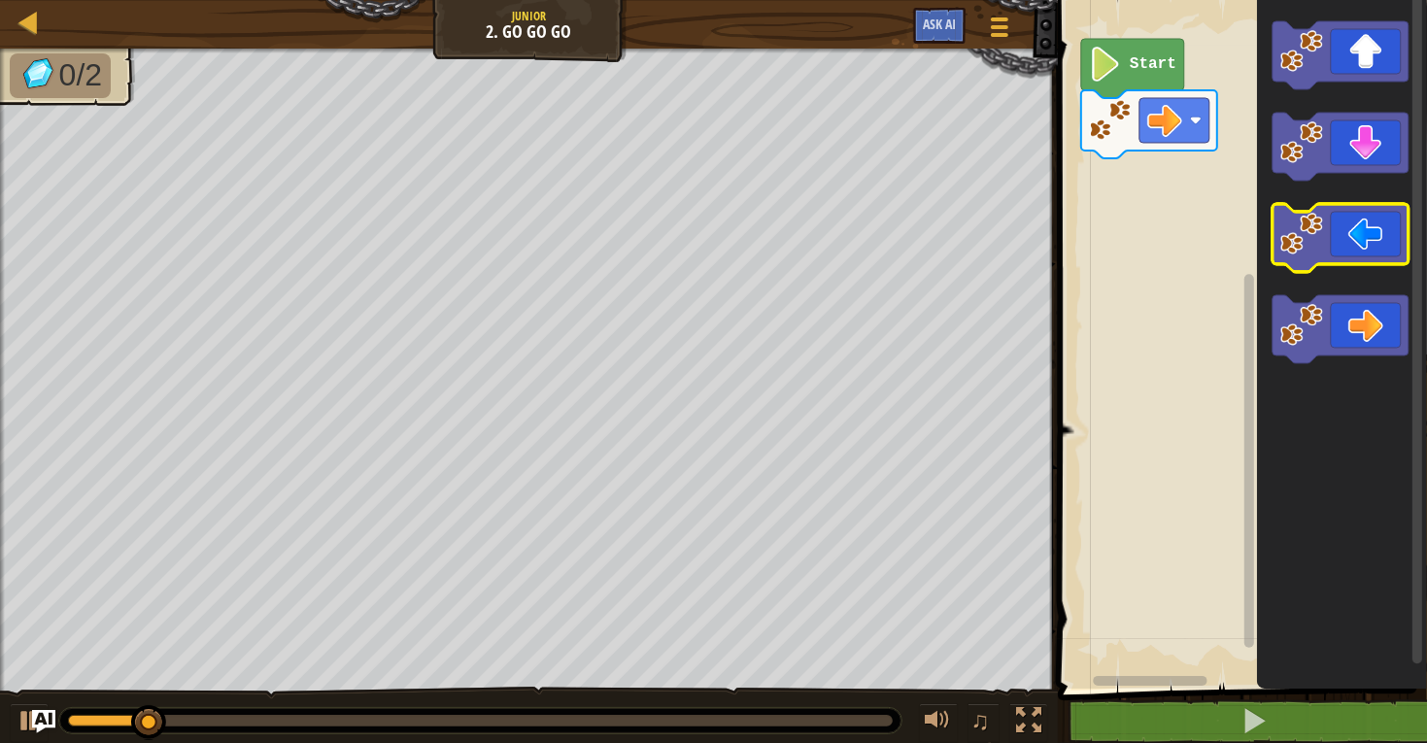
click at [1358, 237] on icon "Blockly Workspace" at bounding box center [1340, 238] width 136 height 68
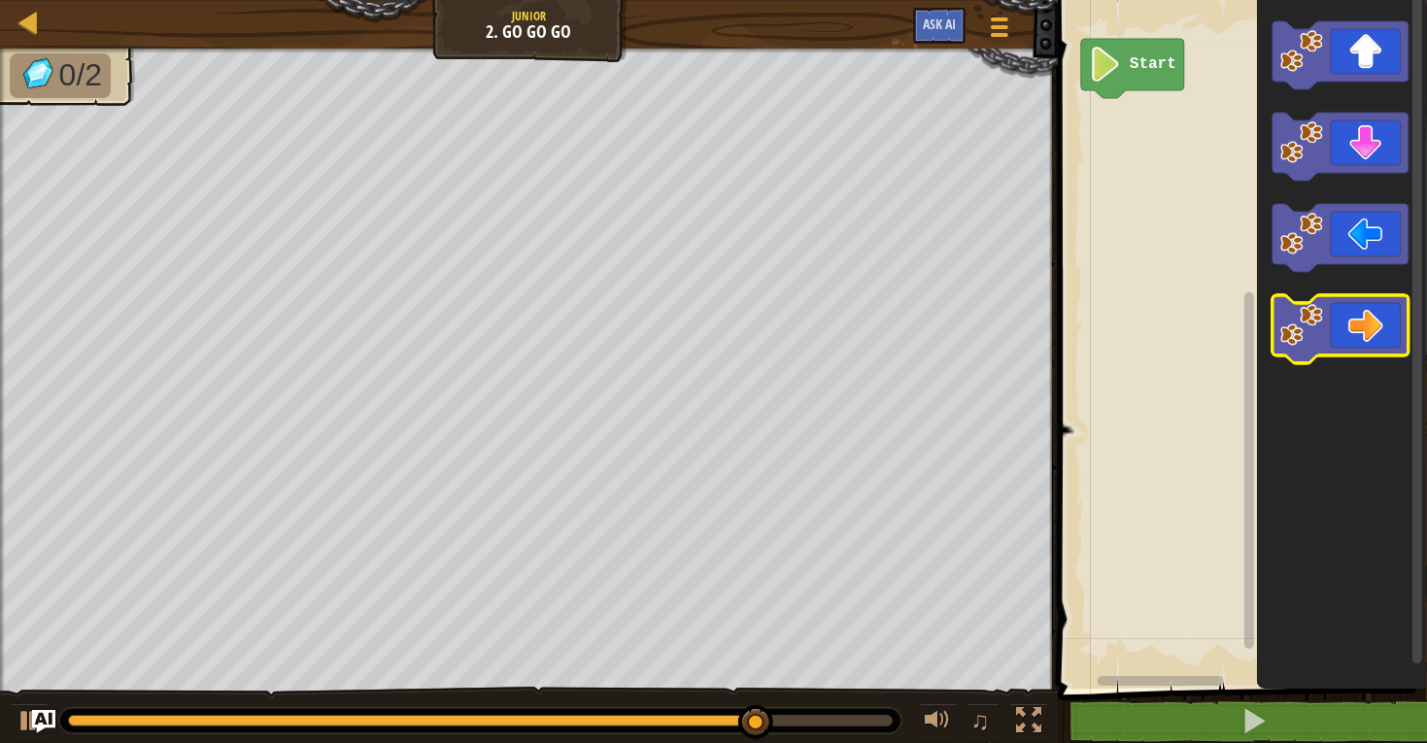
click at [1337, 321] on icon "Blockly Workspace" at bounding box center [1340, 329] width 136 height 68
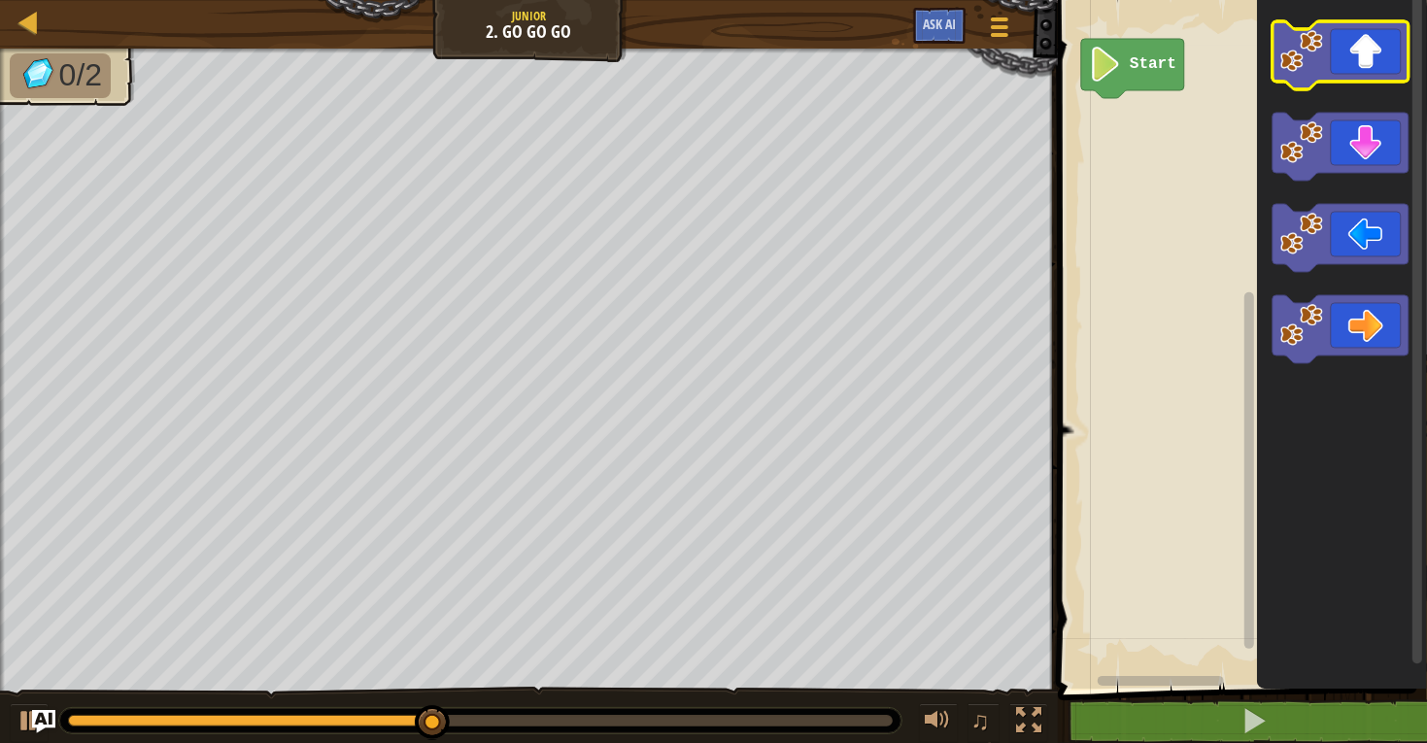
click at [1384, 50] on icon "Blockly Workspace" at bounding box center [1340, 55] width 136 height 68
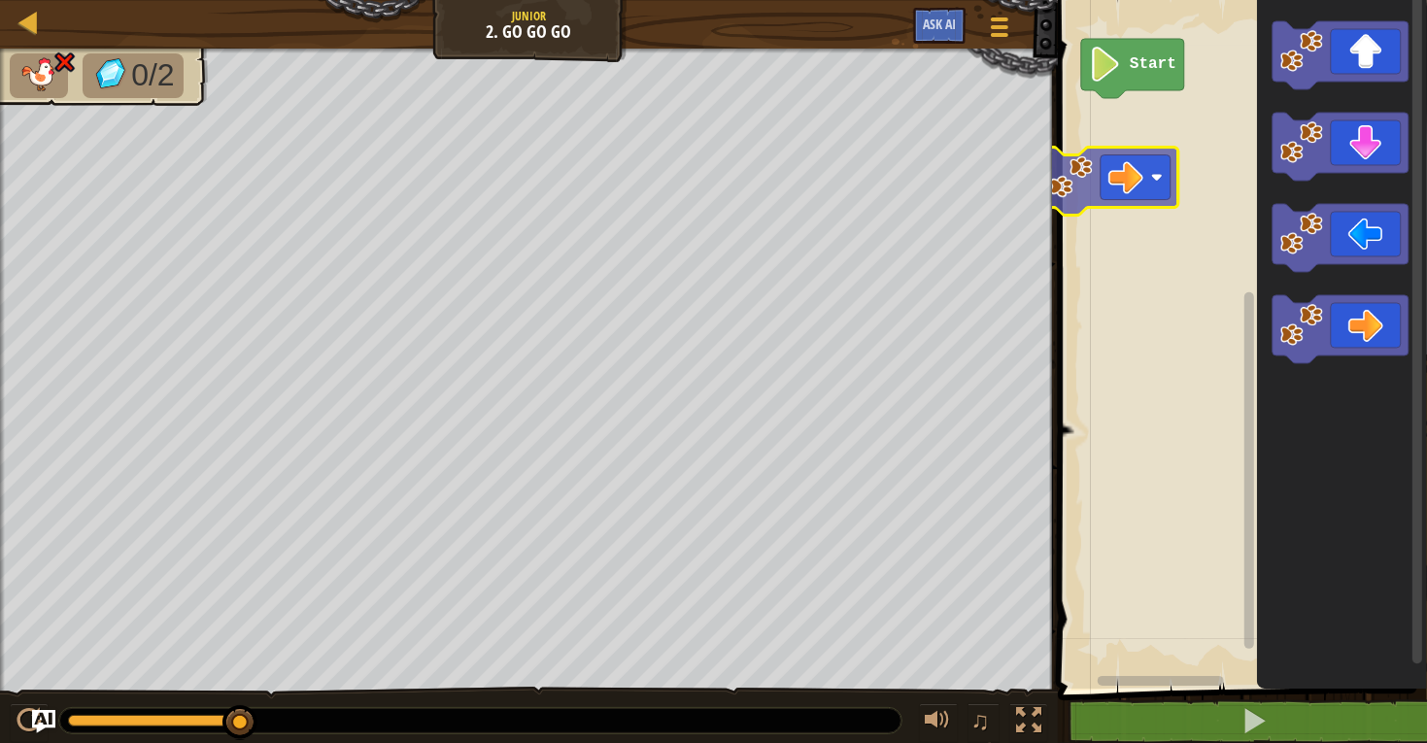
click at [1095, 84] on div "Start" at bounding box center [1239, 339] width 375 height 698
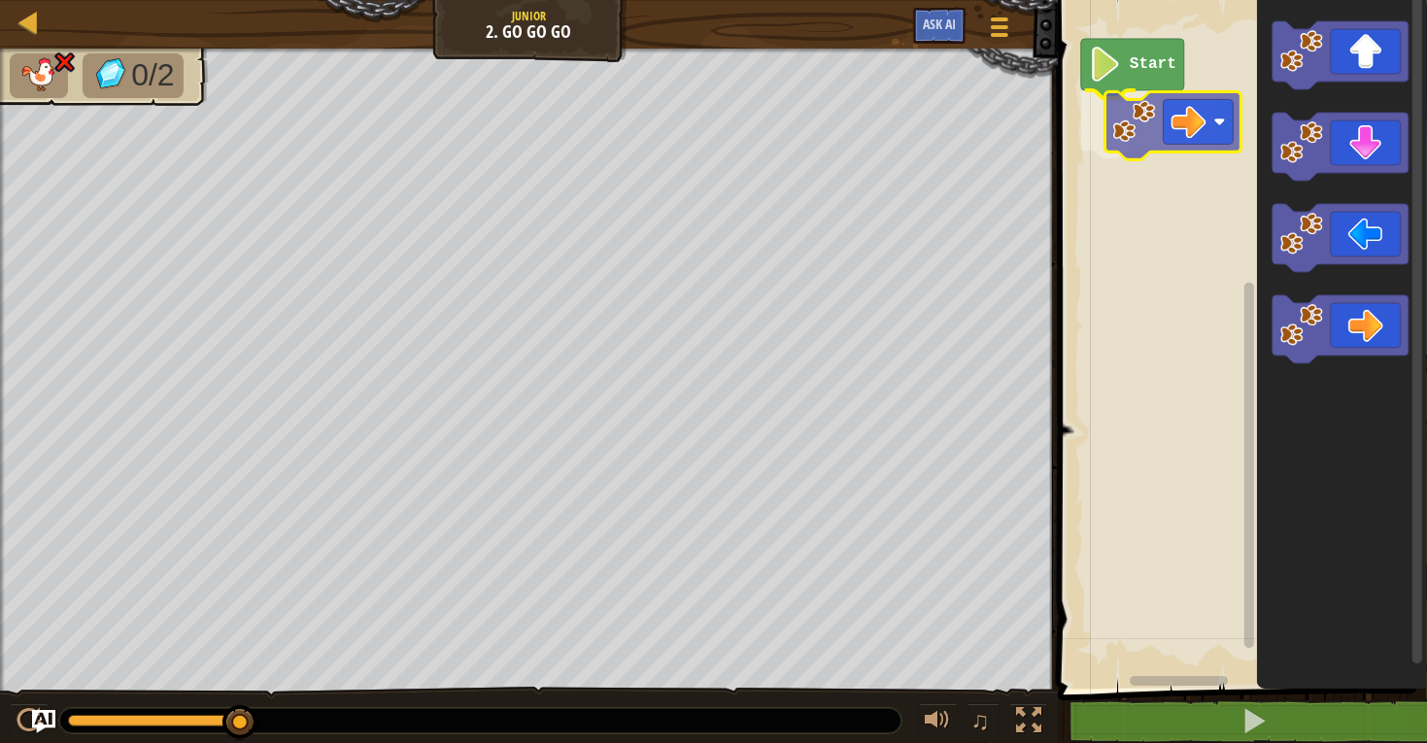
click at [1192, 110] on div "Start" at bounding box center [1239, 339] width 375 height 698
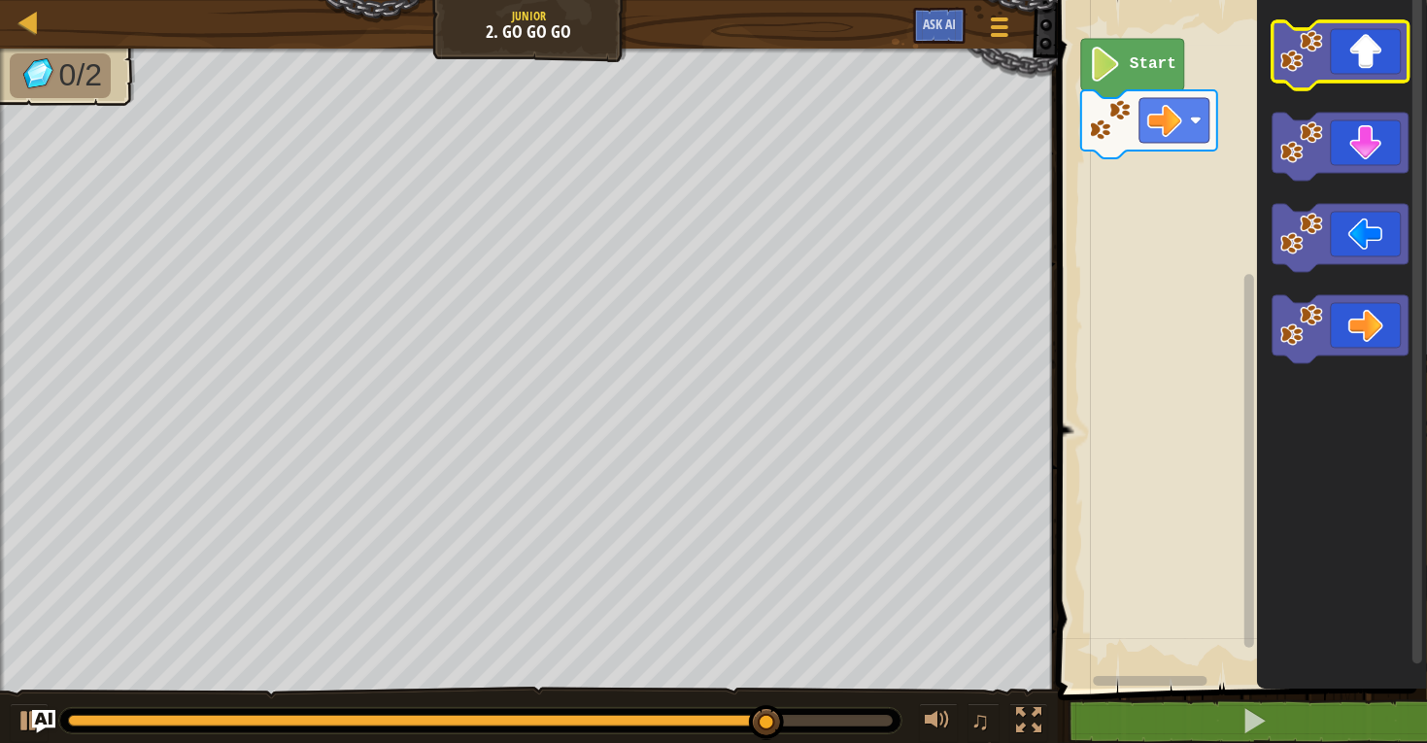
click at [1352, 46] on icon "Blockly Workspace" at bounding box center [1340, 55] width 136 height 68
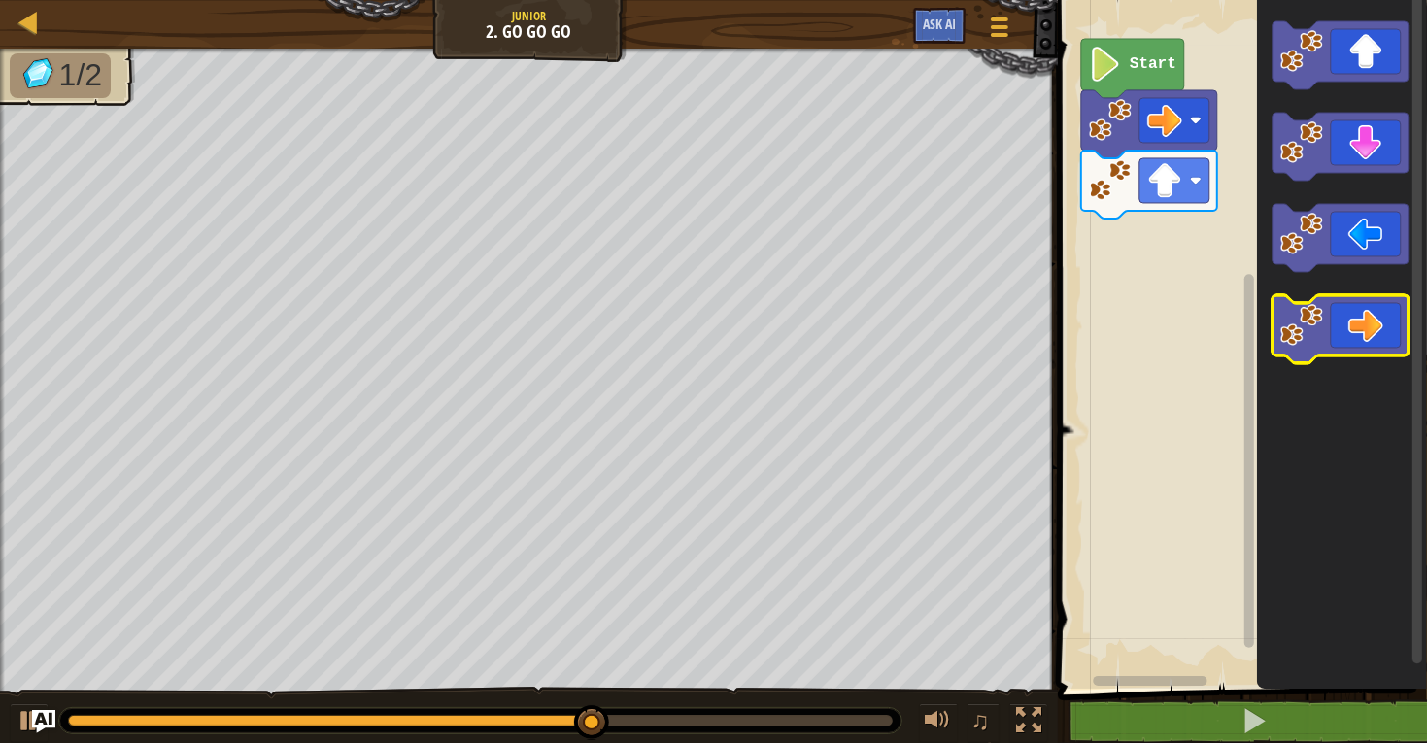
click at [1349, 310] on icon "Blockly Workspace" at bounding box center [1340, 329] width 136 height 68
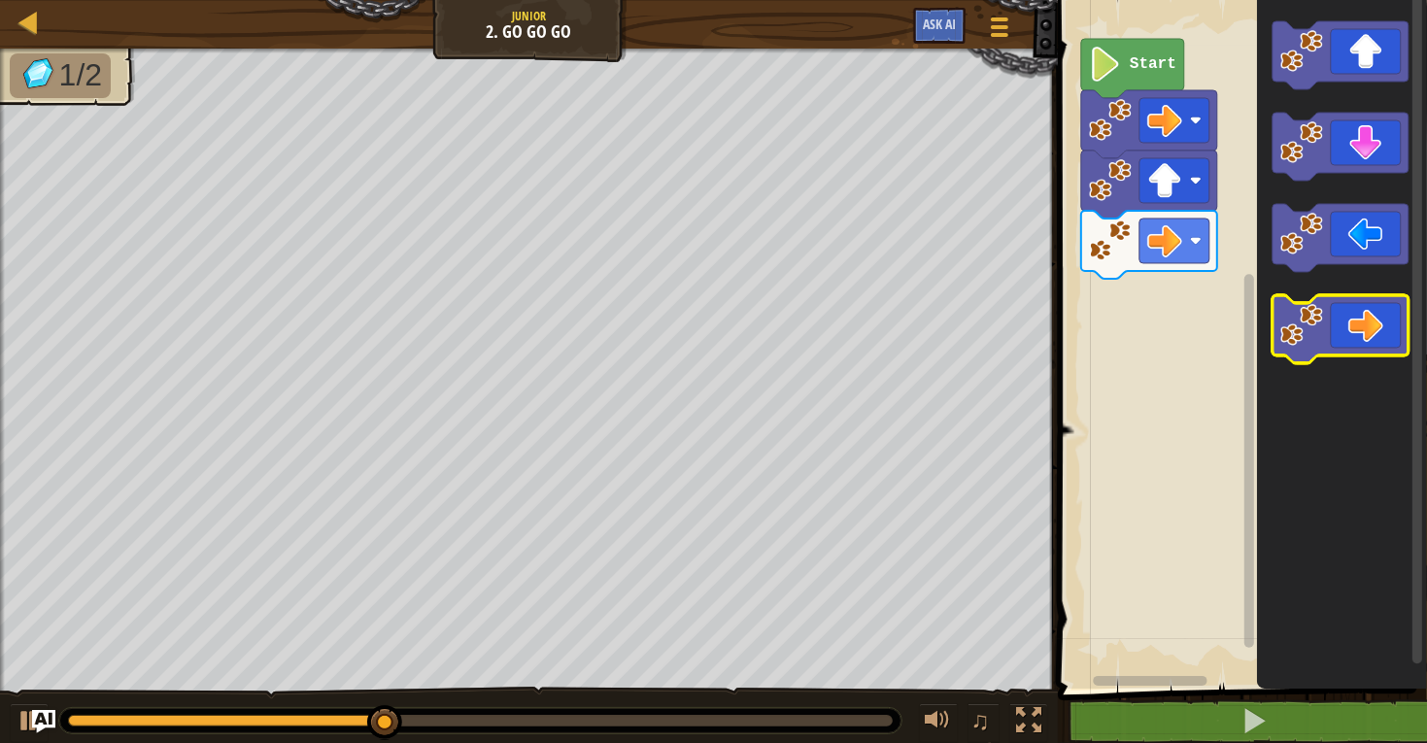
click at [1349, 310] on icon "Blockly Workspace" at bounding box center [1340, 329] width 136 height 68
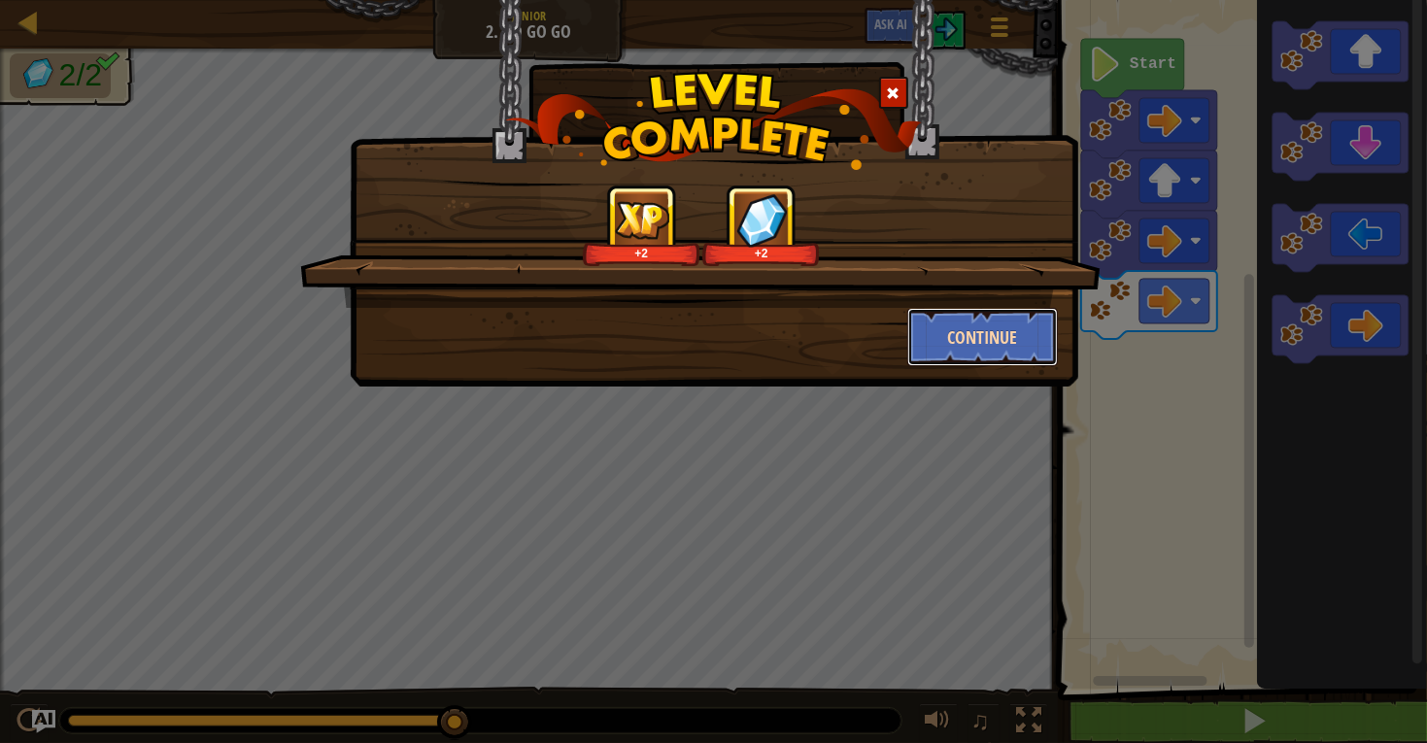
click at [965, 327] on button "Continue" at bounding box center [982, 337] width 151 height 58
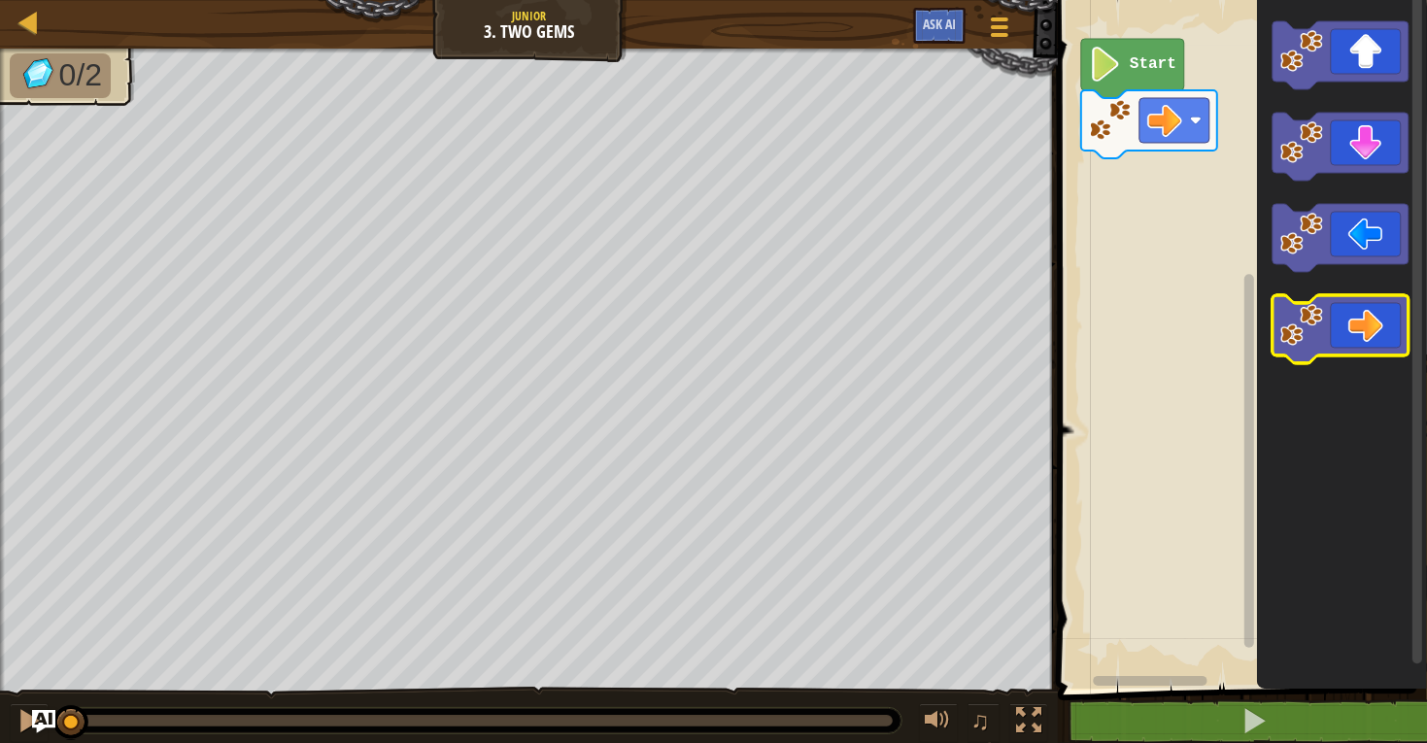
click at [1346, 308] on icon "Blockly Workspace" at bounding box center [1340, 329] width 136 height 68
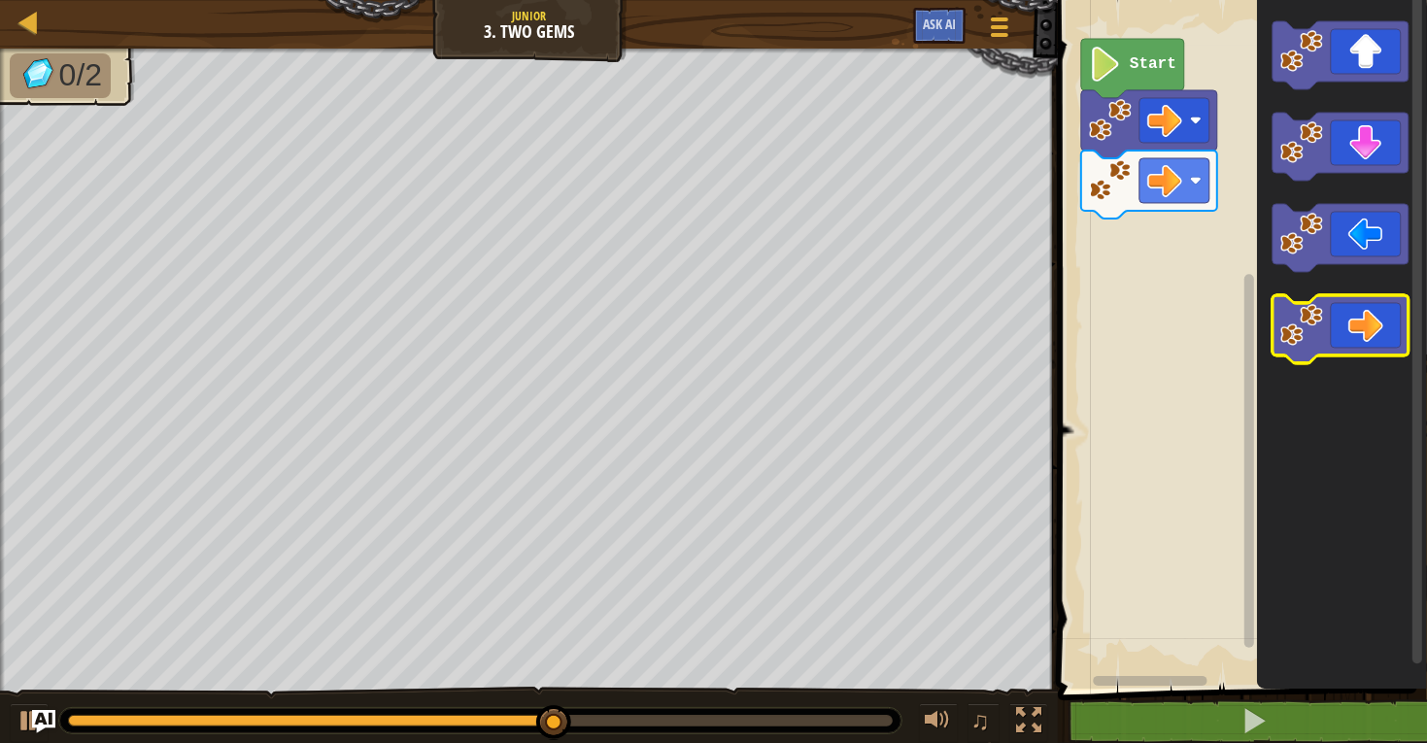
click at [1350, 316] on icon "Blockly Workspace" at bounding box center [1340, 329] width 136 height 68
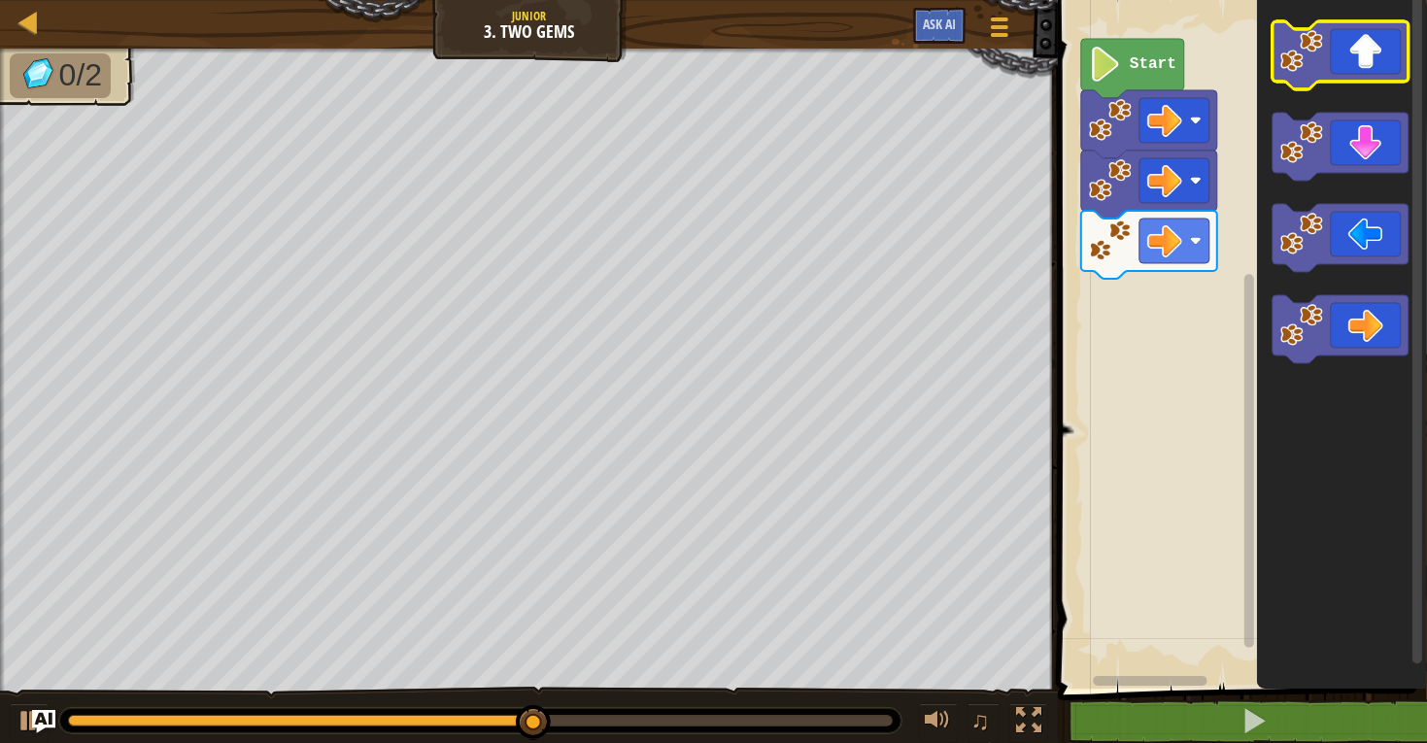
click at [1343, 55] on icon "Blockly Workspace" at bounding box center [1340, 55] width 136 height 68
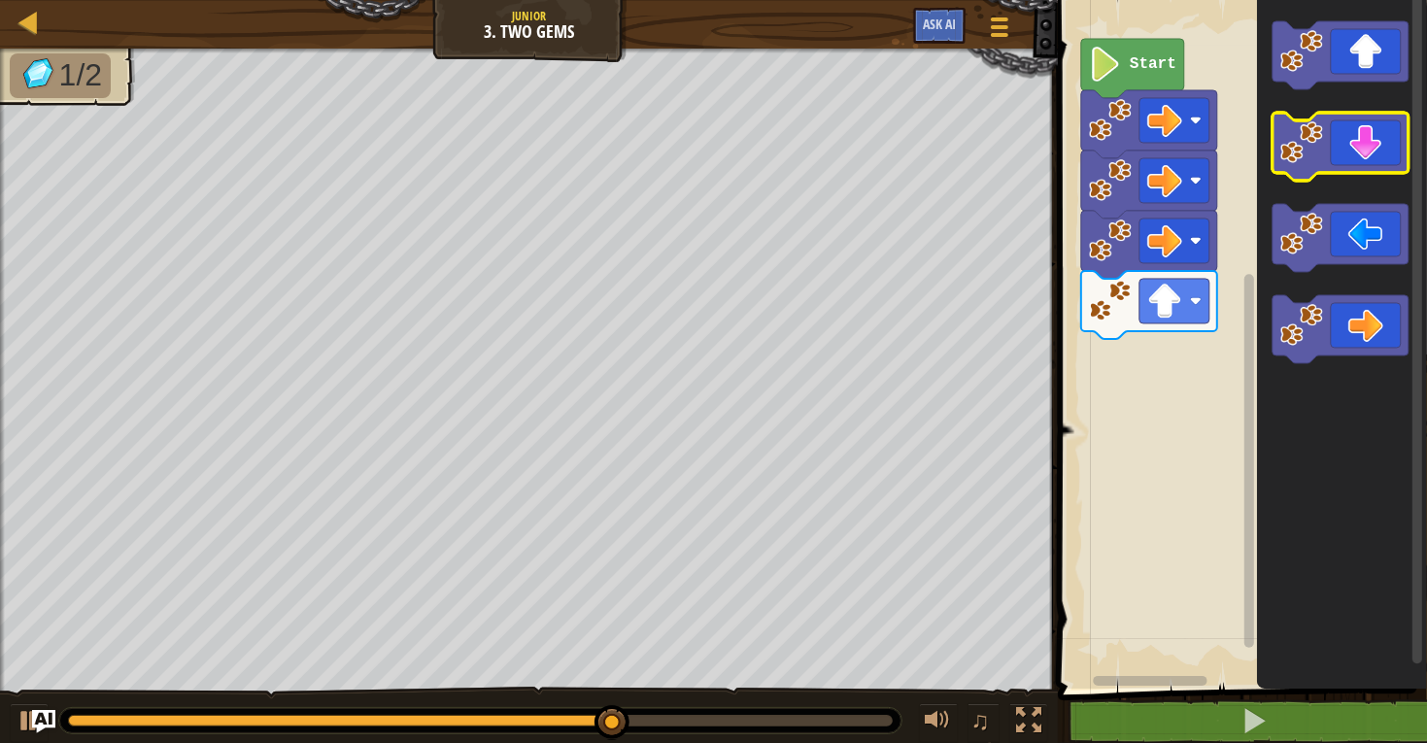
click at [1350, 139] on icon "Blockly Workspace" at bounding box center [1340, 147] width 136 height 68
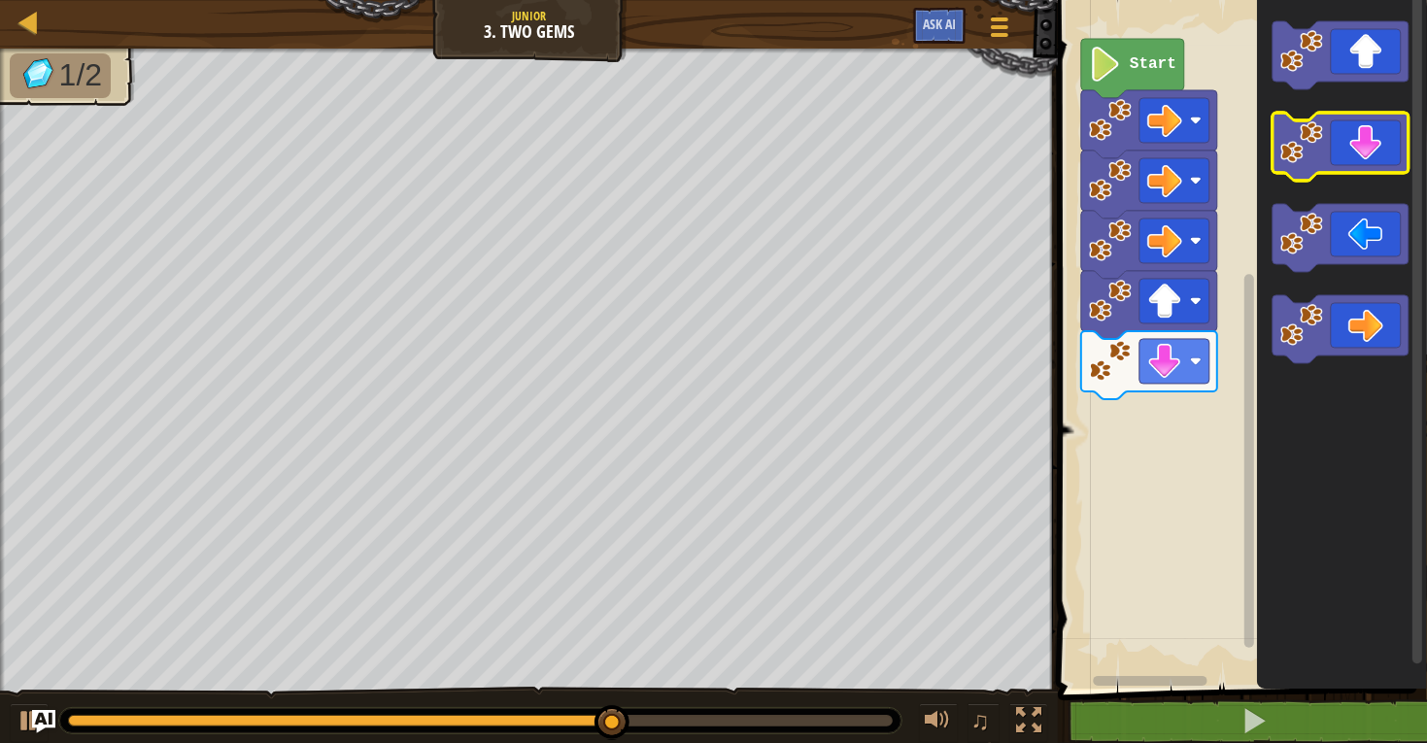
click at [1349, 140] on icon "Blockly Workspace" at bounding box center [1340, 147] width 136 height 68
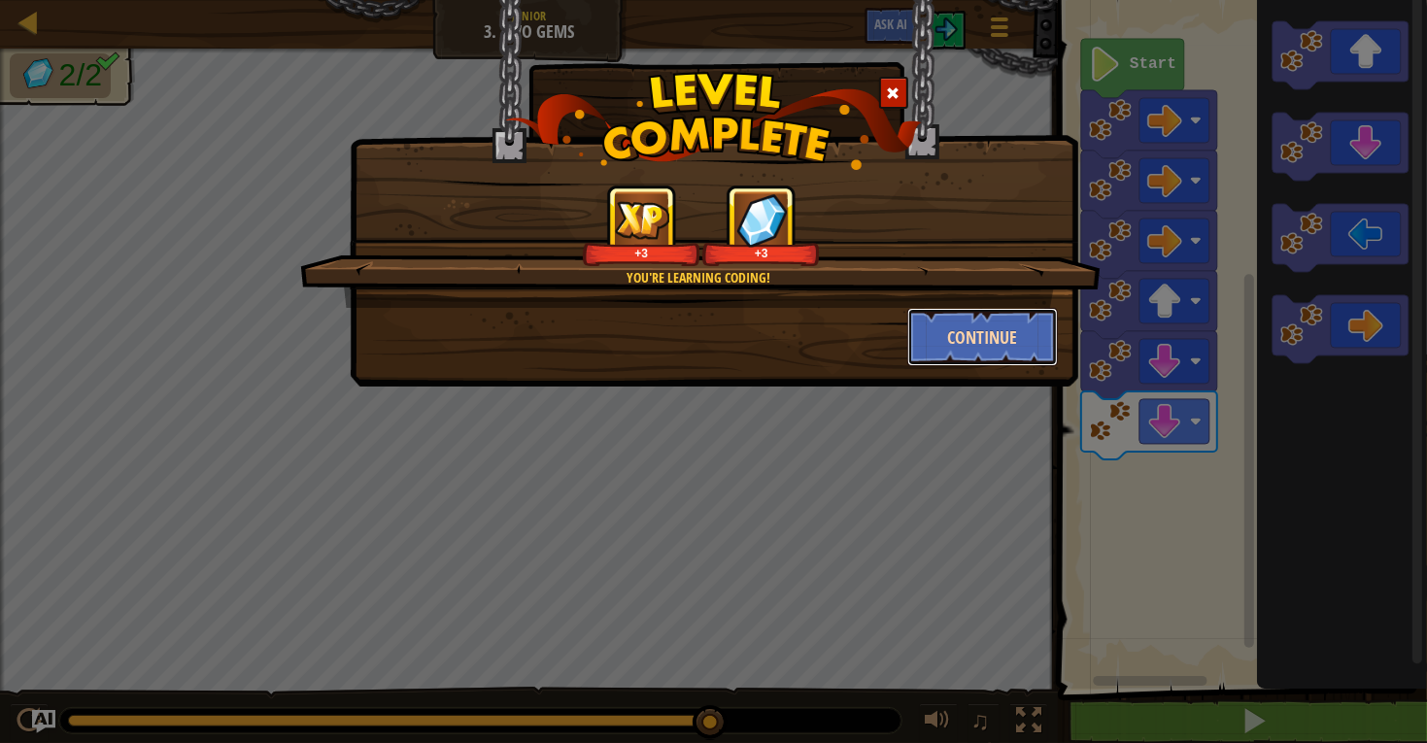
click at [1001, 352] on button "Continue" at bounding box center [982, 337] width 151 height 58
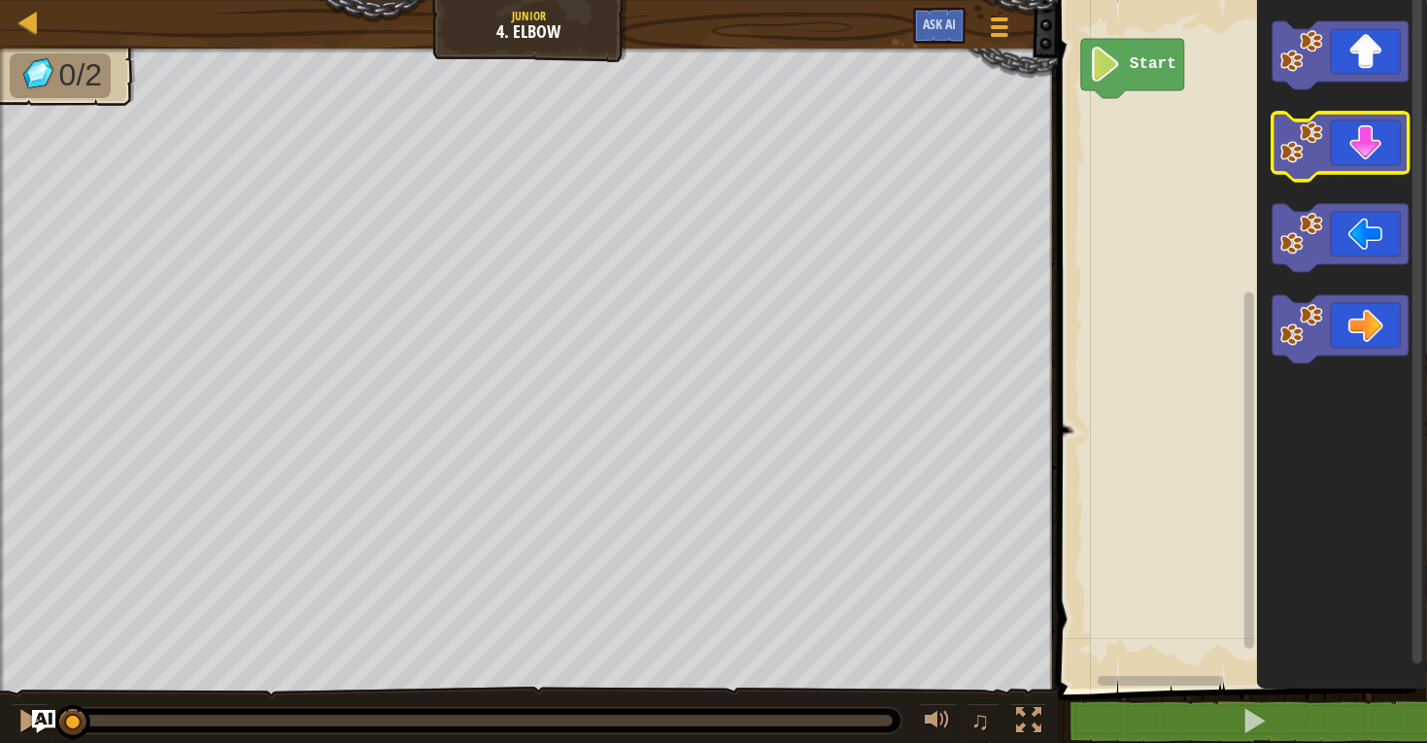
click at [1374, 124] on icon "Blockly Workspace" at bounding box center [1340, 147] width 136 height 68
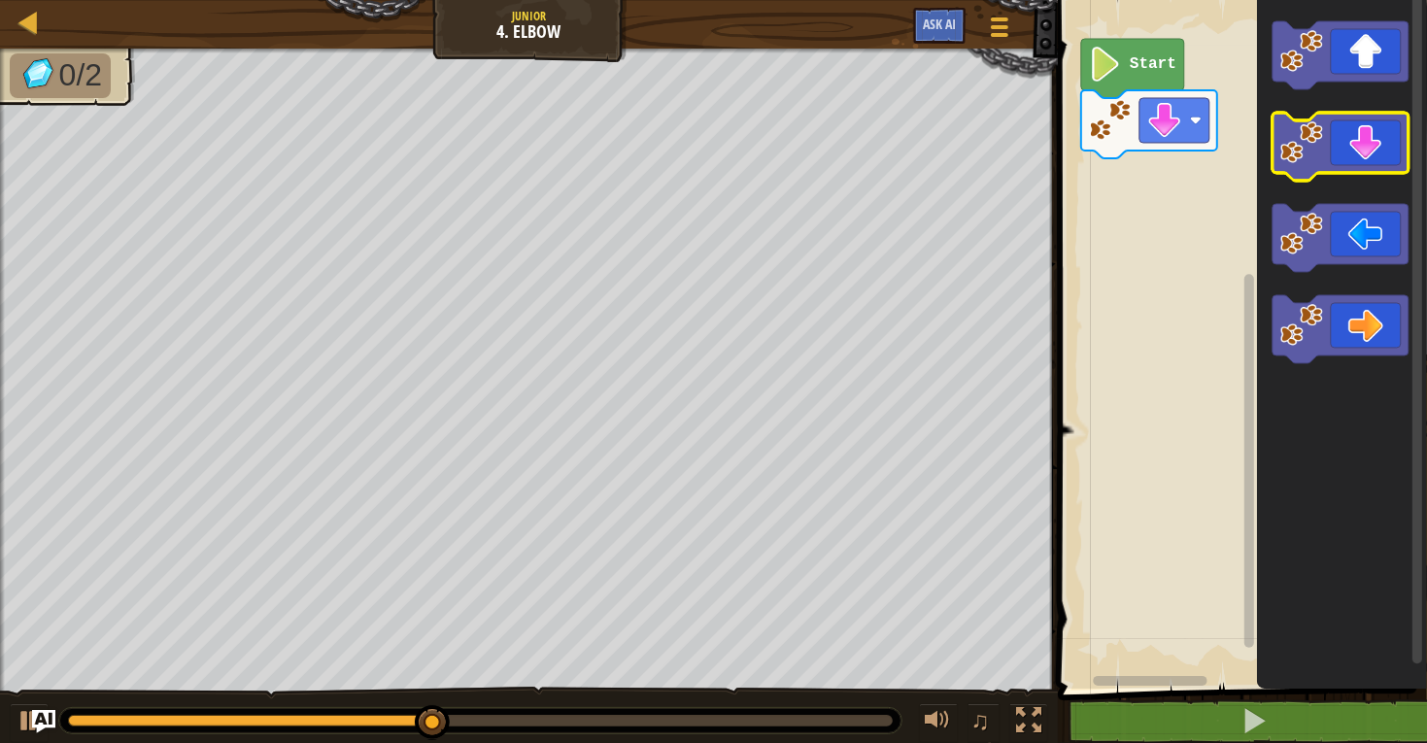
click at [1349, 149] on icon "Blockly Workspace" at bounding box center [1340, 147] width 136 height 68
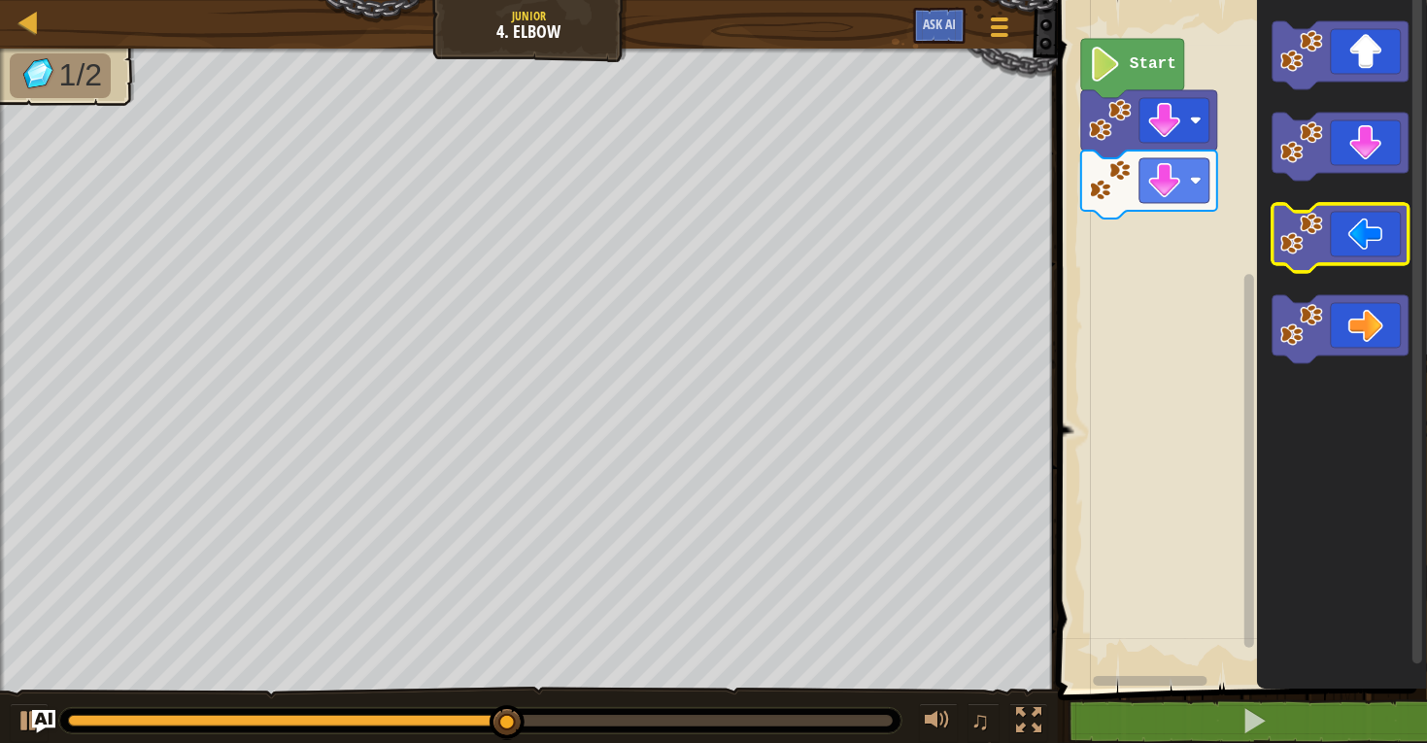
click at [1338, 245] on icon "Blockly Workspace" at bounding box center [1340, 238] width 136 height 68
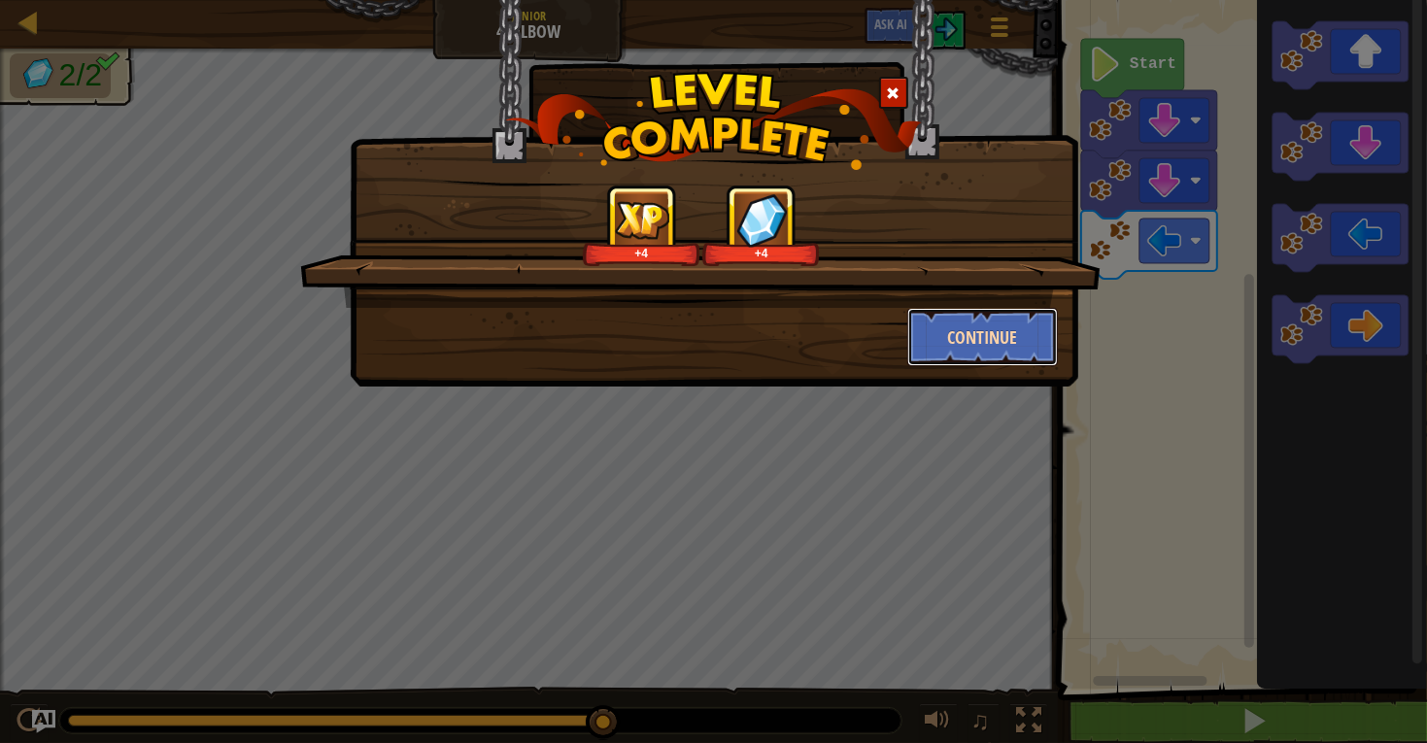
click at [956, 323] on button "Continue" at bounding box center [982, 337] width 151 height 58
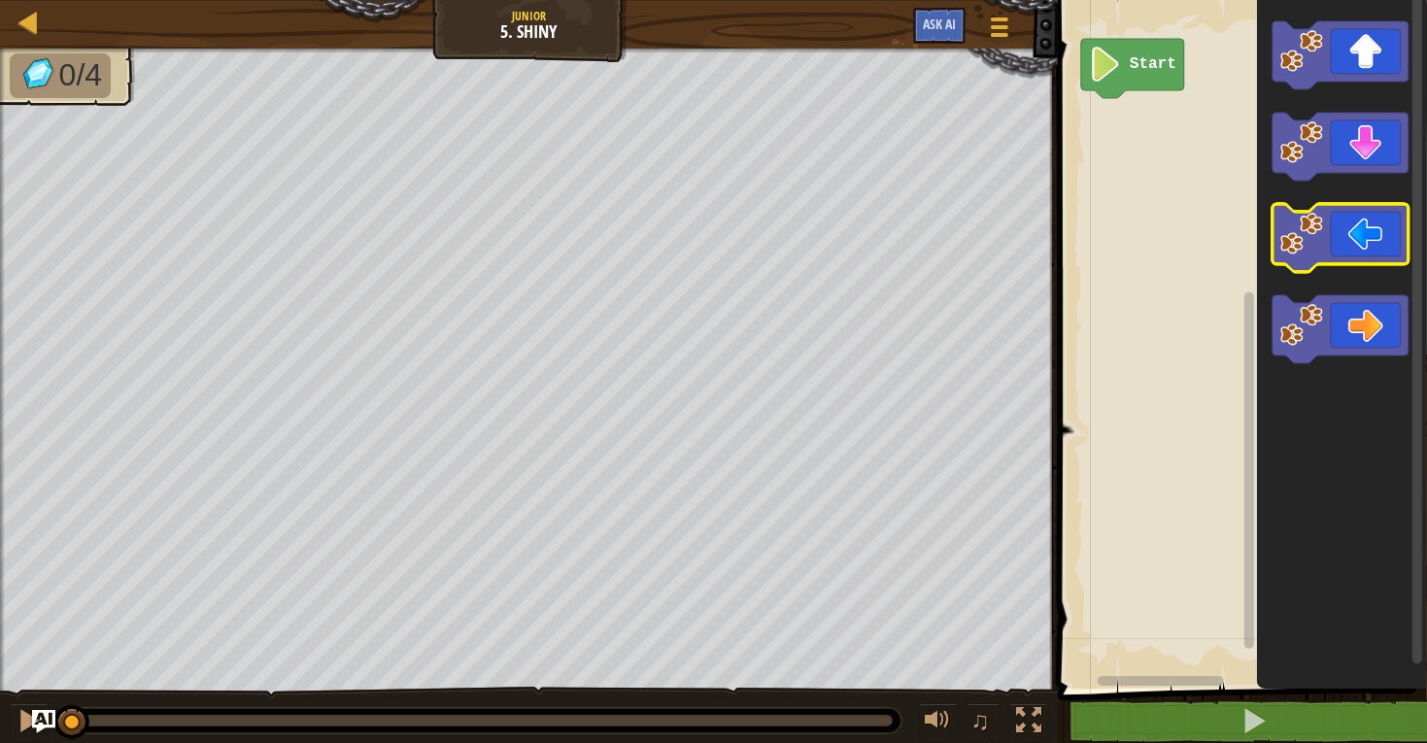
click at [1316, 220] on image "Blockly Workspace" at bounding box center [1301, 234] width 43 height 43
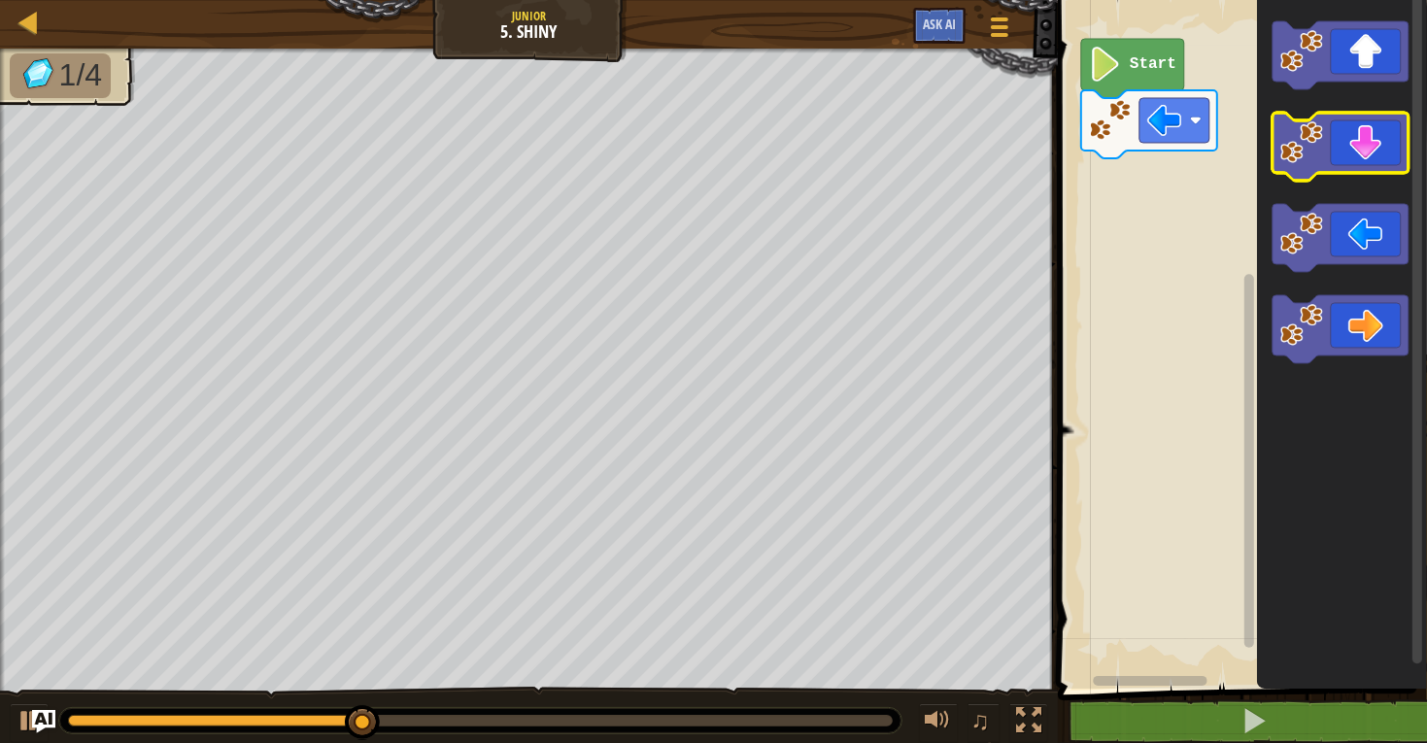
click at [1367, 157] on icon "Blockly Workspace" at bounding box center [1340, 147] width 136 height 68
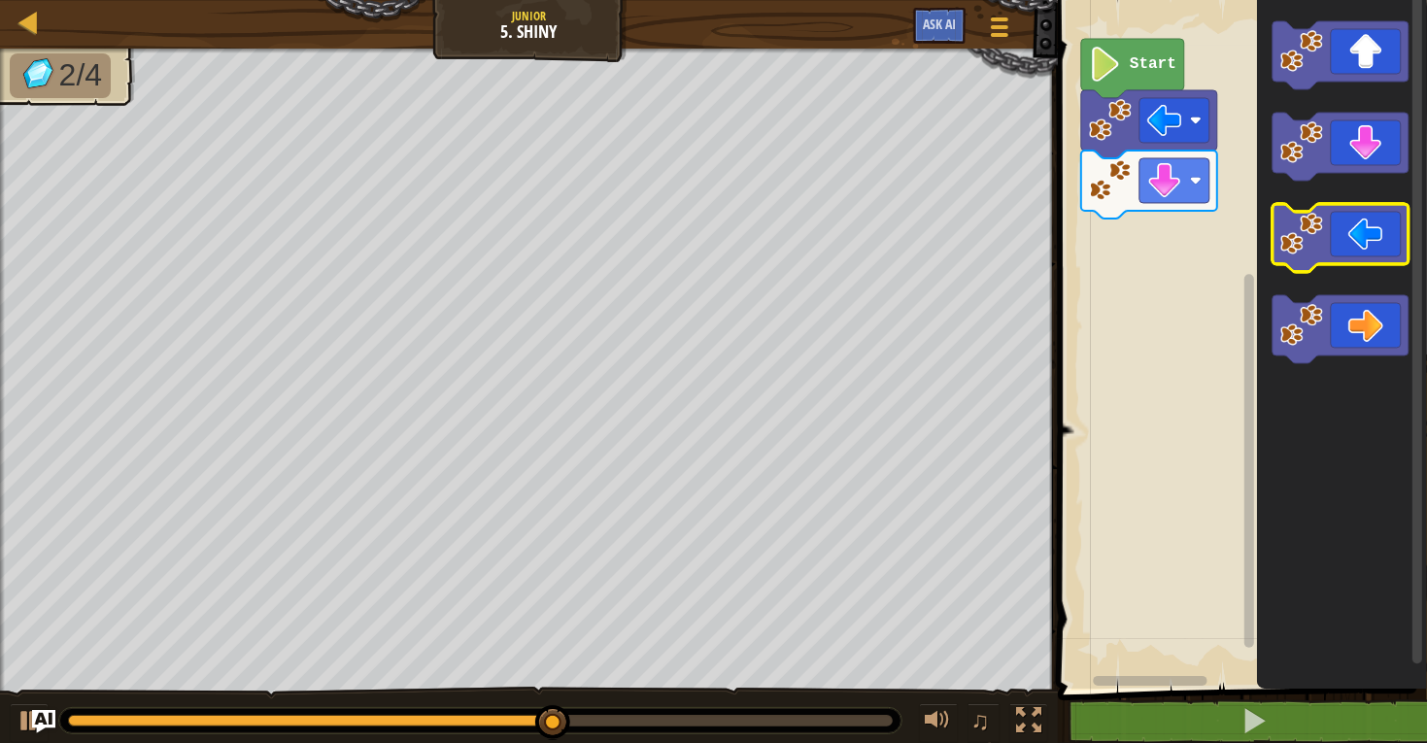
click at [1348, 214] on icon "Blockly Workspace" at bounding box center [1340, 238] width 136 height 68
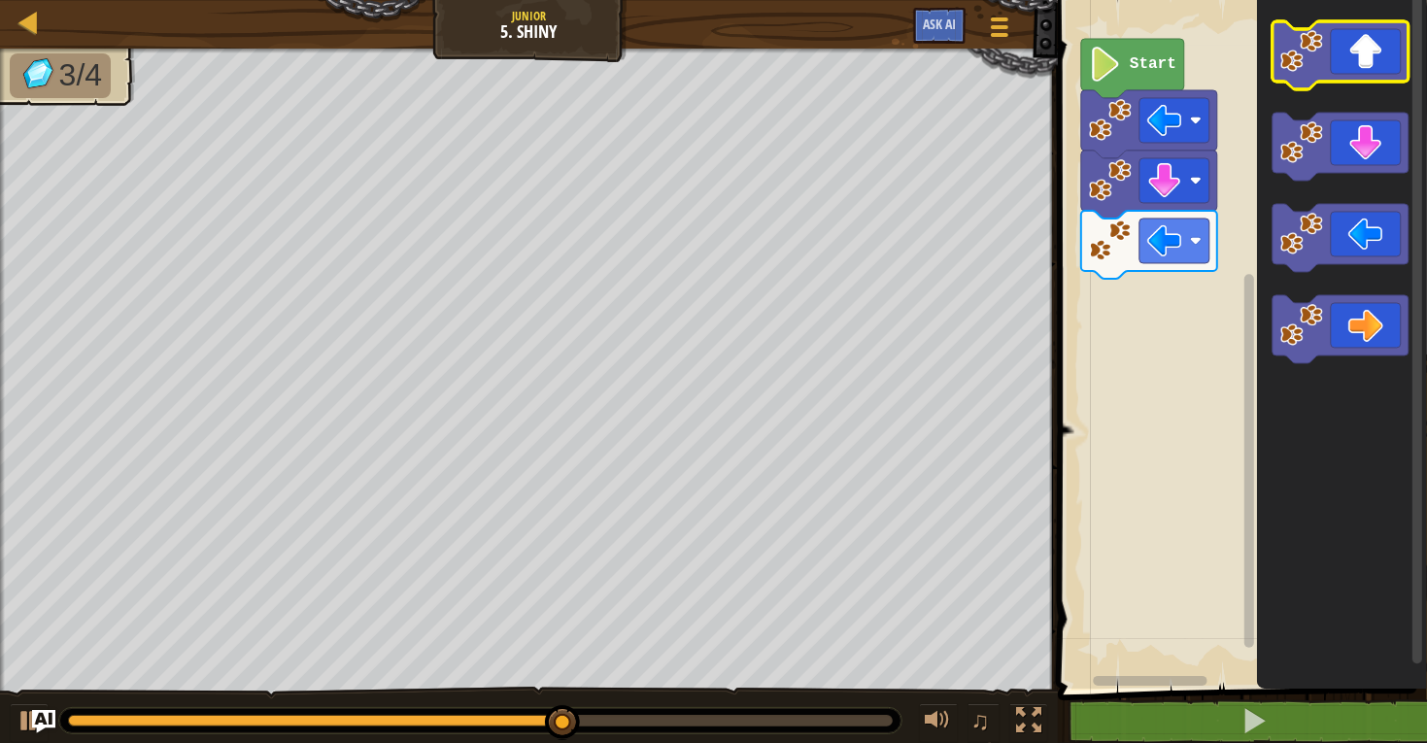
click at [1354, 59] on icon "Blockly Workspace" at bounding box center [1340, 55] width 136 height 68
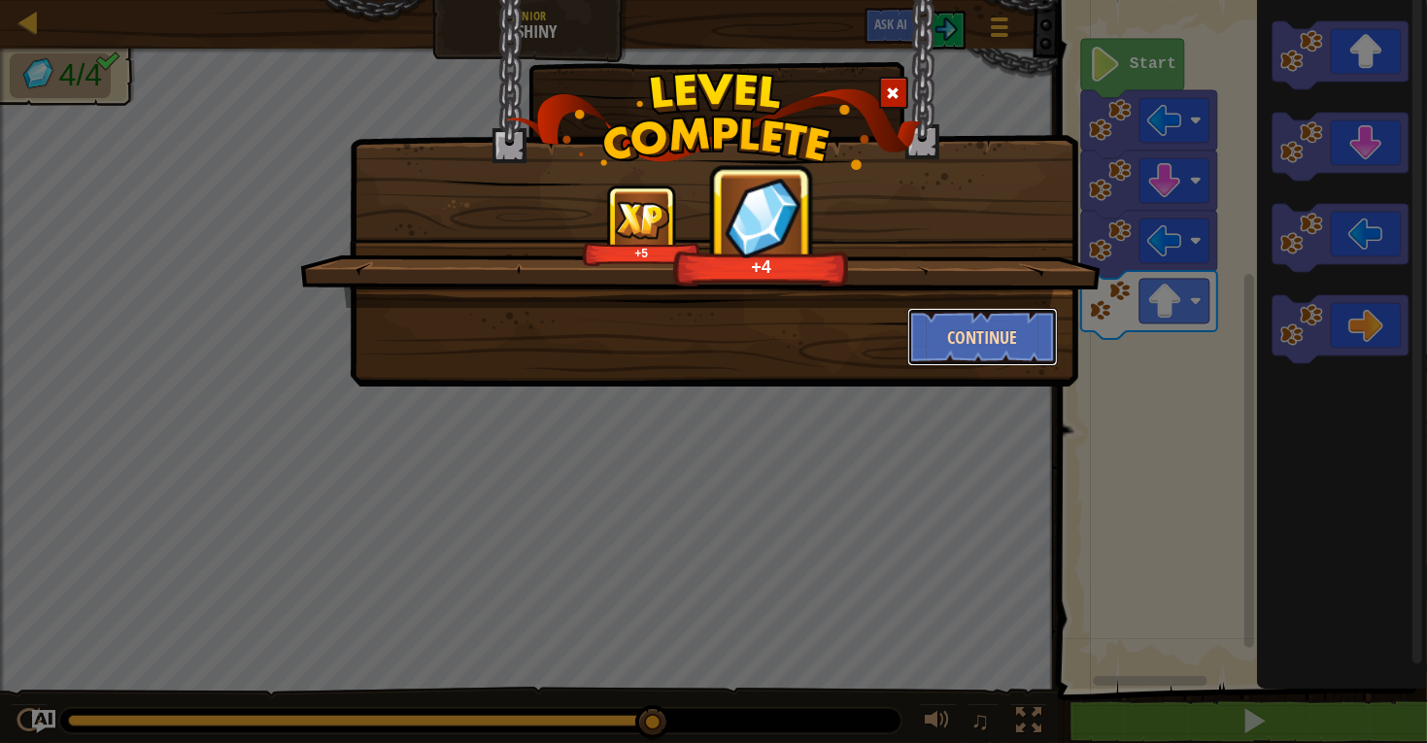
click at [938, 328] on button "Continue" at bounding box center [982, 337] width 151 height 58
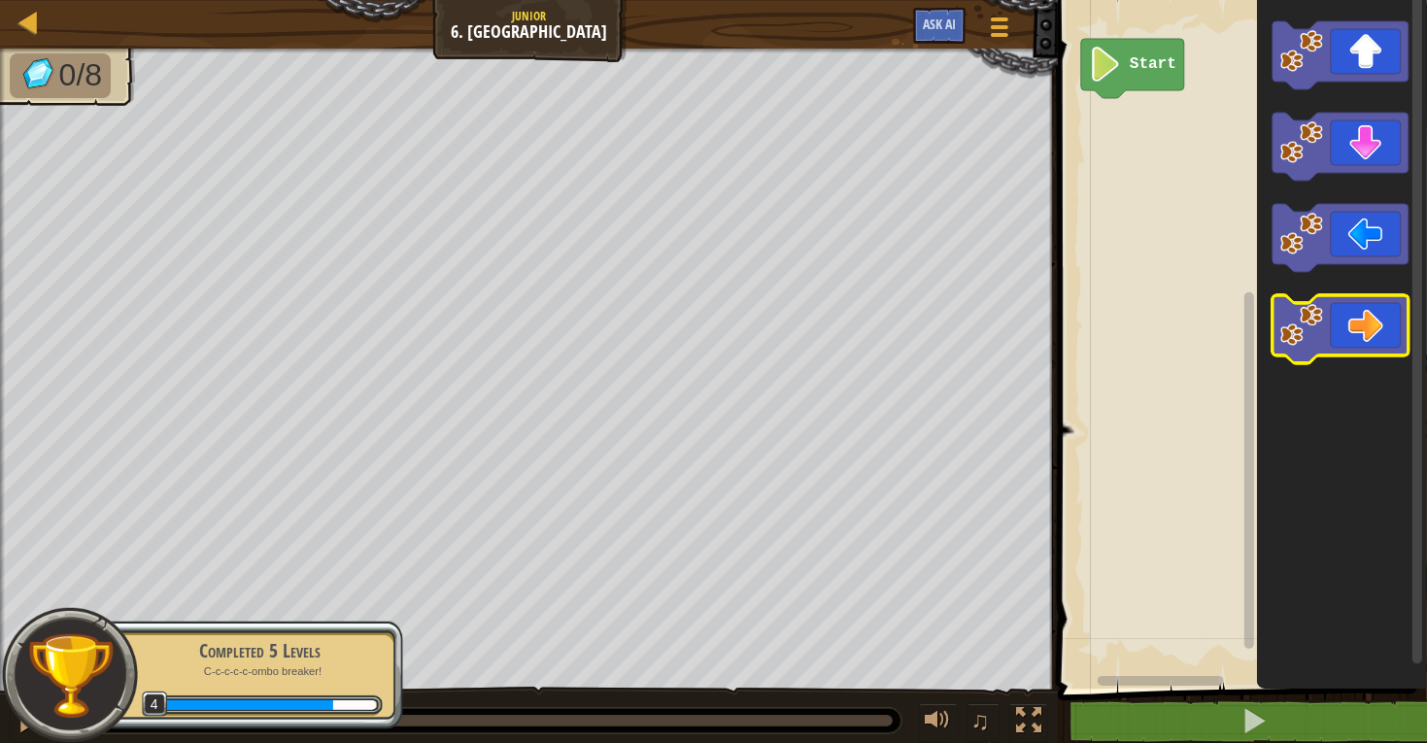
click at [1367, 342] on icon "Blockly Workspace" at bounding box center [1340, 329] width 136 height 68
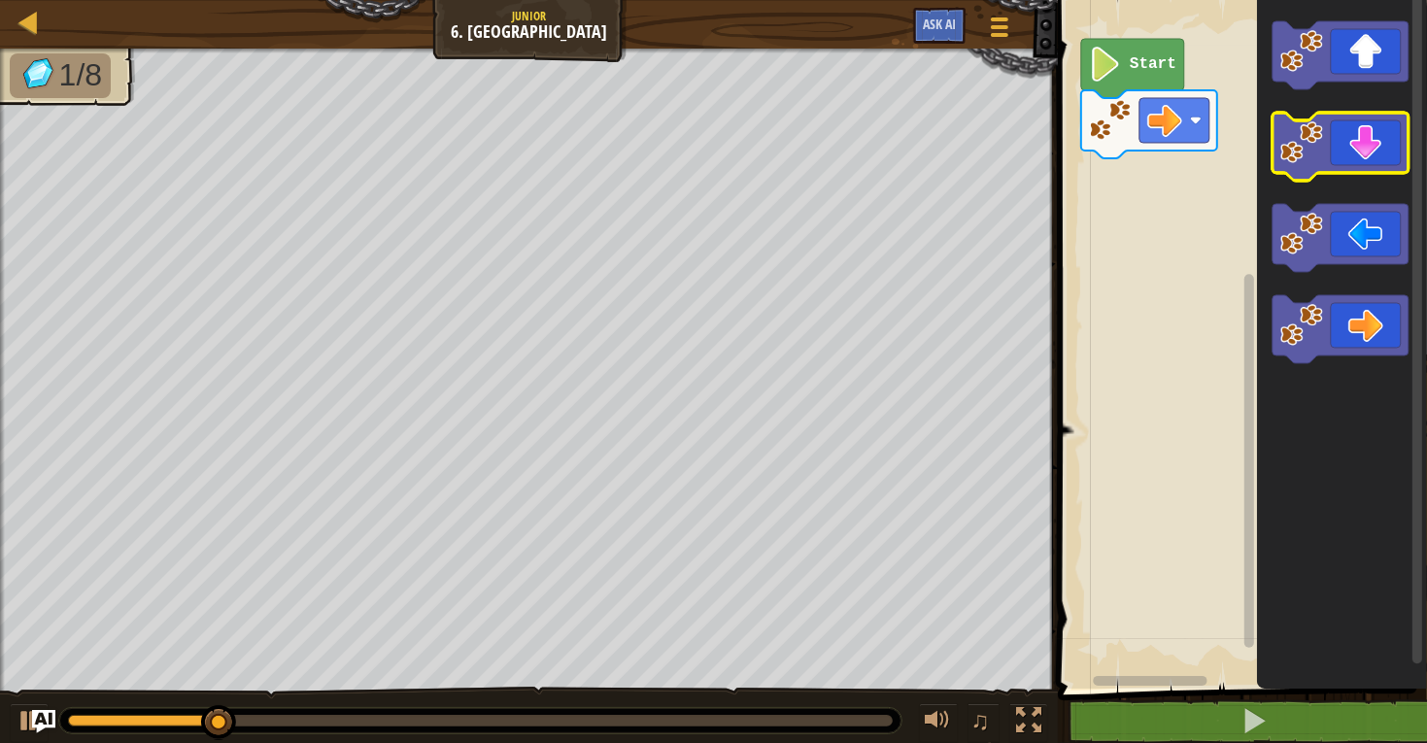
click at [1360, 149] on icon "Blockly Workspace" at bounding box center [1340, 147] width 136 height 68
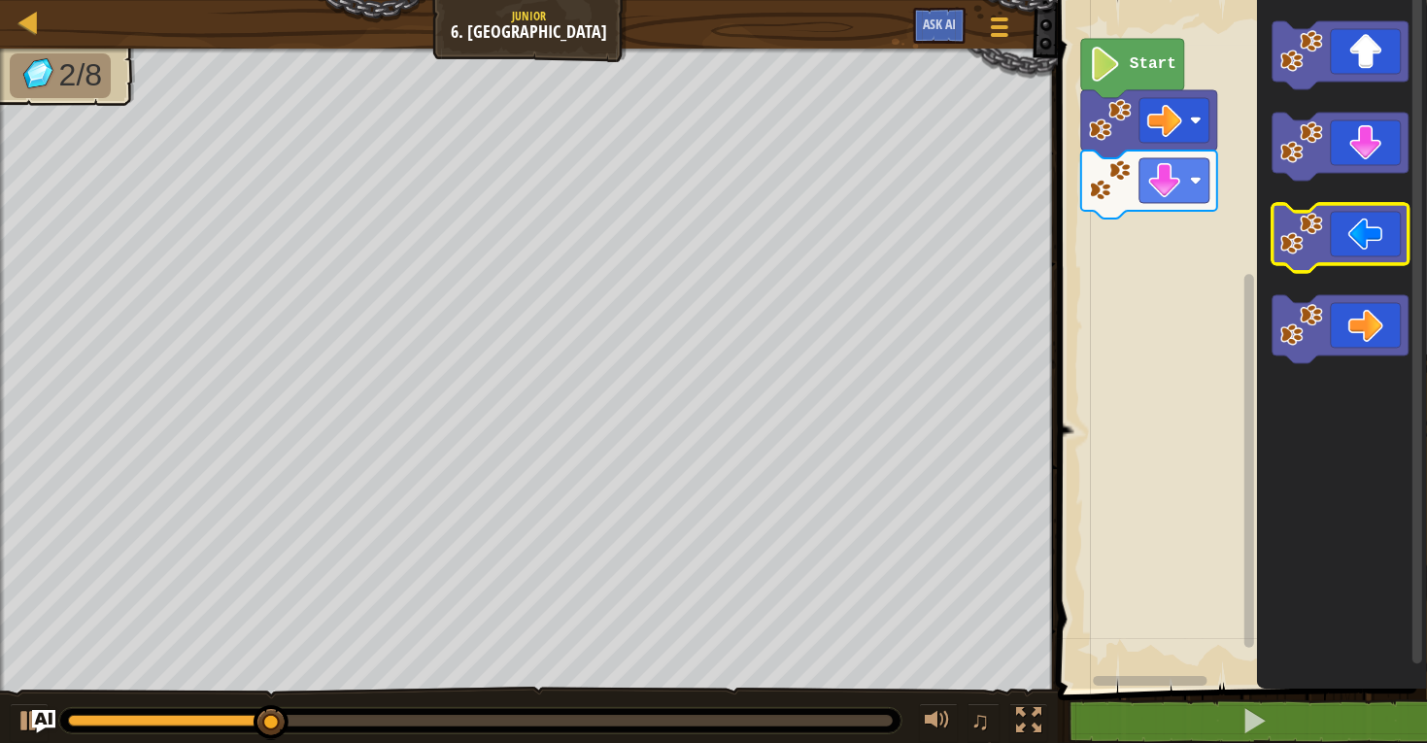
click at [1375, 250] on icon "Blockly Workspace" at bounding box center [1340, 238] width 136 height 68
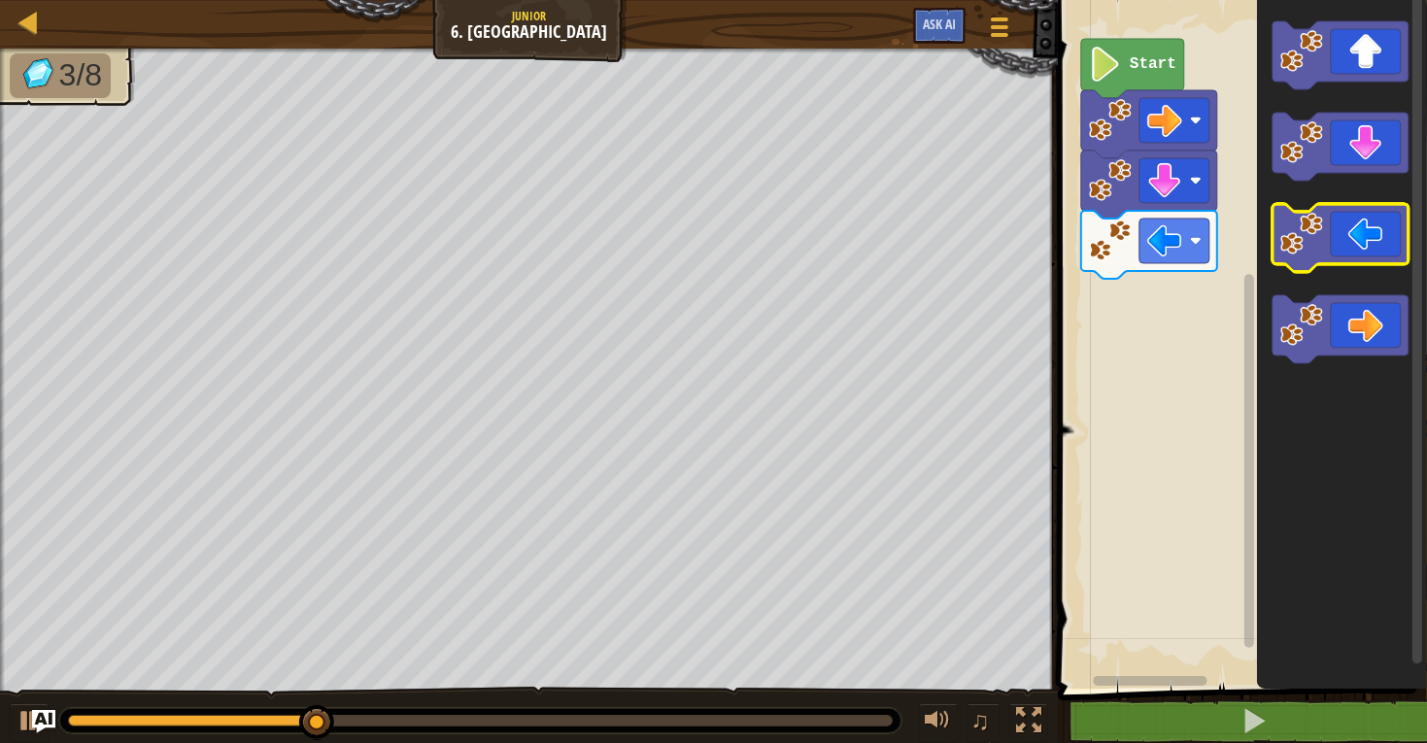
click at [1370, 245] on icon "Blockly Workspace" at bounding box center [1340, 238] width 136 height 68
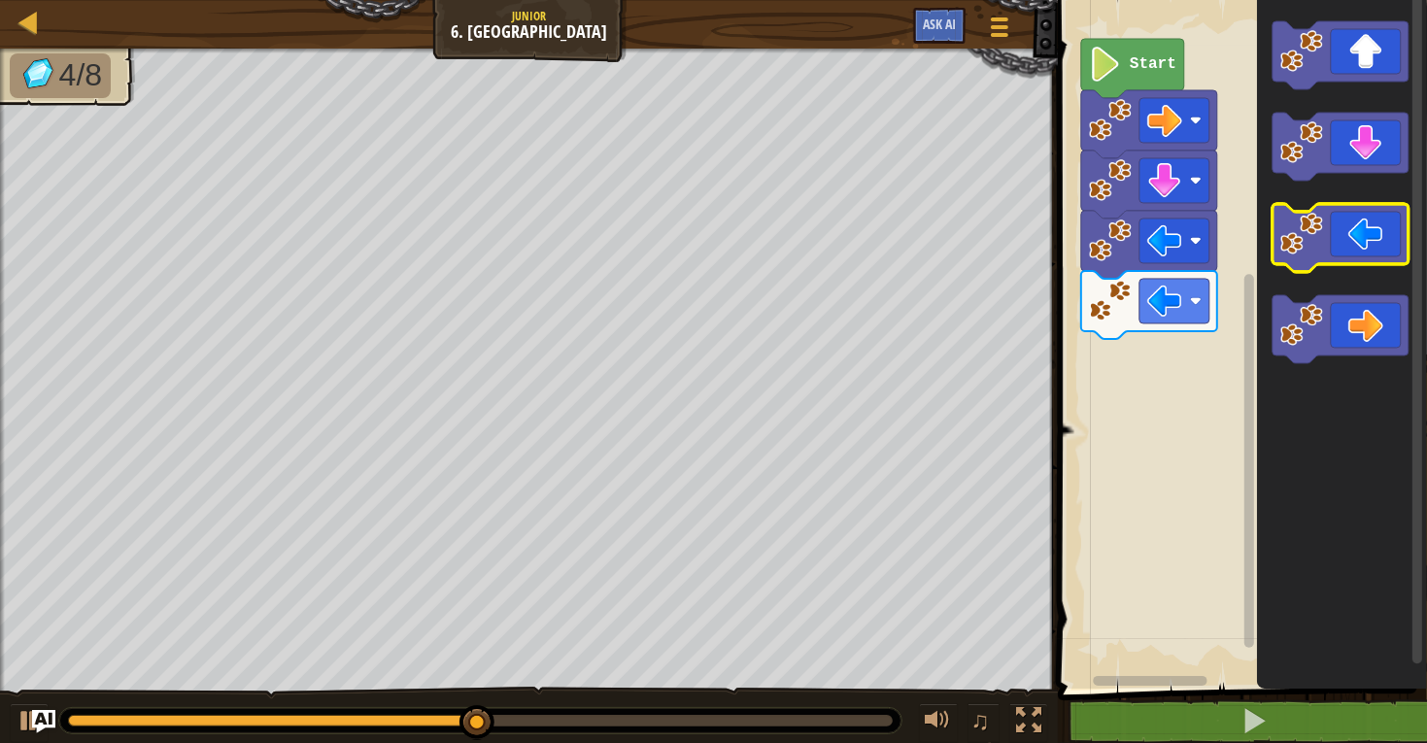
click at [1350, 232] on icon "Blockly Workspace" at bounding box center [1340, 238] width 136 height 68
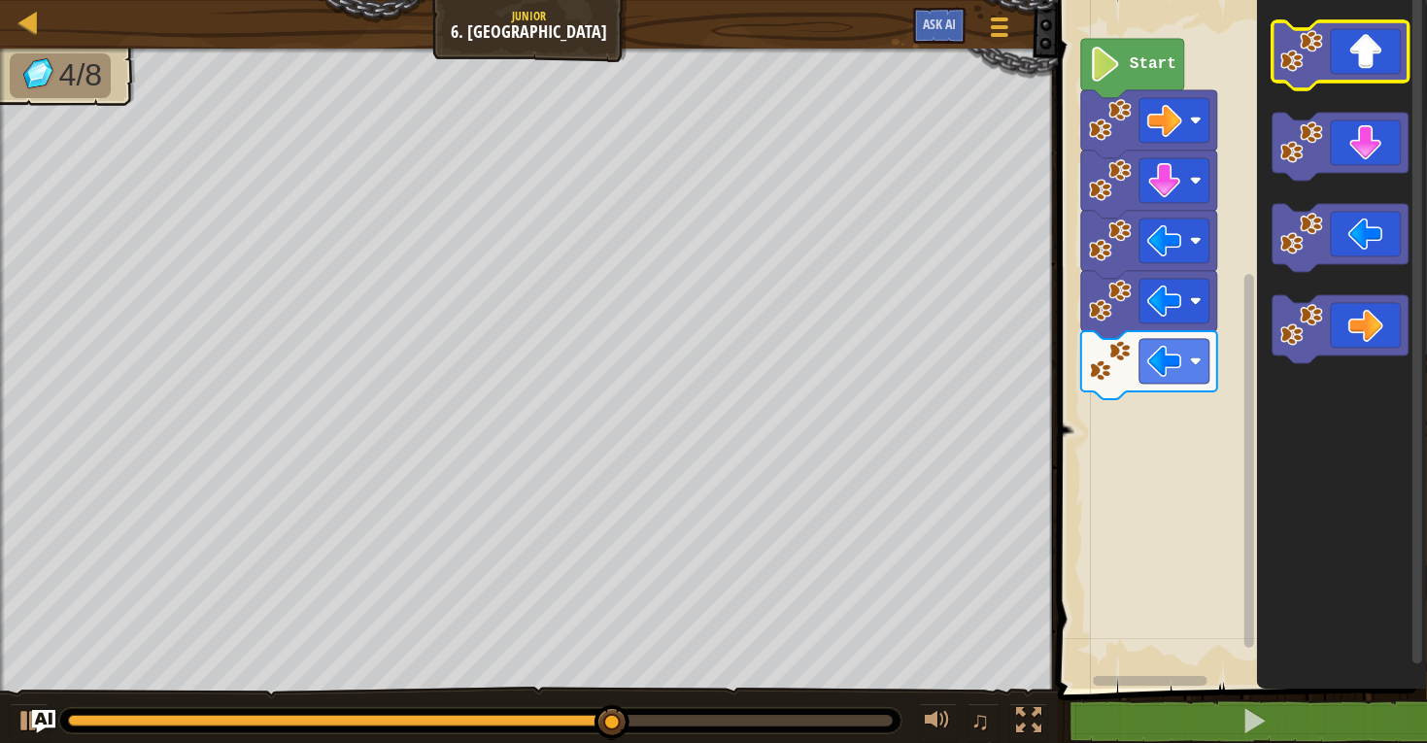
click at [1348, 84] on rect "Blockly Workspace" at bounding box center [1340, 55] width 136 height 68
click at [1346, 80] on icon "Blockly Workspace" at bounding box center [1340, 55] width 136 height 68
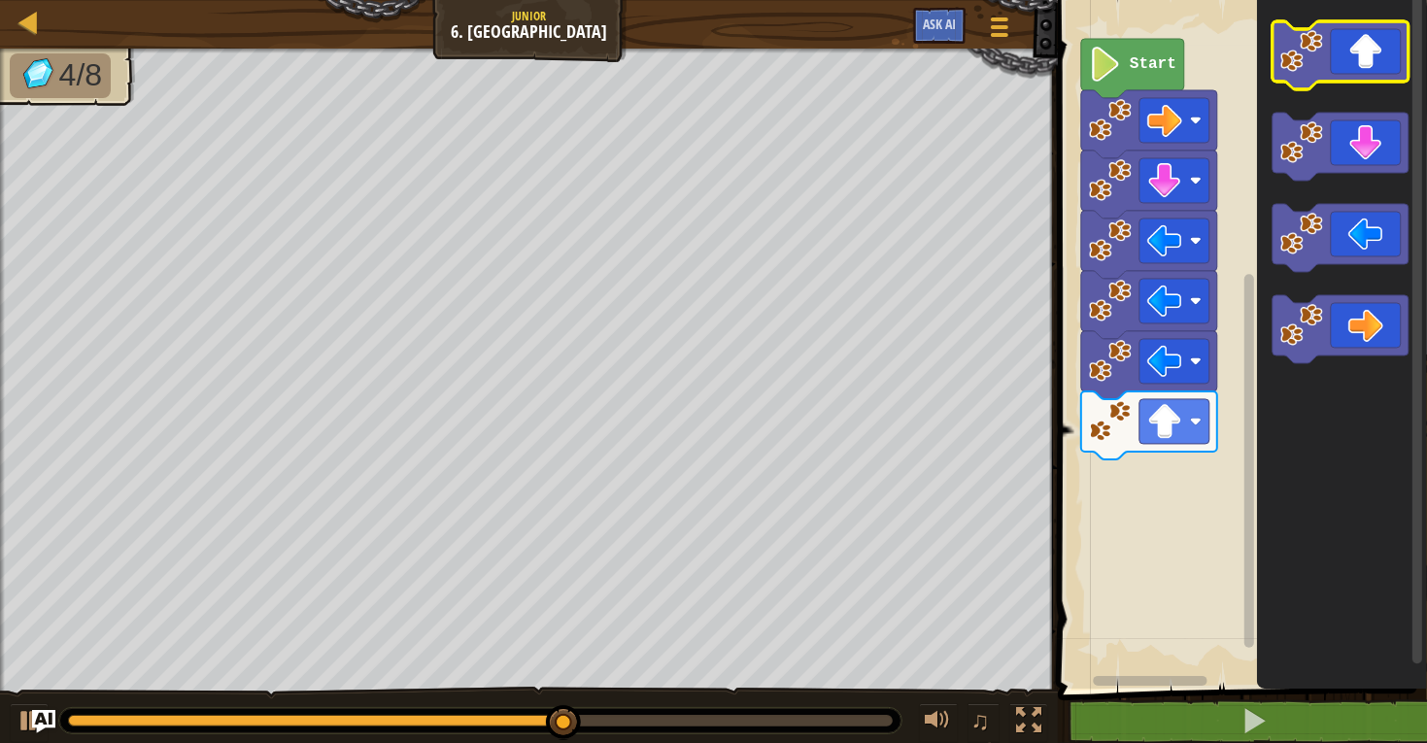
click at [1345, 52] on icon "Blockly Workspace" at bounding box center [1340, 55] width 136 height 68
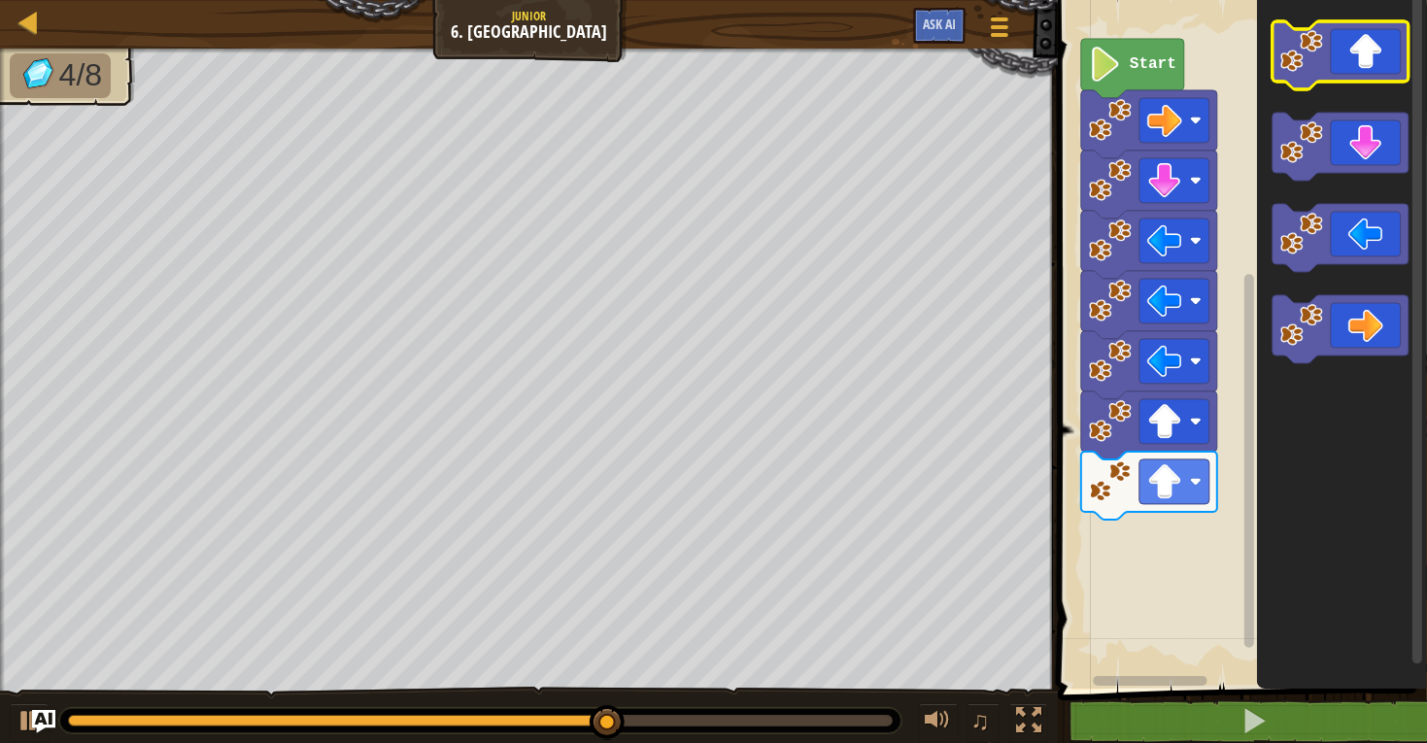
click at [1345, 54] on icon "Blockly Workspace" at bounding box center [1340, 55] width 136 height 68
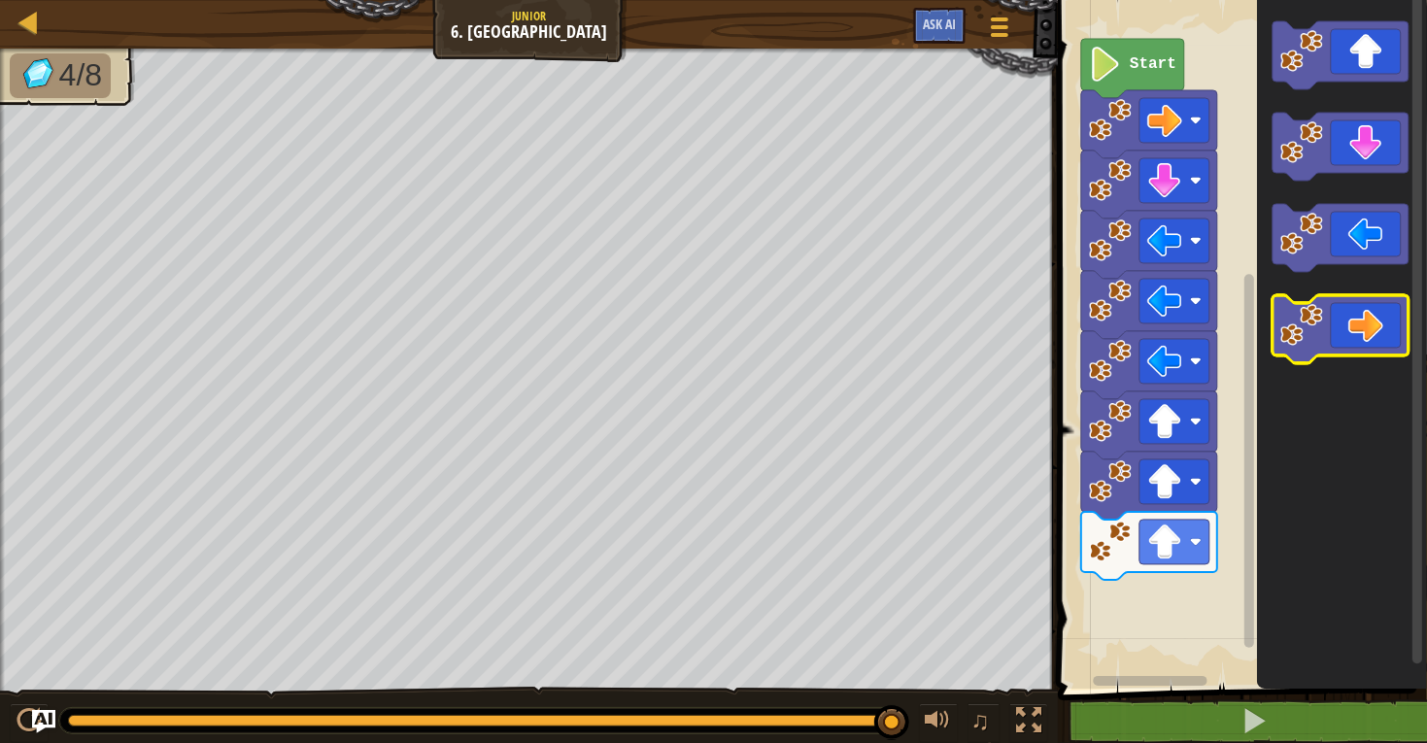
click at [1372, 310] on icon "Blockly Workspace" at bounding box center [1340, 329] width 136 height 68
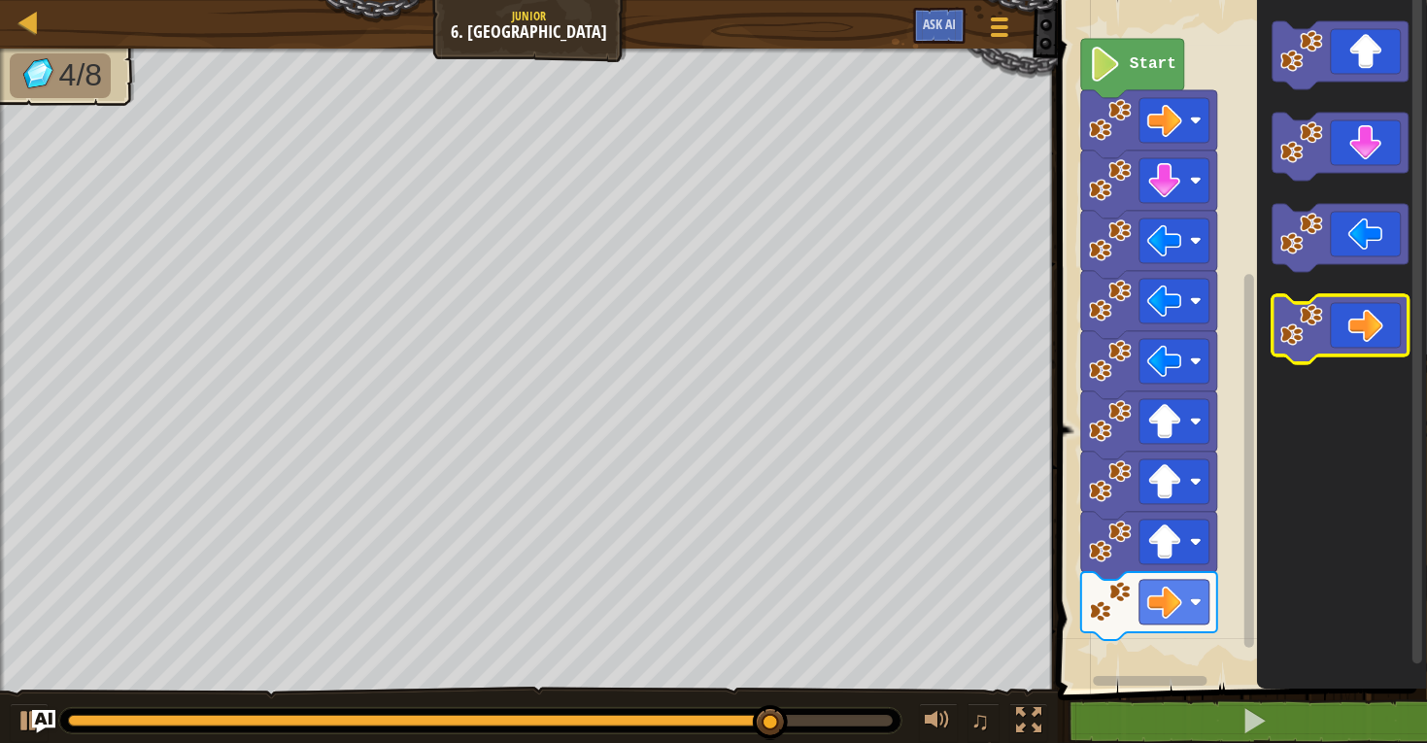
click at [1375, 319] on icon "Blockly Workspace" at bounding box center [1340, 329] width 136 height 68
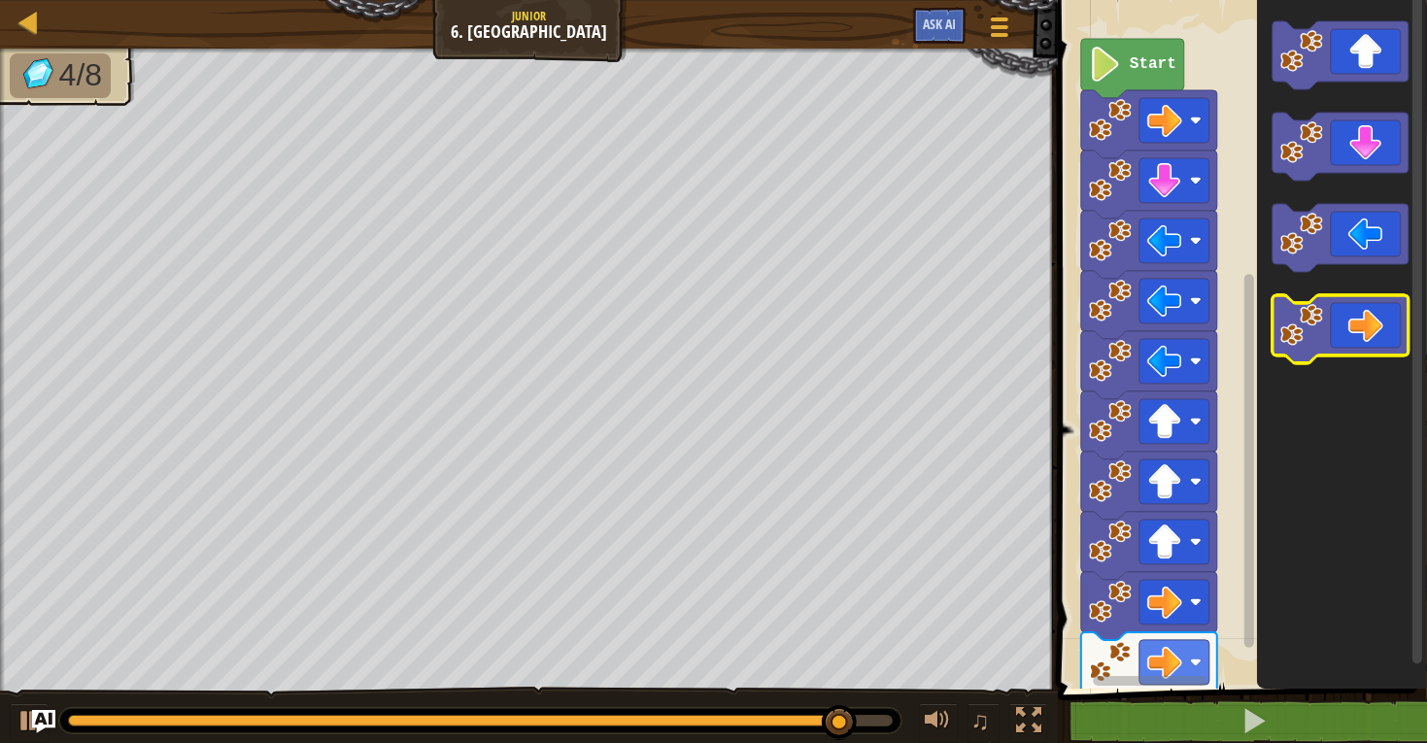
click at [1377, 324] on icon "Blockly Workspace" at bounding box center [1340, 329] width 136 height 68
click at [1377, 325] on icon "Blockly Workspace" at bounding box center [1340, 329] width 136 height 68
click at [1377, 336] on icon "Blockly Workspace" at bounding box center [1340, 329] width 136 height 68
click at [1378, 337] on icon "Blockly Workspace" at bounding box center [1340, 329] width 136 height 68
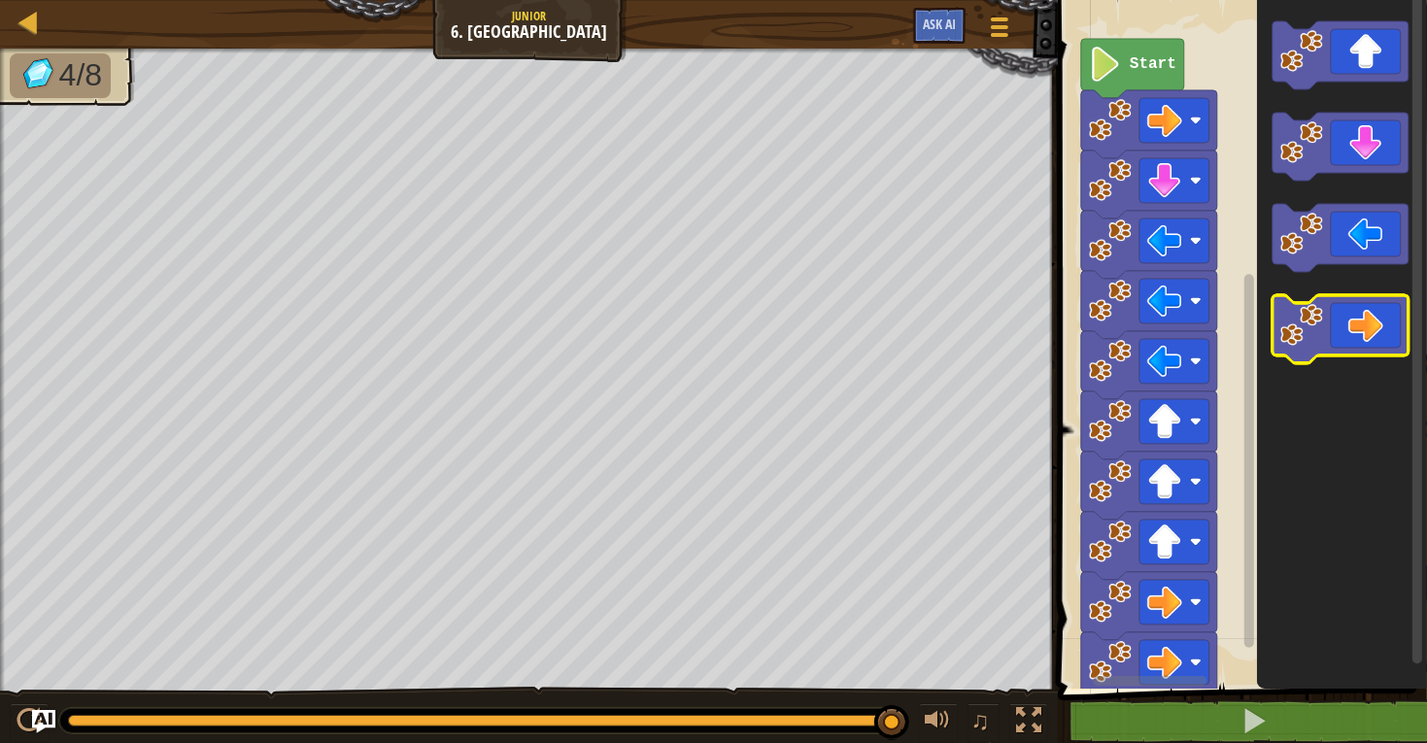
click at [1379, 334] on icon "Blockly Workspace" at bounding box center [1340, 329] width 136 height 68
click at [1380, 334] on icon "Blockly Workspace" at bounding box center [1340, 329] width 136 height 68
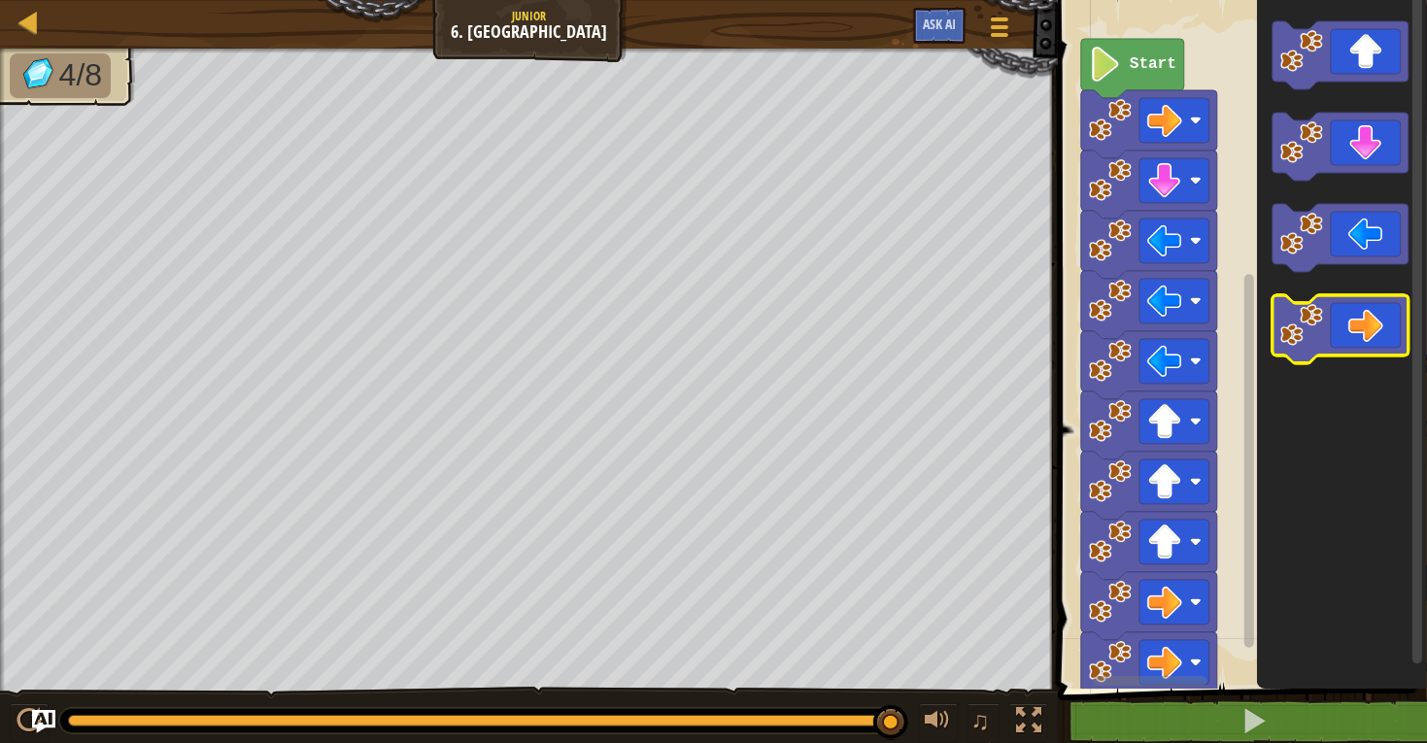
click at [1380, 334] on icon "Blockly Workspace" at bounding box center [1340, 329] width 136 height 68
drag, startPoint x: 892, startPoint y: 717, endPoint x: 983, endPoint y: 735, distance: 92.2
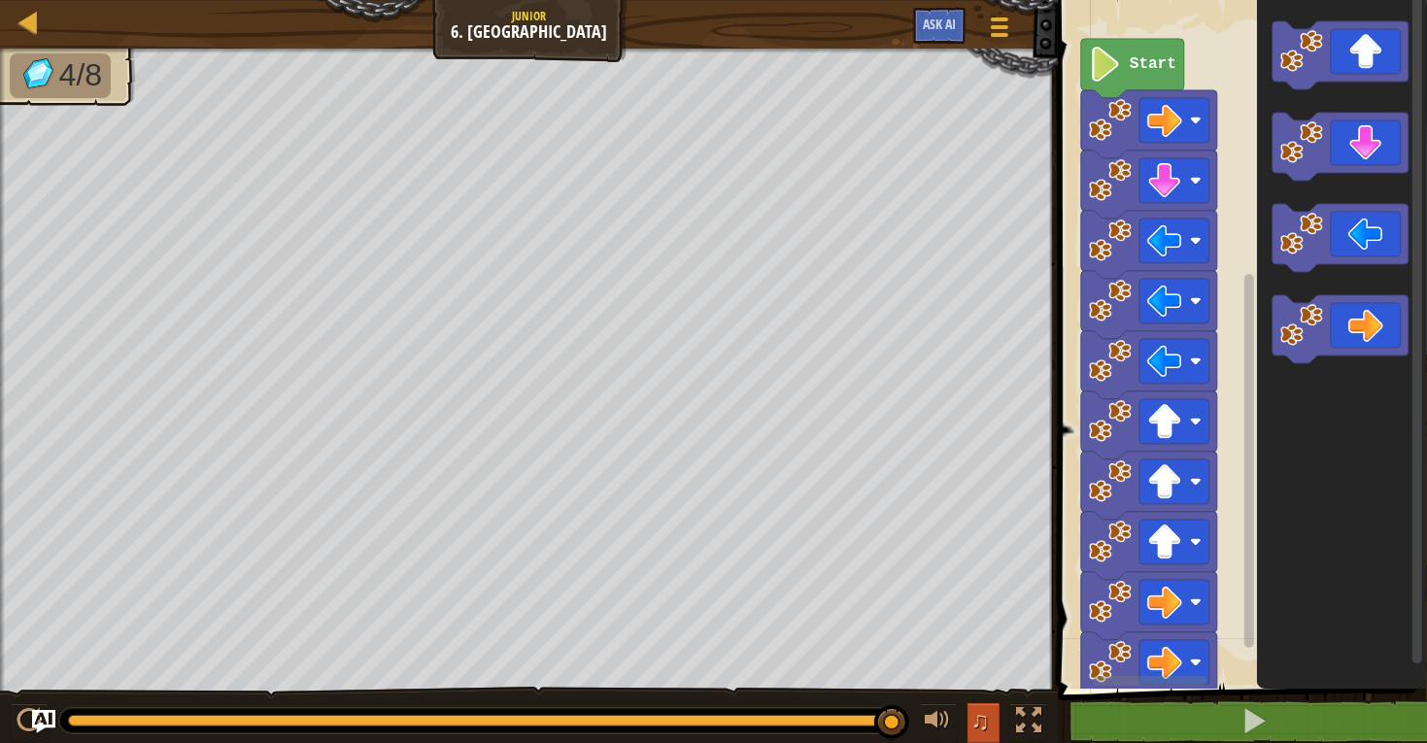
click at [983, 735] on div "♫" at bounding box center [529, 716] width 1058 height 58
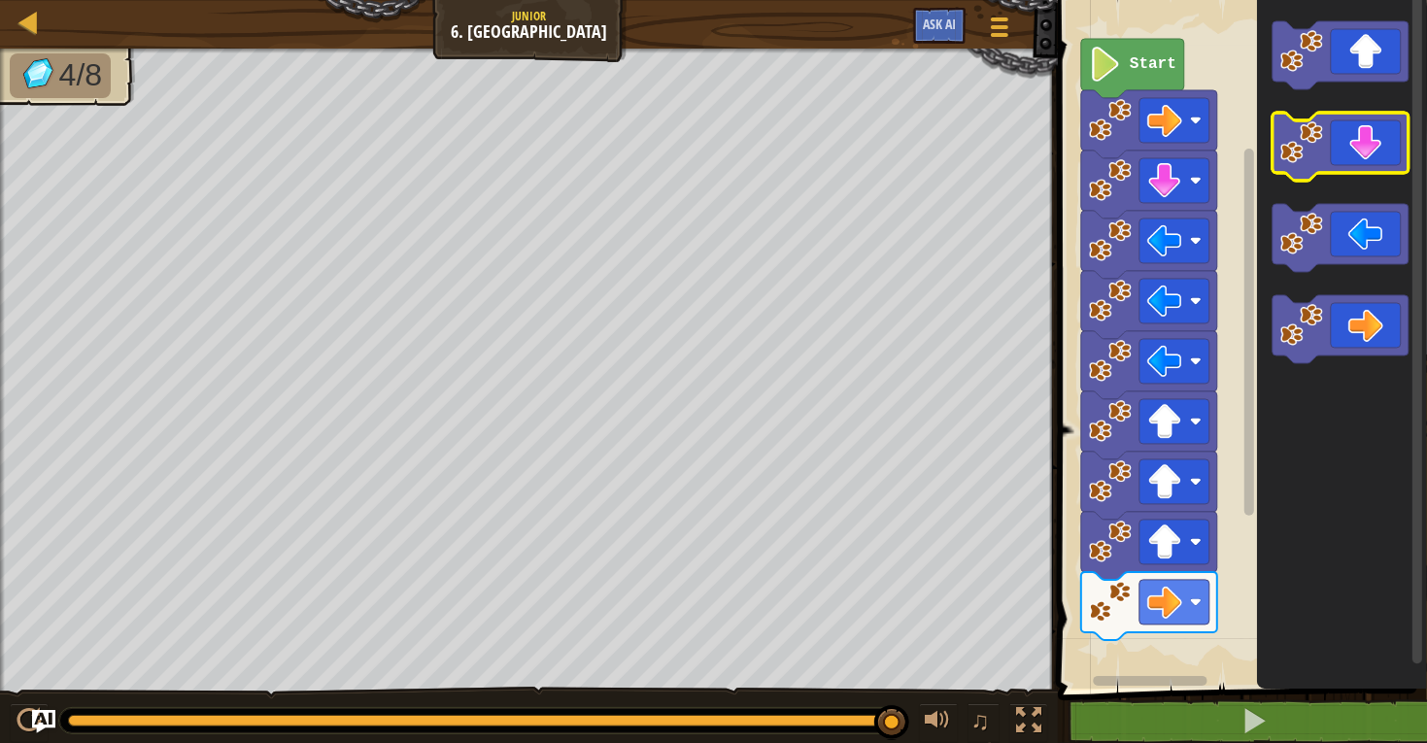
click at [1328, 138] on icon "Blockly Workspace" at bounding box center [1340, 147] width 136 height 68
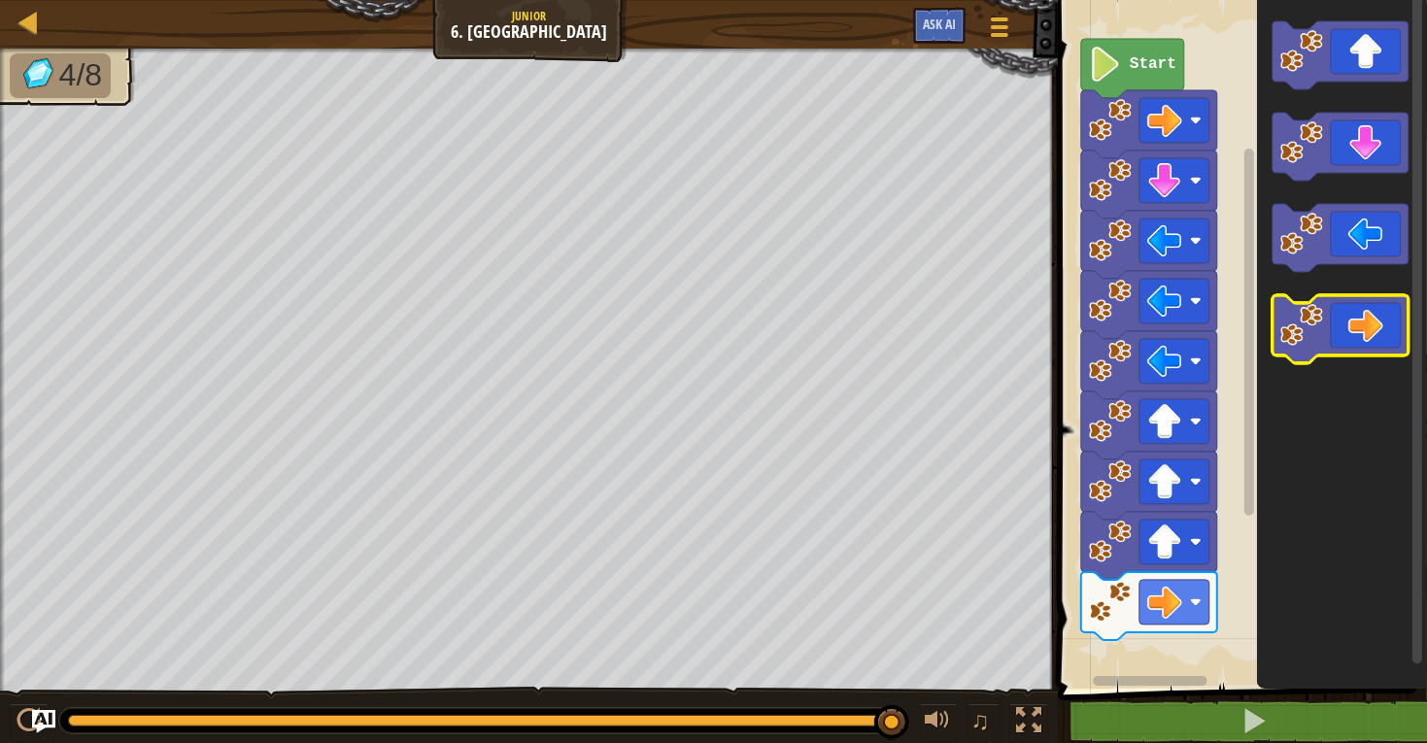
click at [1370, 325] on icon "Blockly Workspace" at bounding box center [1340, 329] width 136 height 68
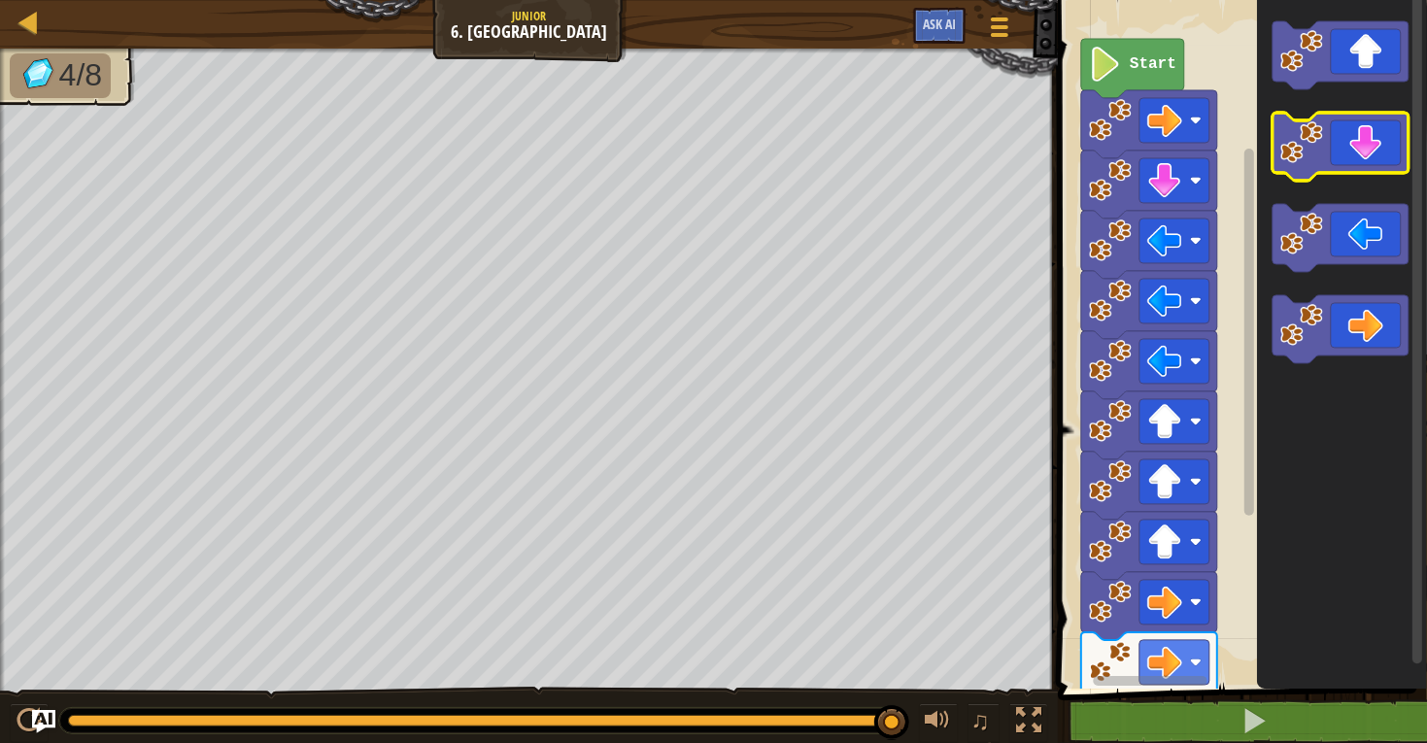
click at [1343, 120] on icon "Blockly Workspace" at bounding box center [1340, 147] width 136 height 68
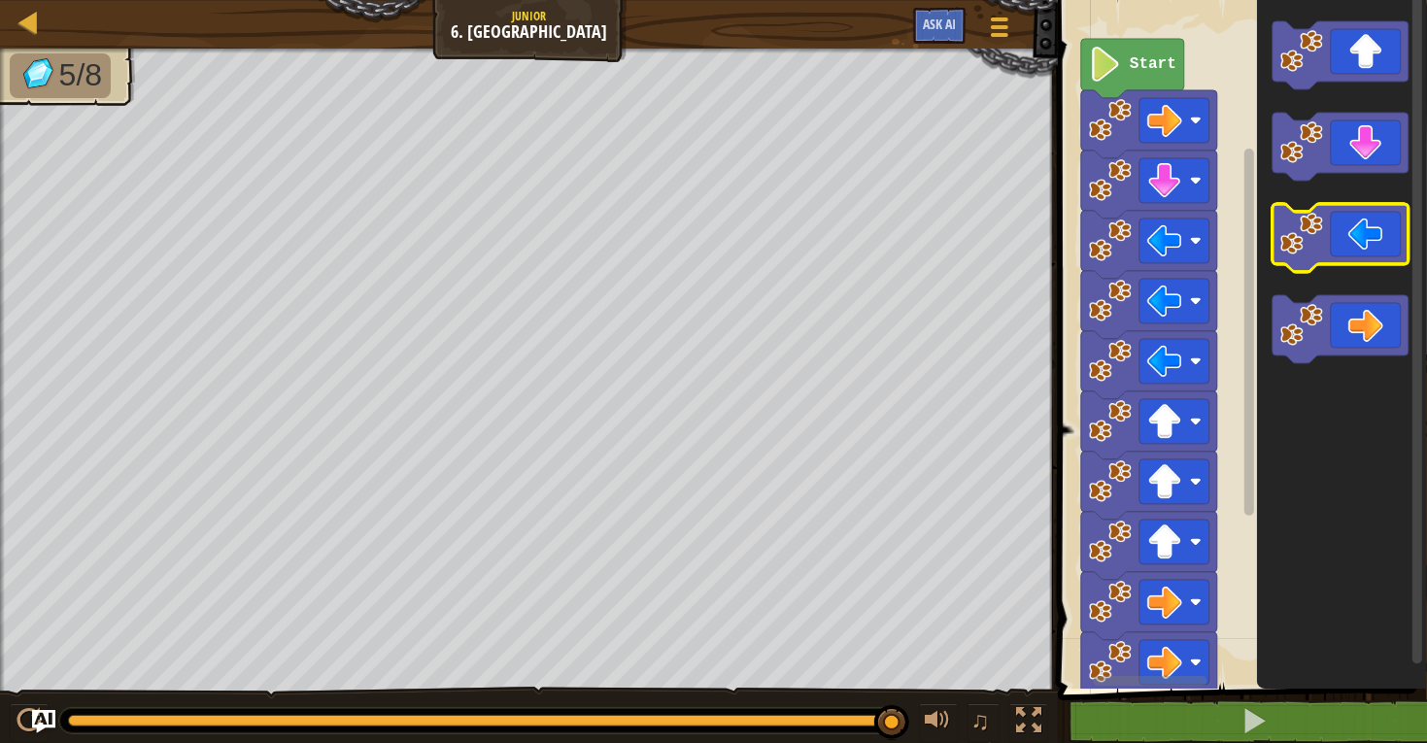
click at [1366, 229] on icon "Blockly Workspace" at bounding box center [1340, 238] width 136 height 68
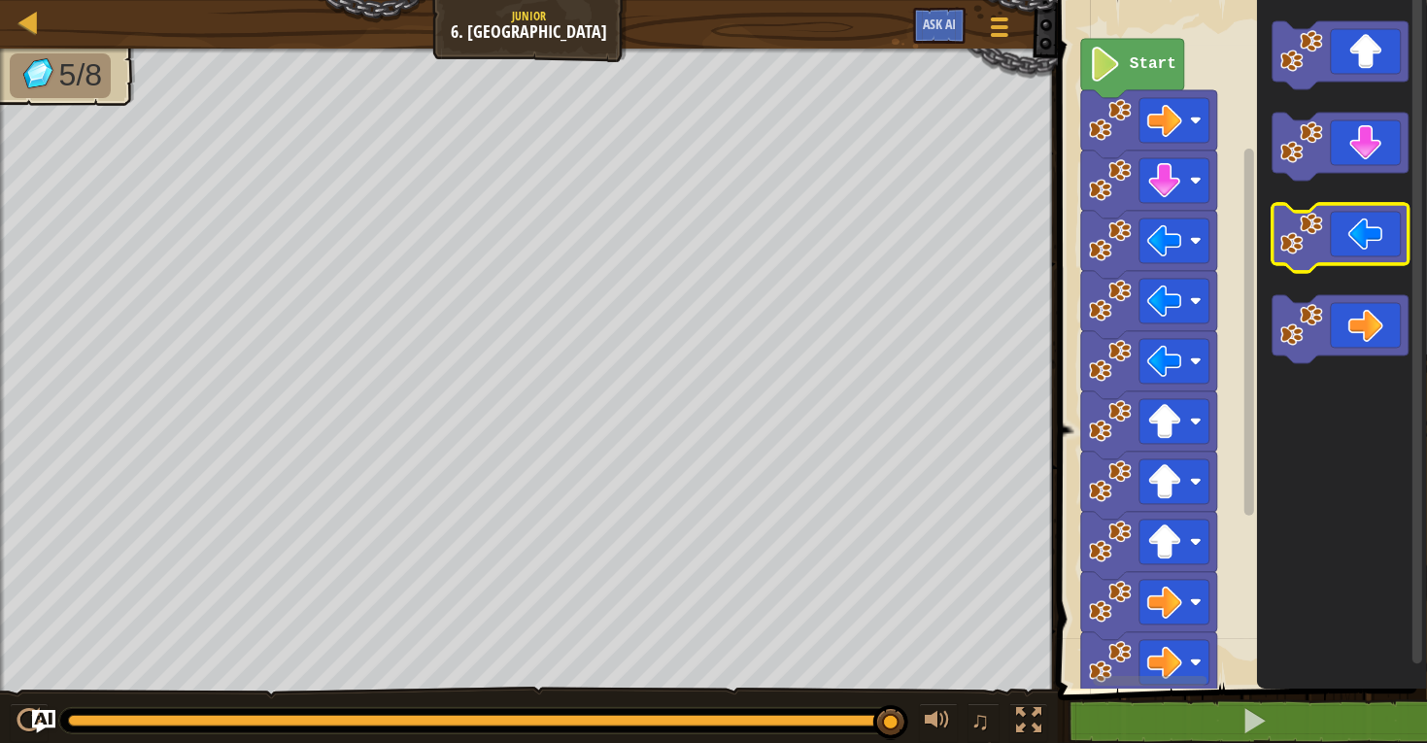
click at [1366, 229] on icon "Blockly Workspace" at bounding box center [1340, 238] width 136 height 68
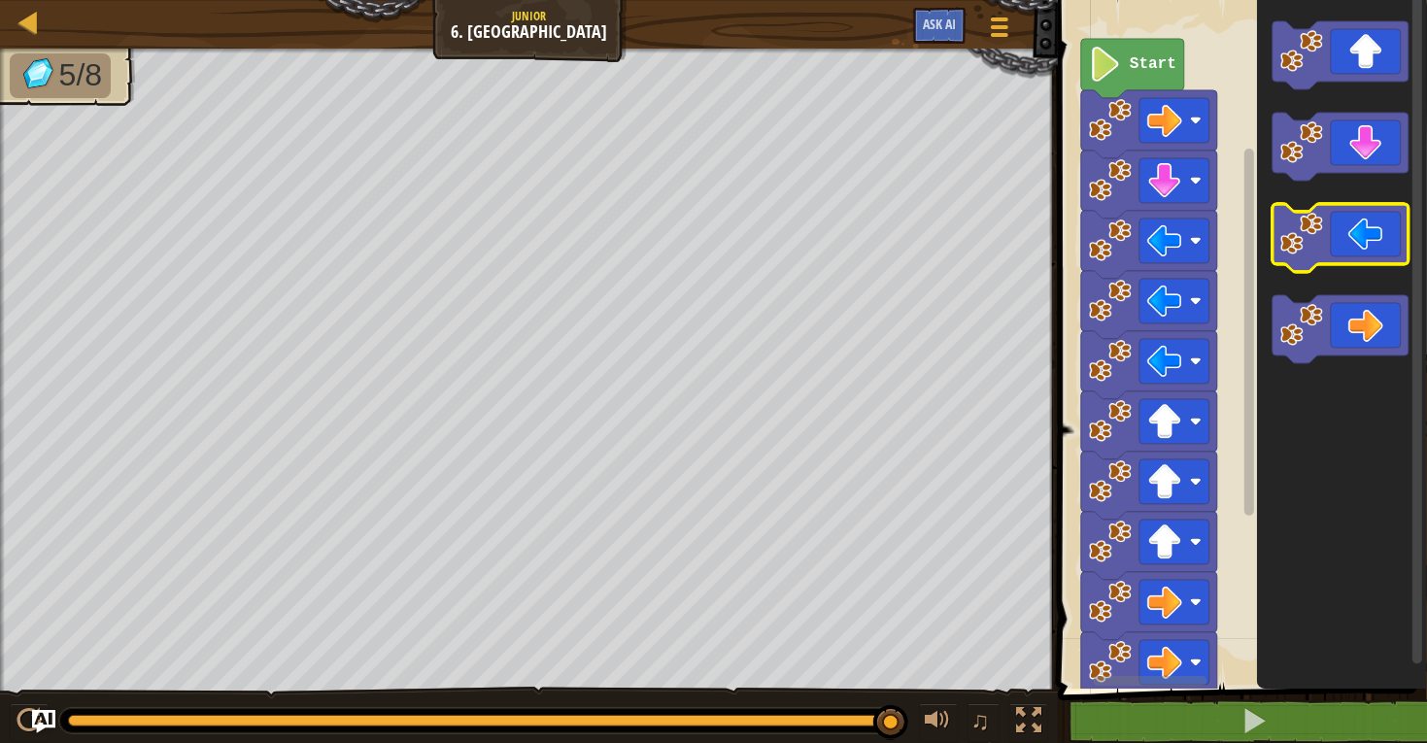
click at [1366, 229] on icon "Blockly Workspace" at bounding box center [1340, 238] width 136 height 68
click at [1359, 243] on icon "Blockly Workspace" at bounding box center [1340, 238] width 136 height 68
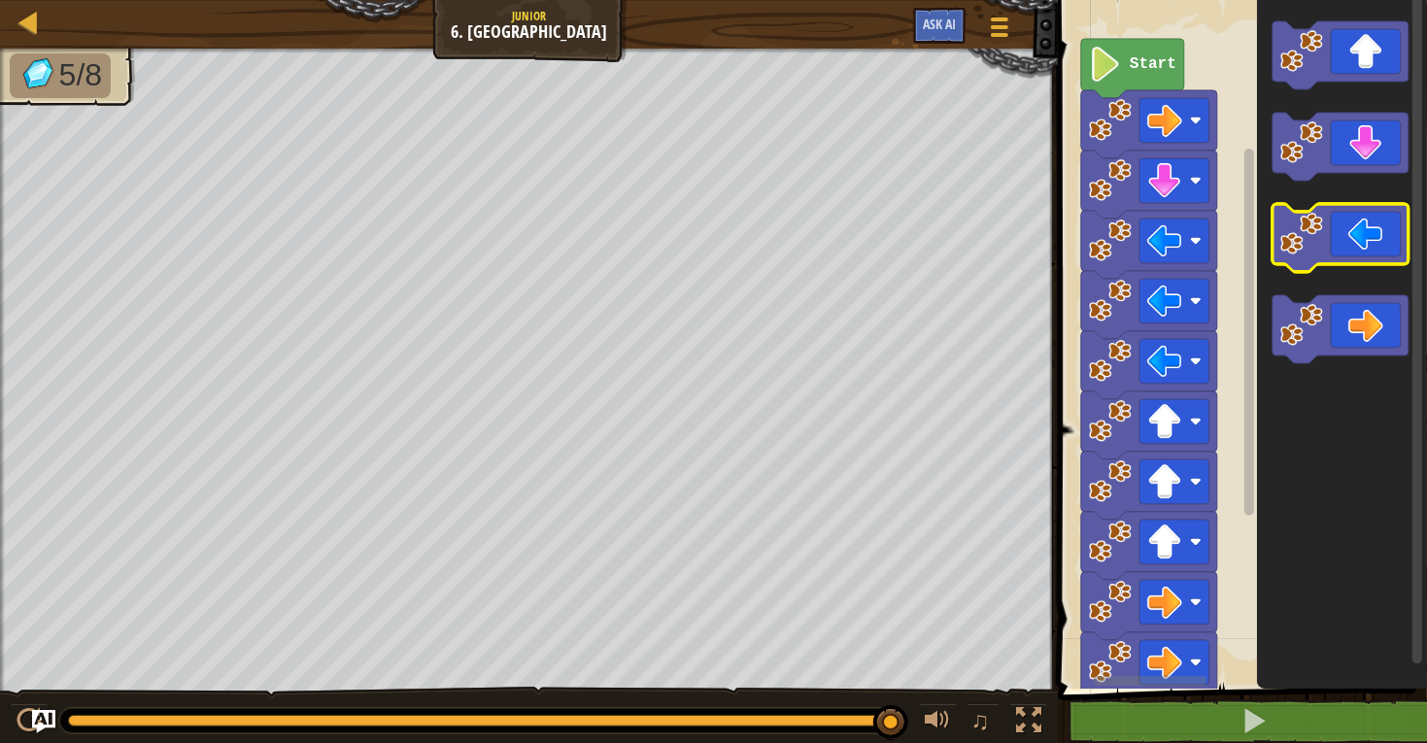
click at [1359, 243] on icon "Blockly Workspace" at bounding box center [1340, 238] width 136 height 68
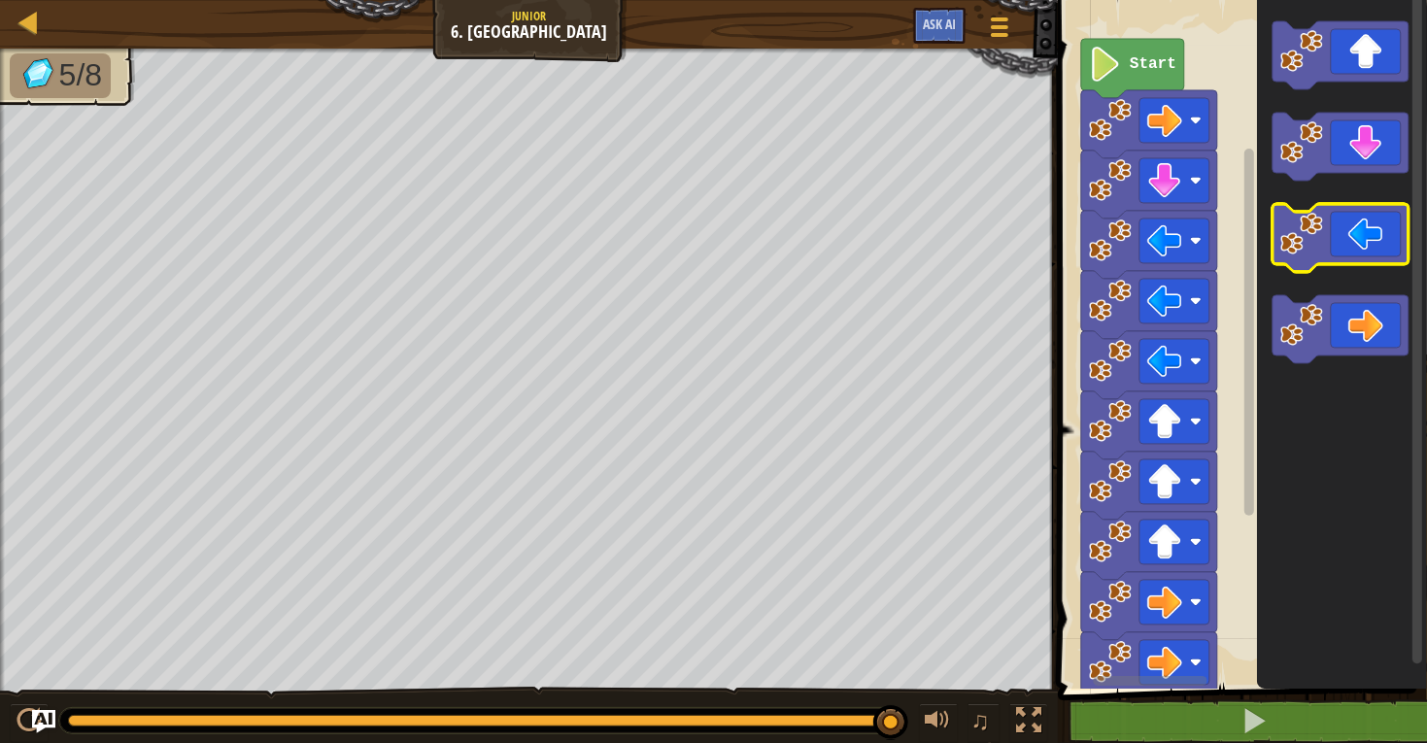
click at [1359, 243] on icon "Blockly Workspace" at bounding box center [1340, 238] width 136 height 68
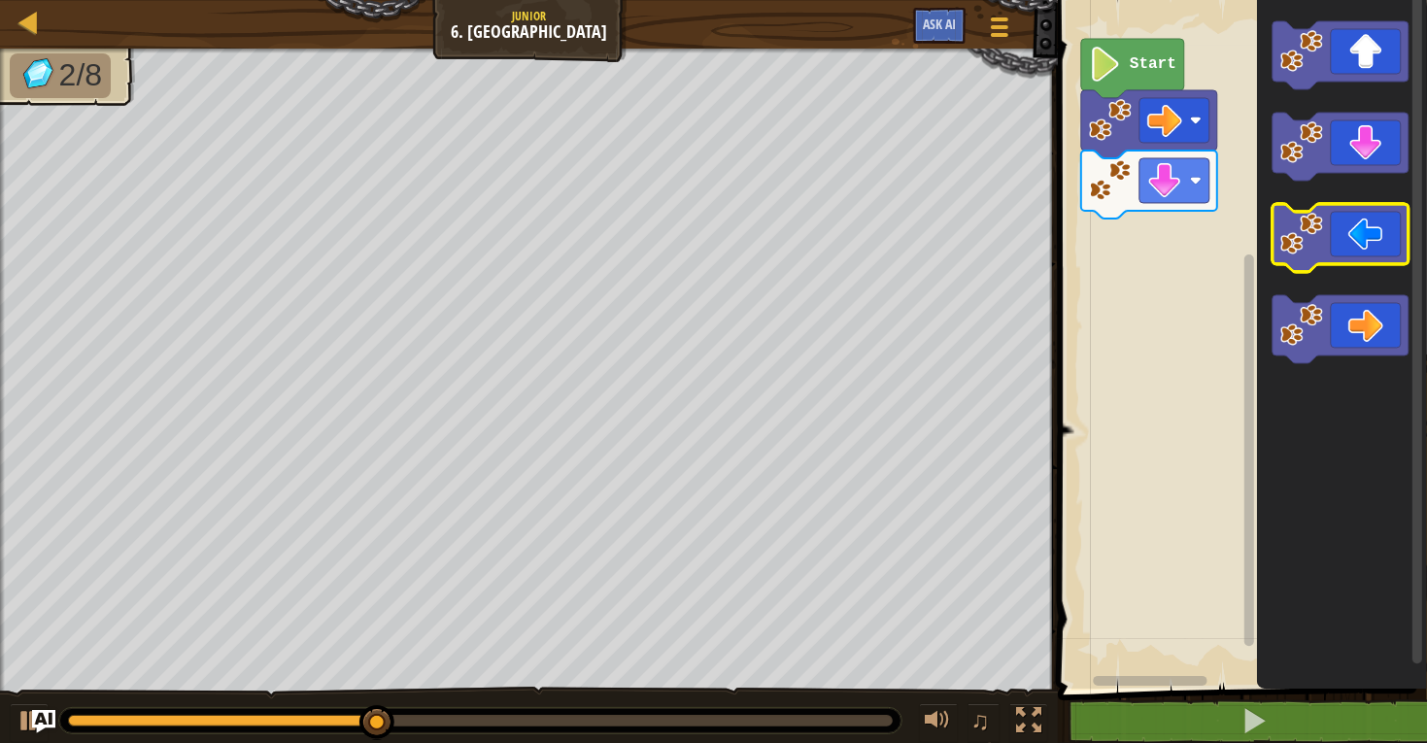
click at [1341, 238] on icon "Blockly Workspace" at bounding box center [1340, 238] width 136 height 68
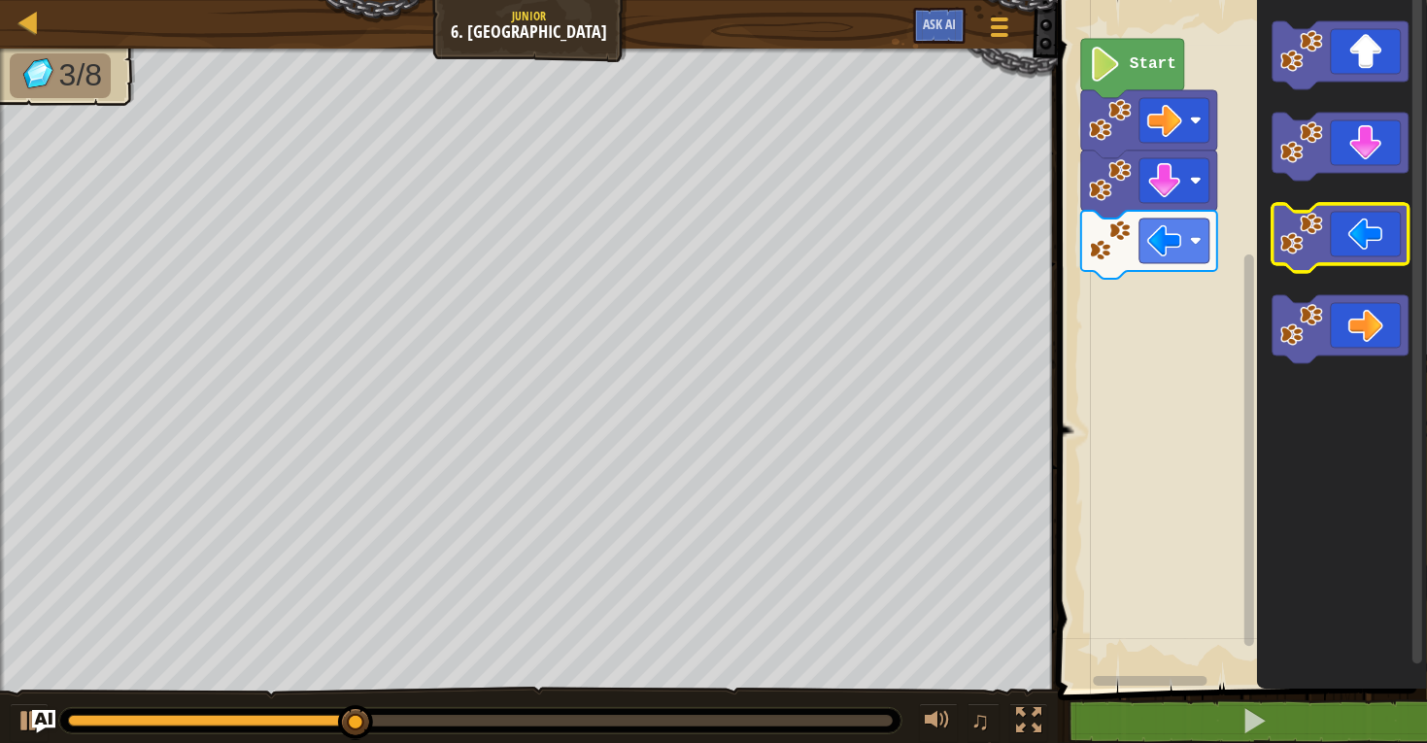
click at [1341, 238] on icon "Blockly Workspace" at bounding box center [1340, 238] width 136 height 68
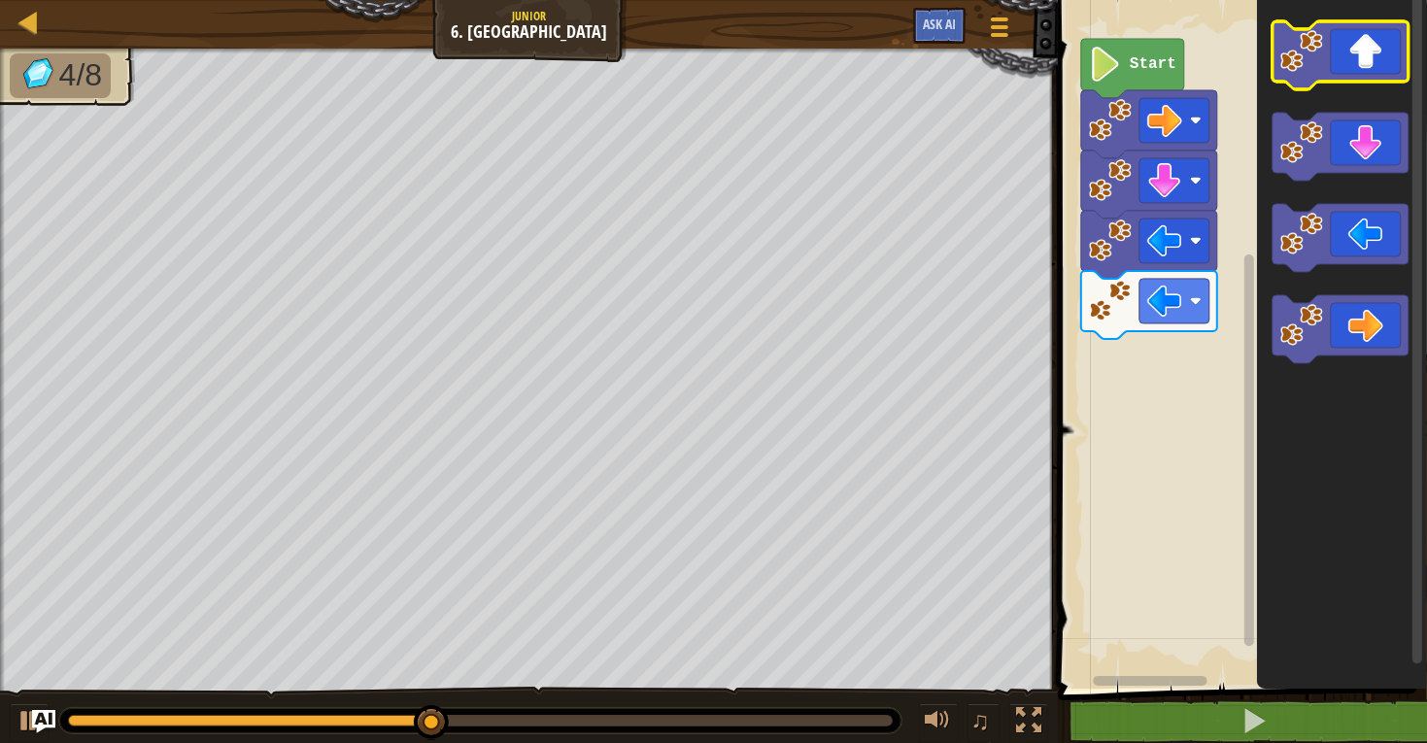
click at [1358, 68] on icon "Blockly Workspace" at bounding box center [1340, 55] width 136 height 68
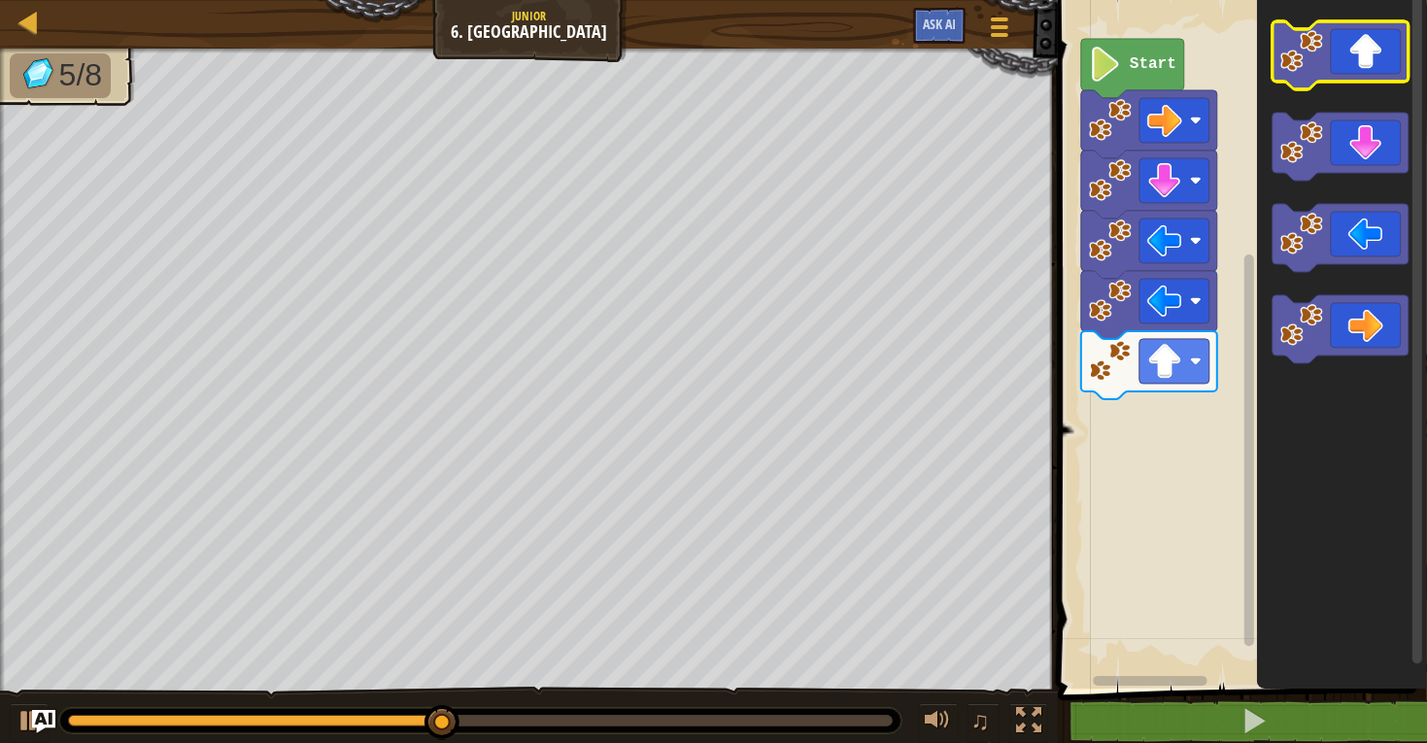
click at [1358, 64] on icon "Blockly Workspace" at bounding box center [1340, 55] width 136 height 68
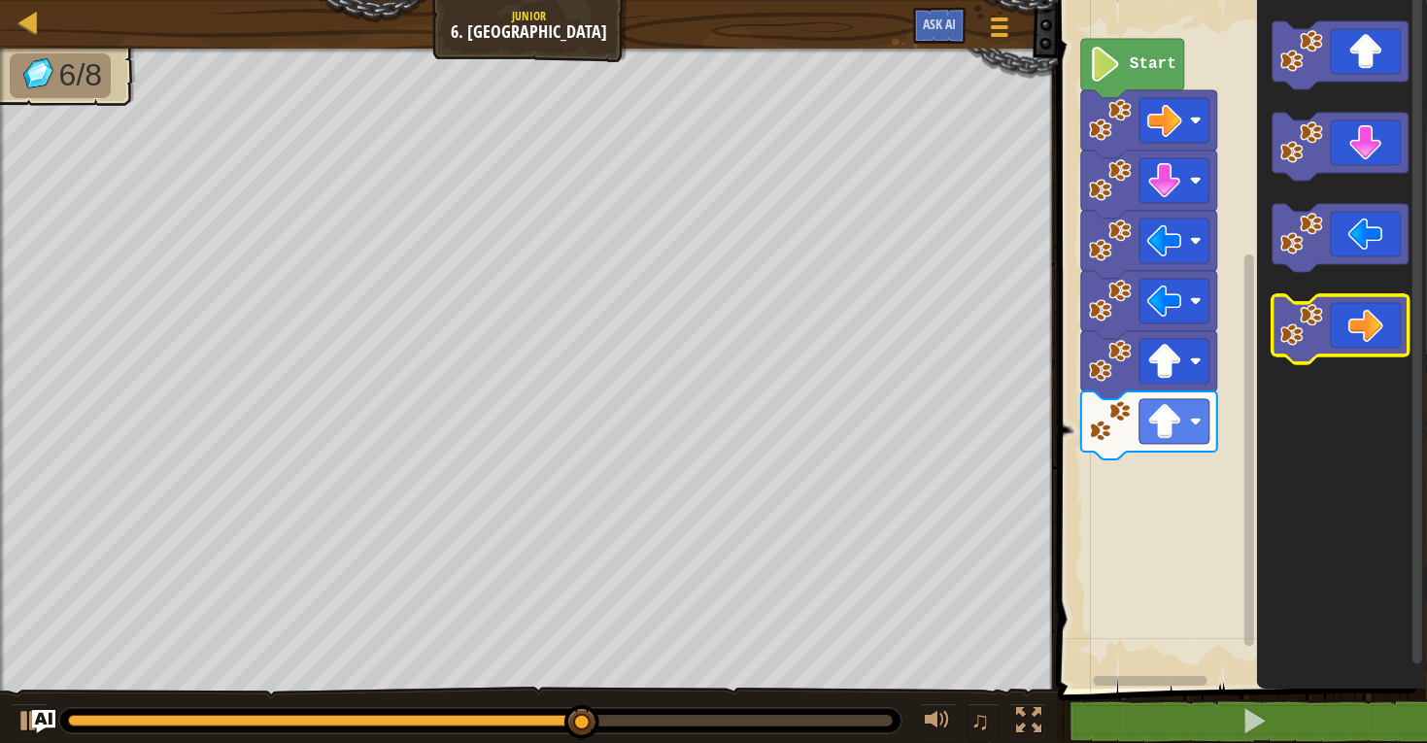
click at [1376, 325] on icon "Blockly Workspace" at bounding box center [1340, 329] width 136 height 68
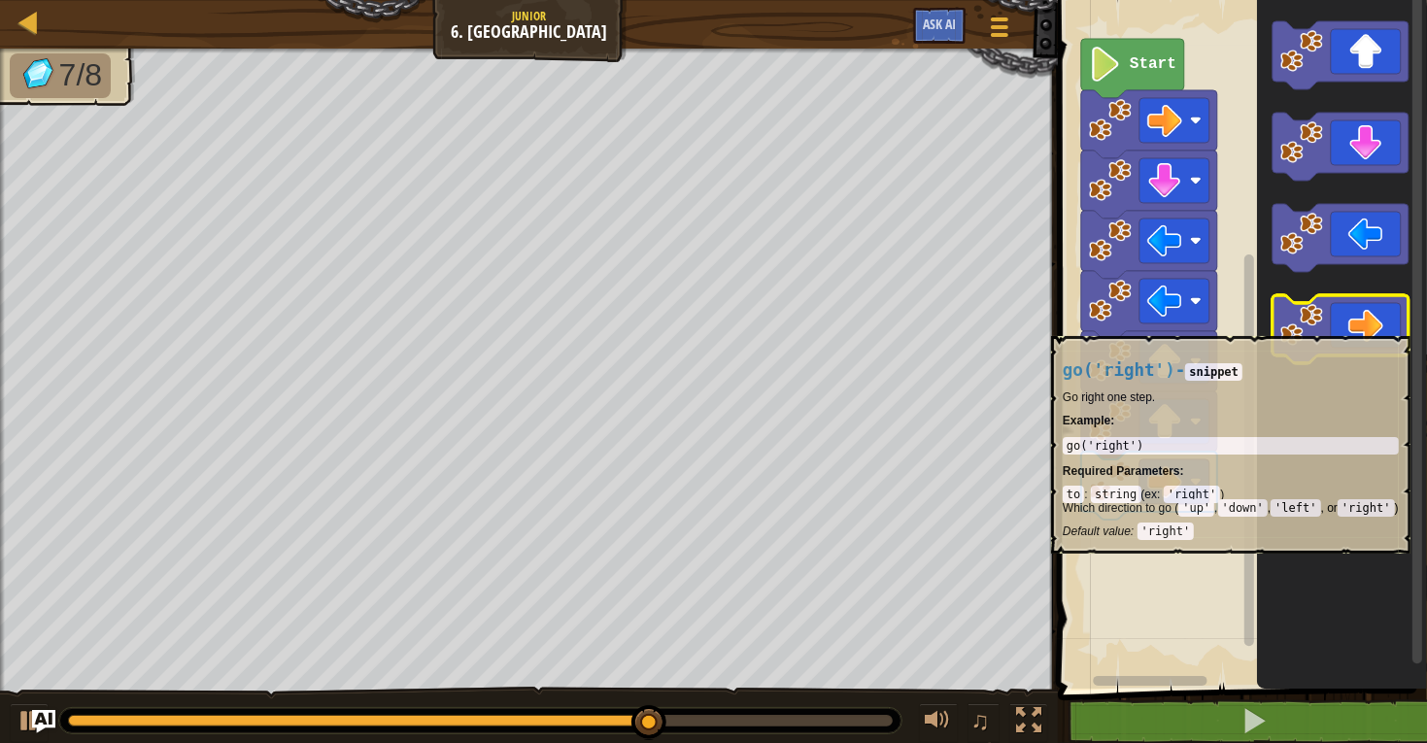
click at [1376, 326] on icon "Blockly Workspace" at bounding box center [1340, 329] width 136 height 68
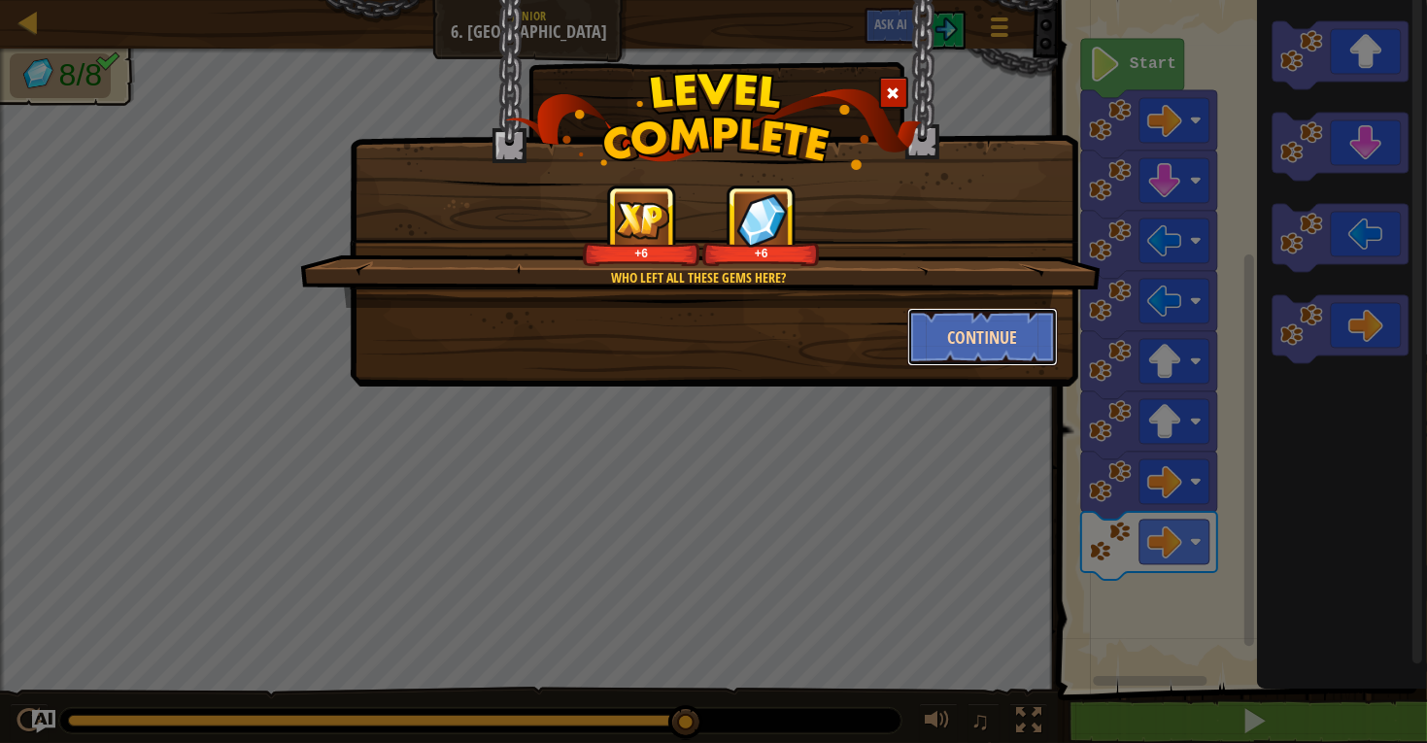
click at [972, 329] on button "Continue" at bounding box center [982, 337] width 151 height 58
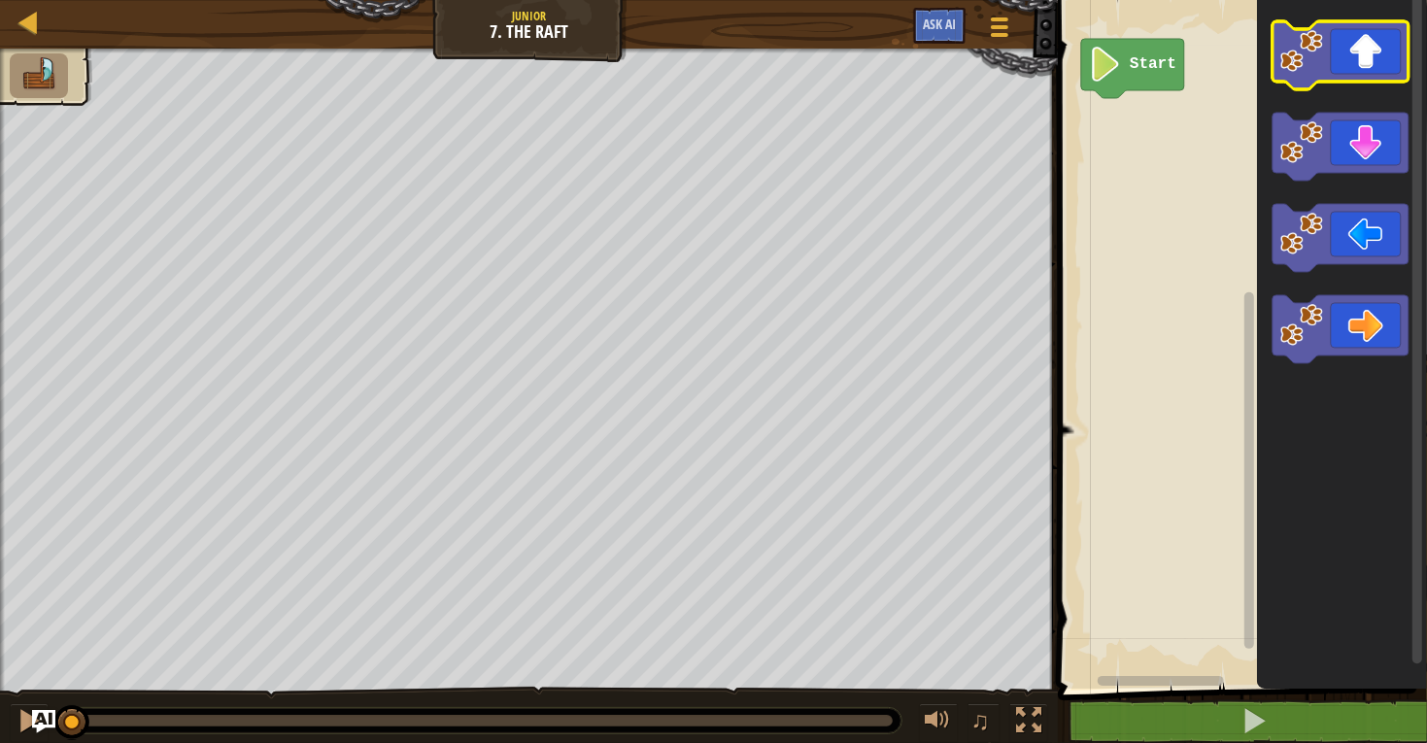
click at [1378, 24] on icon "Blockly Workspace" at bounding box center [1340, 55] width 136 height 68
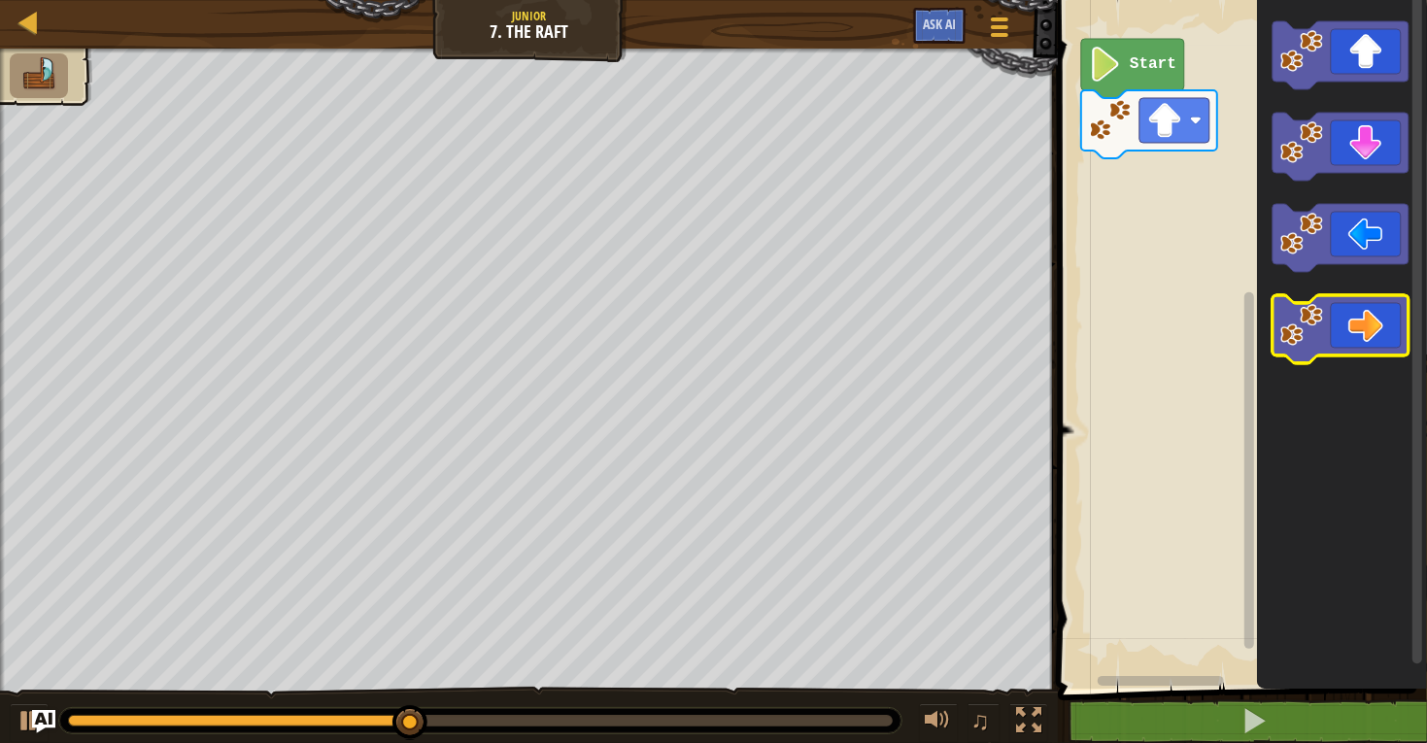
click at [1373, 304] on icon "Blockly Workspace" at bounding box center [1340, 329] width 136 height 68
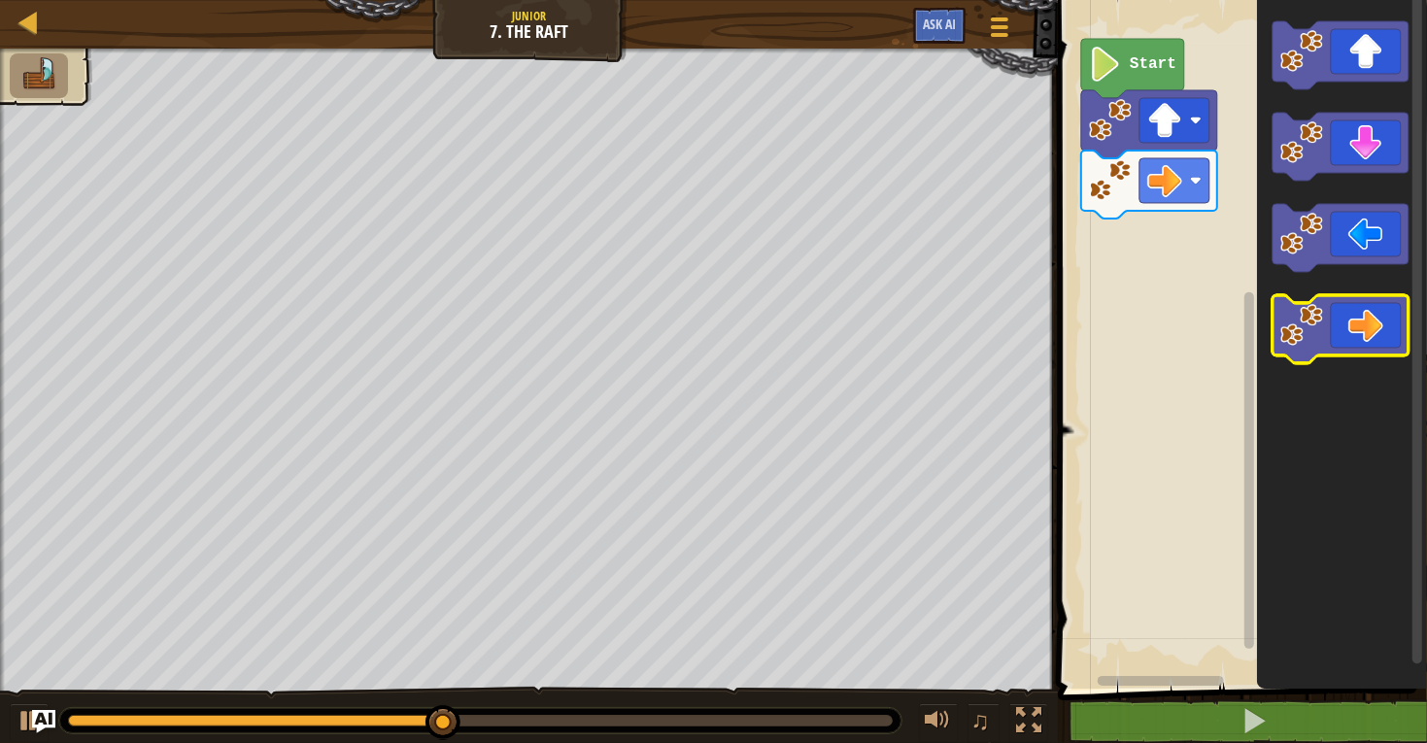
click at [1374, 305] on icon "Blockly Workspace" at bounding box center [1340, 329] width 136 height 68
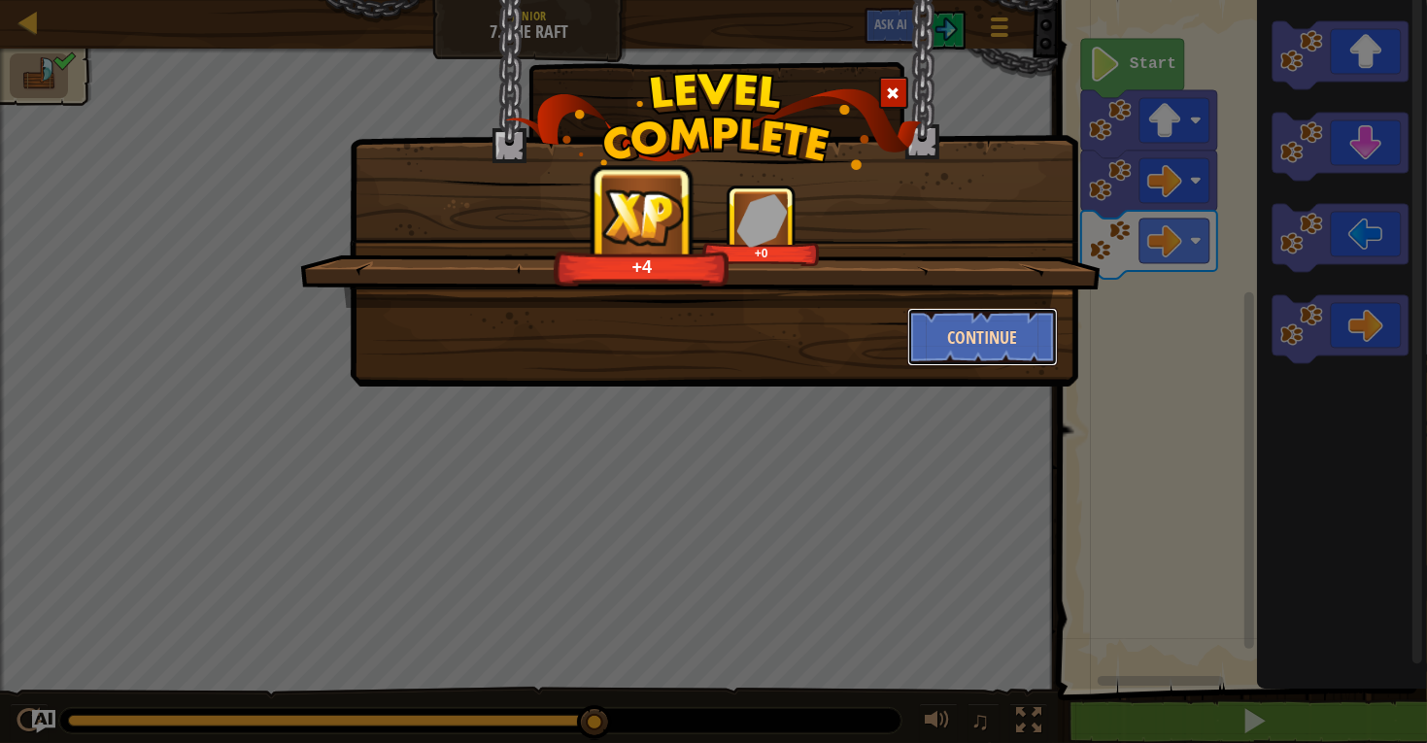
click at [961, 331] on button "Continue" at bounding box center [982, 337] width 151 height 58
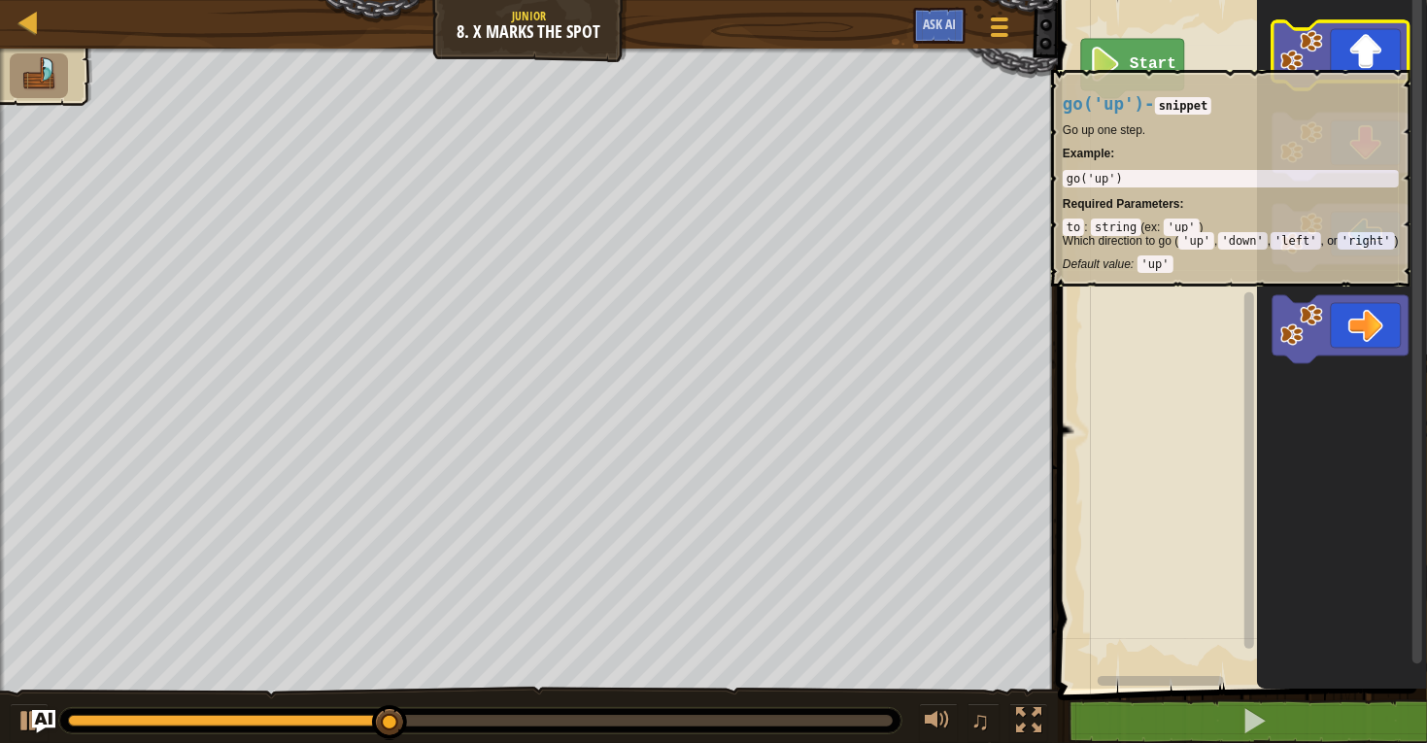
click at [1329, 59] on icon "Blockly Workspace" at bounding box center [1340, 55] width 136 height 68
